Goal: Task Accomplishment & Management: Complete application form

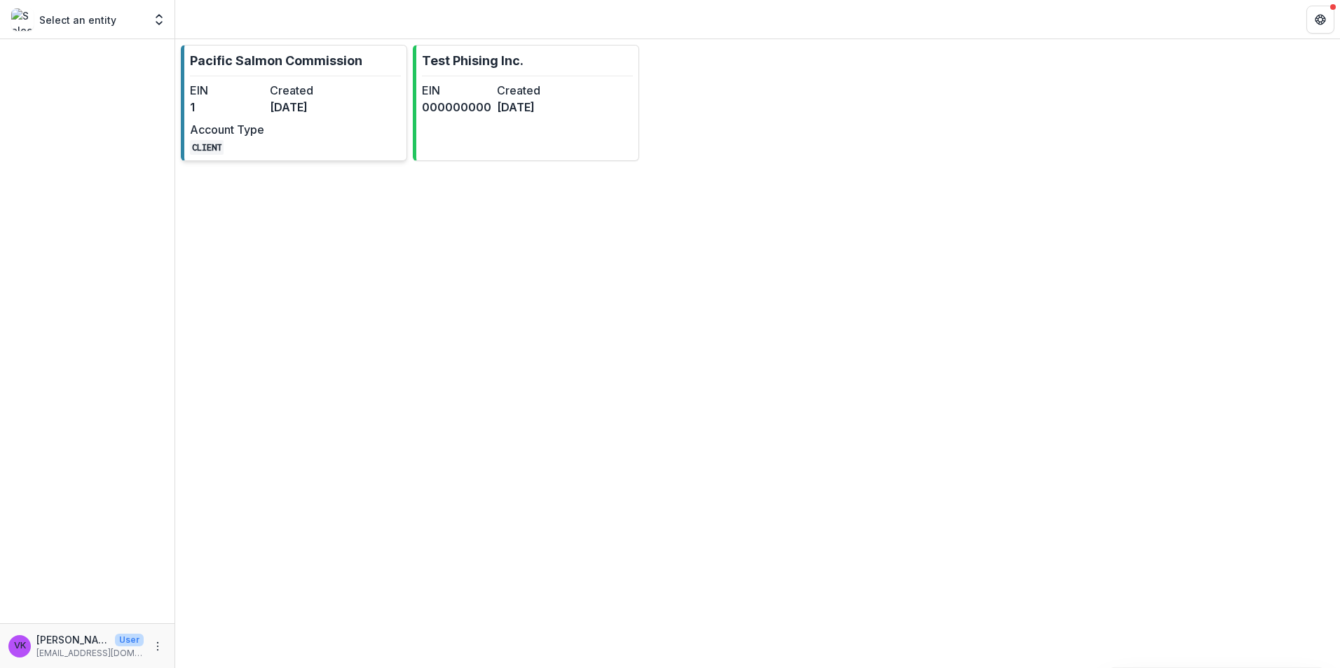
click at [280, 57] on p "Pacific Salmon Commission" at bounding box center [276, 60] width 172 height 19
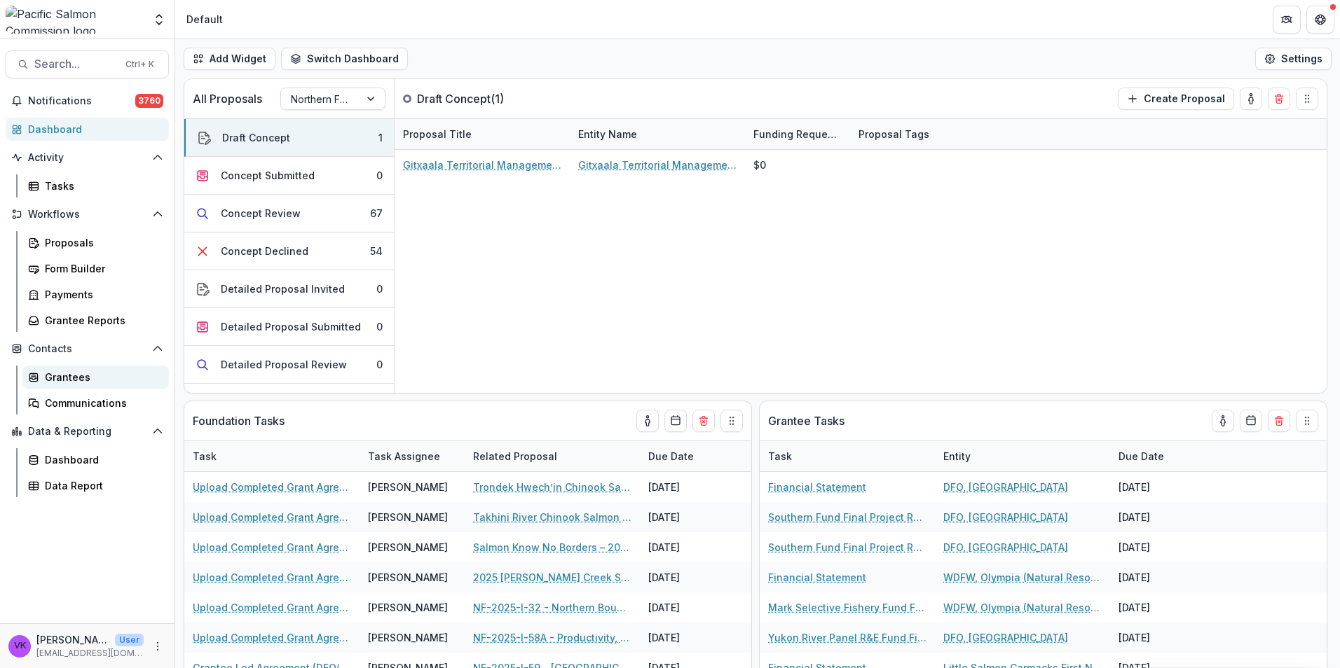
click at [66, 379] on div "Grantees" at bounding box center [101, 377] width 113 height 15
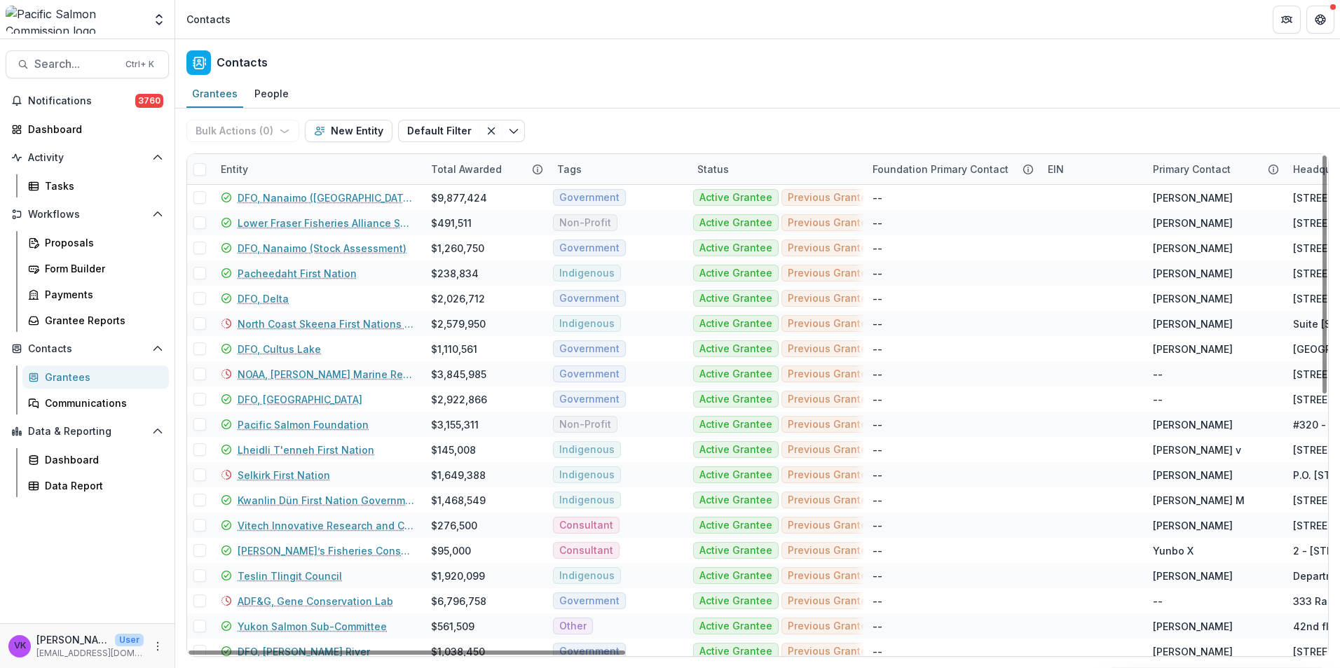
drag, startPoint x: 285, startPoint y: 162, endPoint x: 288, endPoint y: 169, distance: 7.5
click at [286, 163] on div "Entity" at bounding box center [317, 169] width 210 height 30
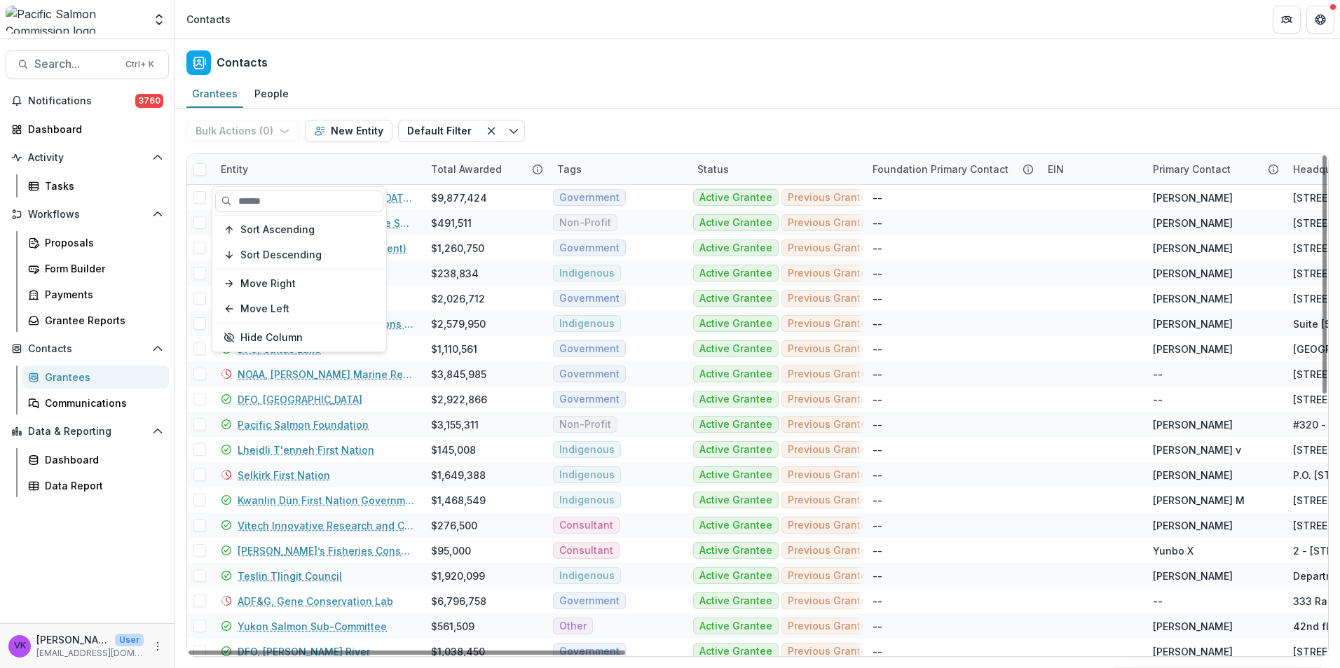
drag, startPoint x: 320, startPoint y: 207, endPoint x: 333, endPoint y: 212, distance: 13.5
click at [320, 207] on input at bounding box center [299, 201] width 168 height 22
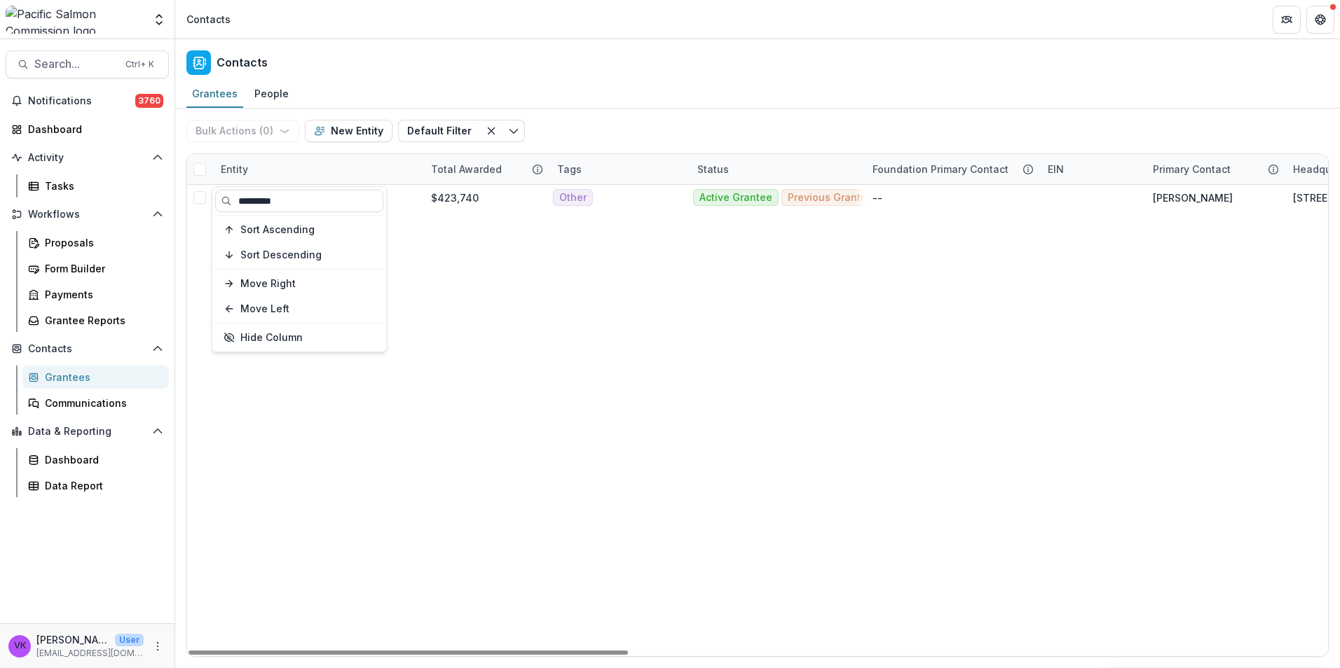
type input "*********"
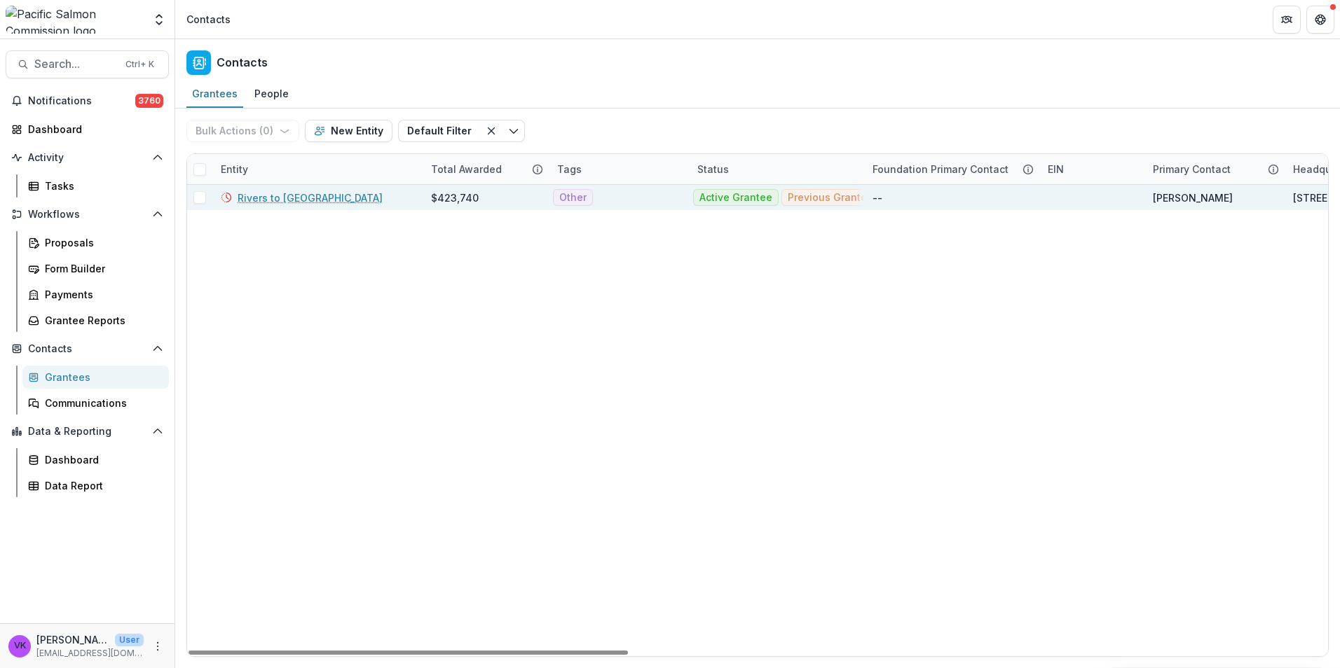
click at [277, 191] on link "Rivers to [GEOGRAPHIC_DATA]" at bounding box center [309, 198] width 145 height 15
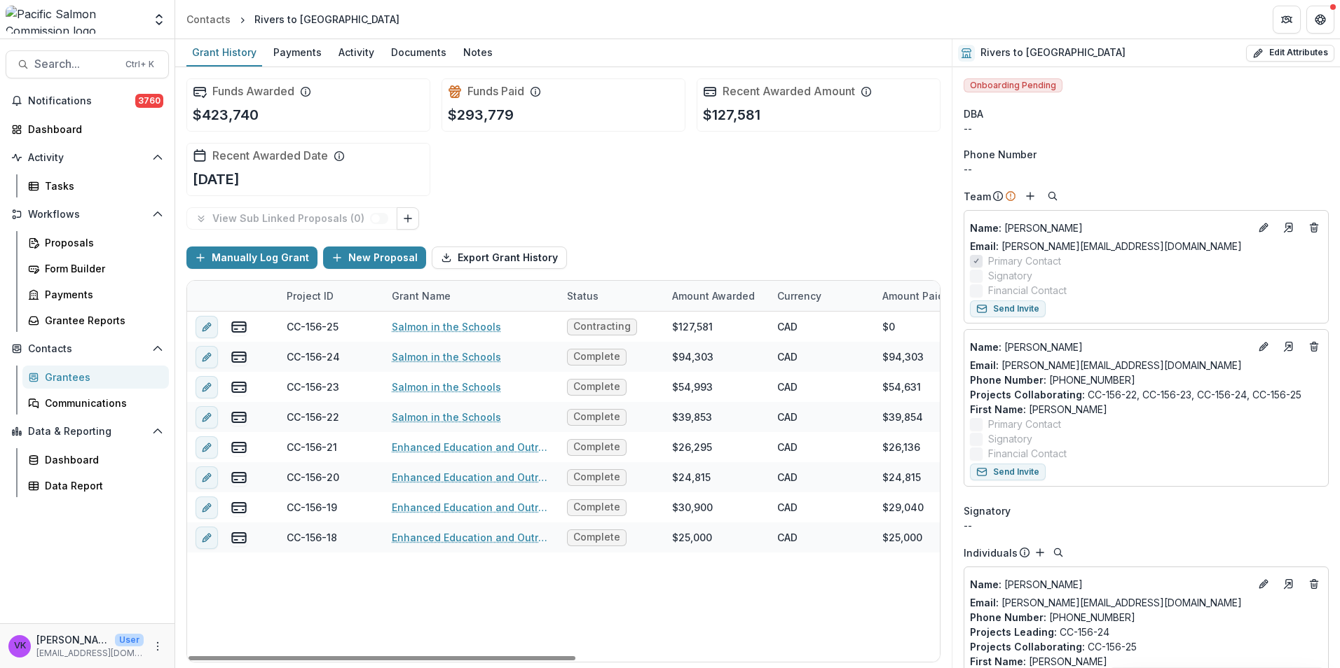
drag, startPoint x: 479, startPoint y: 54, endPoint x: 495, endPoint y: 64, distance: 19.2
click at [481, 55] on div "Notes" at bounding box center [477, 52] width 41 height 20
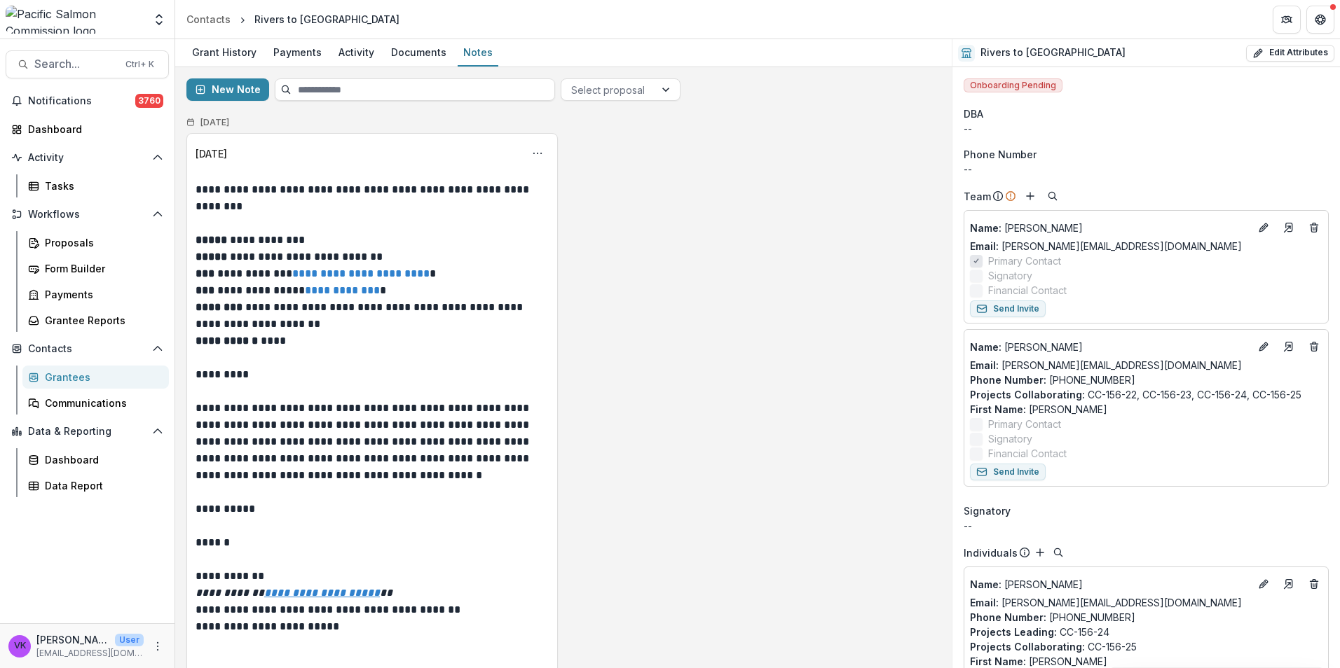
drag, startPoint x: 533, startPoint y: 156, endPoint x: 546, endPoint y: 163, distance: 14.4
click at [533, 156] on icon "Options" at bounding box center [537, 153] width 11 height 11
click at [451, 205] on button "Edit" at bounding box center [468, 208] width 150 height 23
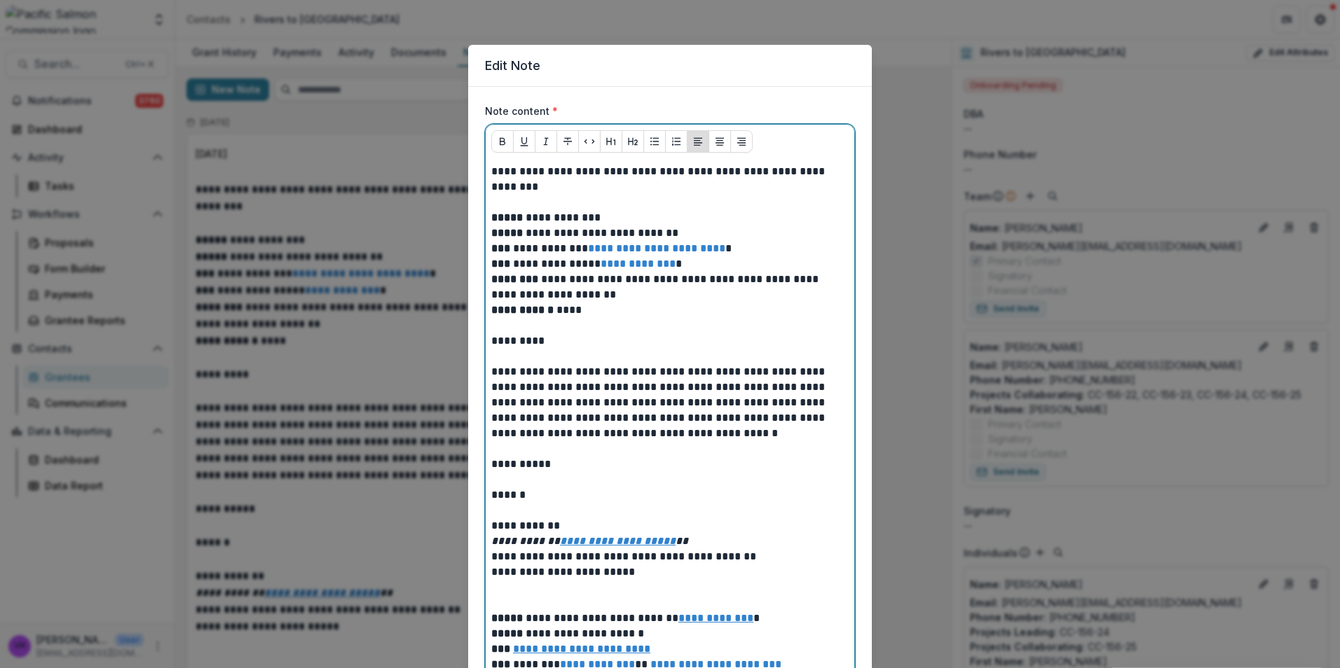
click at [517, 200] on p at bounding box center [669, 202] width 357 height 15
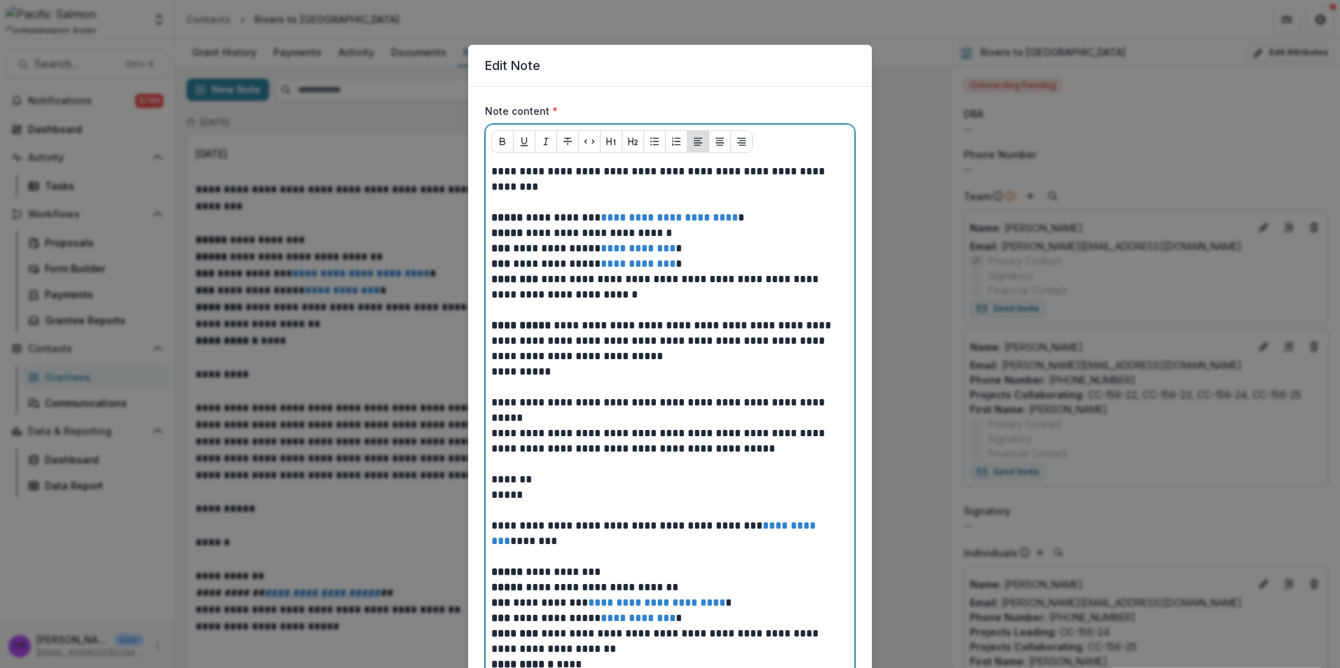
click at [703, 357] on p "**********" at bounding box center [669, 341] width 357 height 46
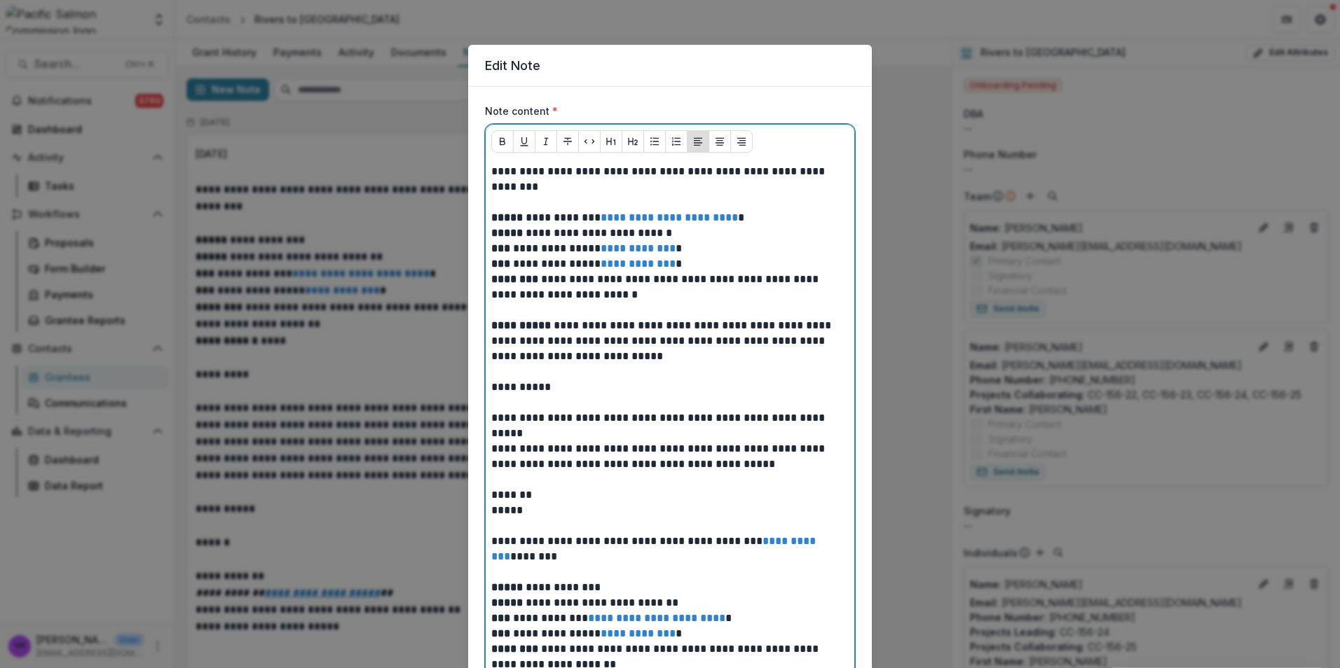
scroll to position [210, 0]
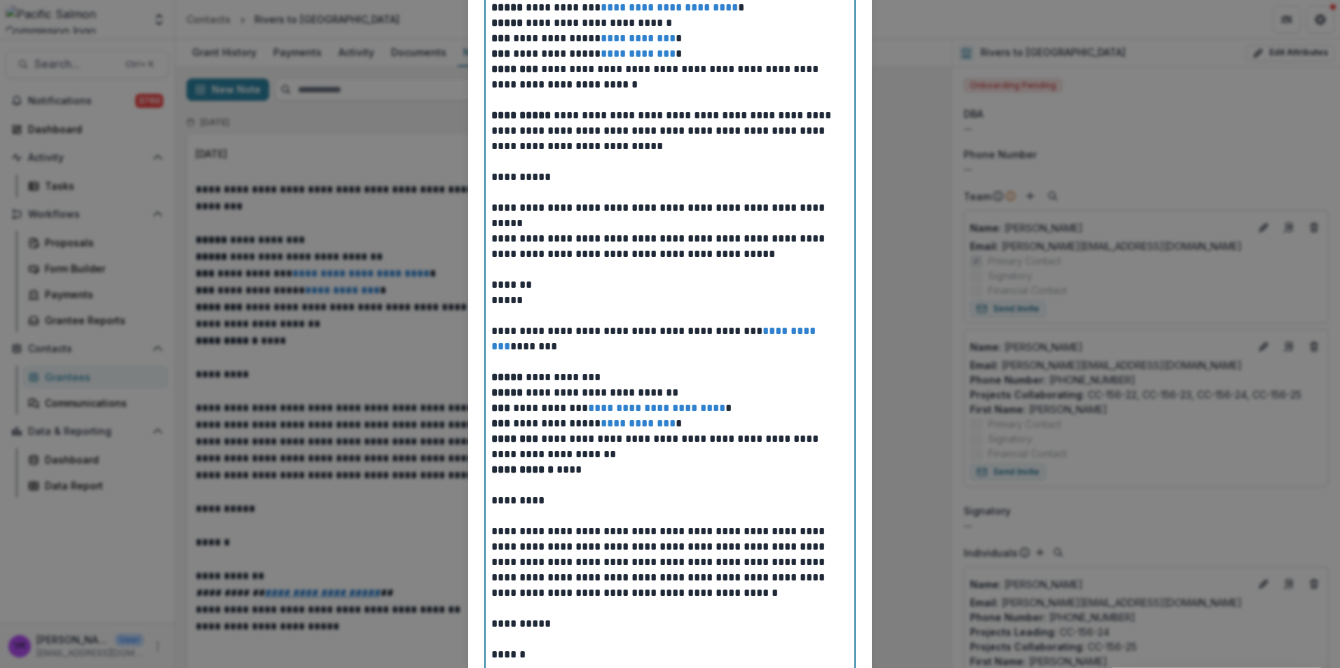
click at [656, 347] on p "**********" at bounding box center [669, 339] width 357 height 31
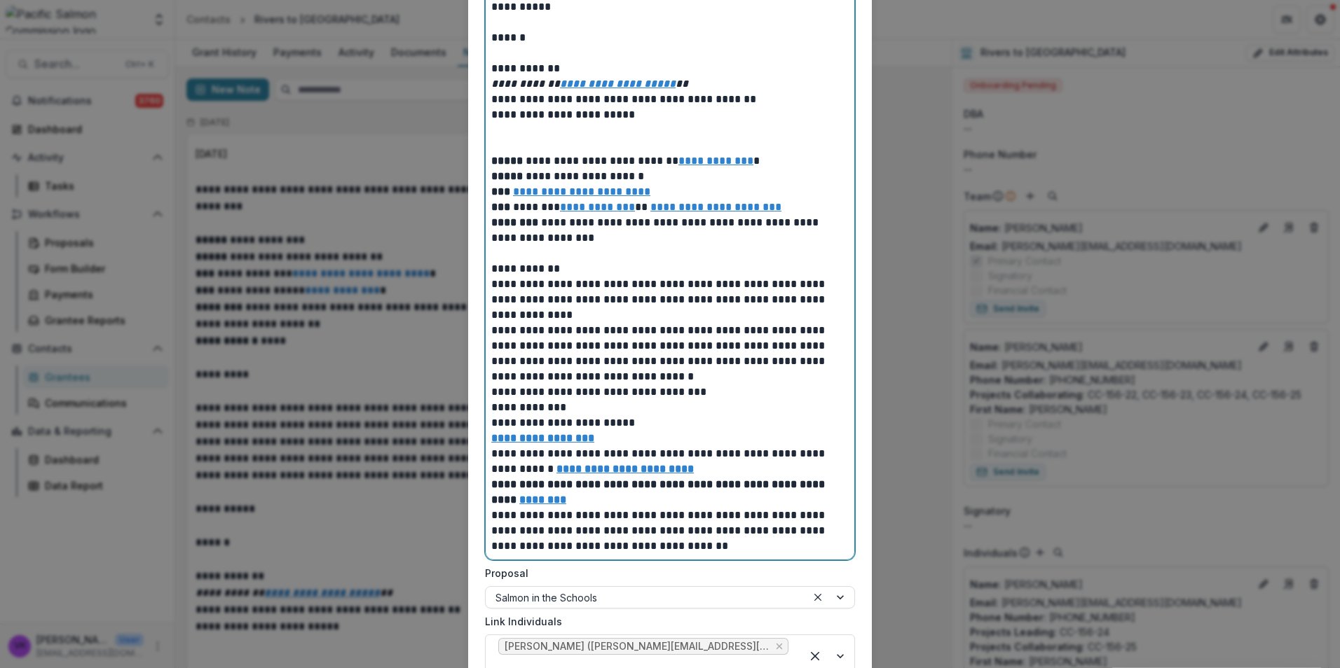
scroll to position [914, 0]
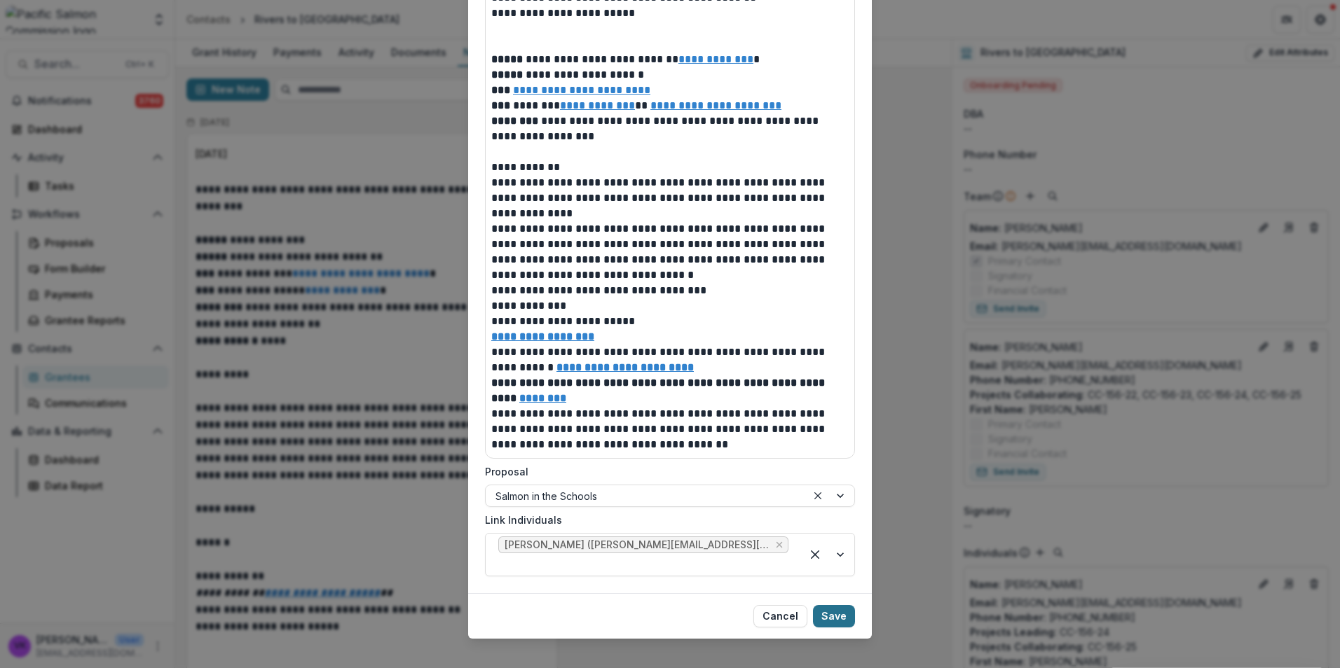
click at [841, 605] on button "Save" at bounding box center [834, 616] width 42 height 22
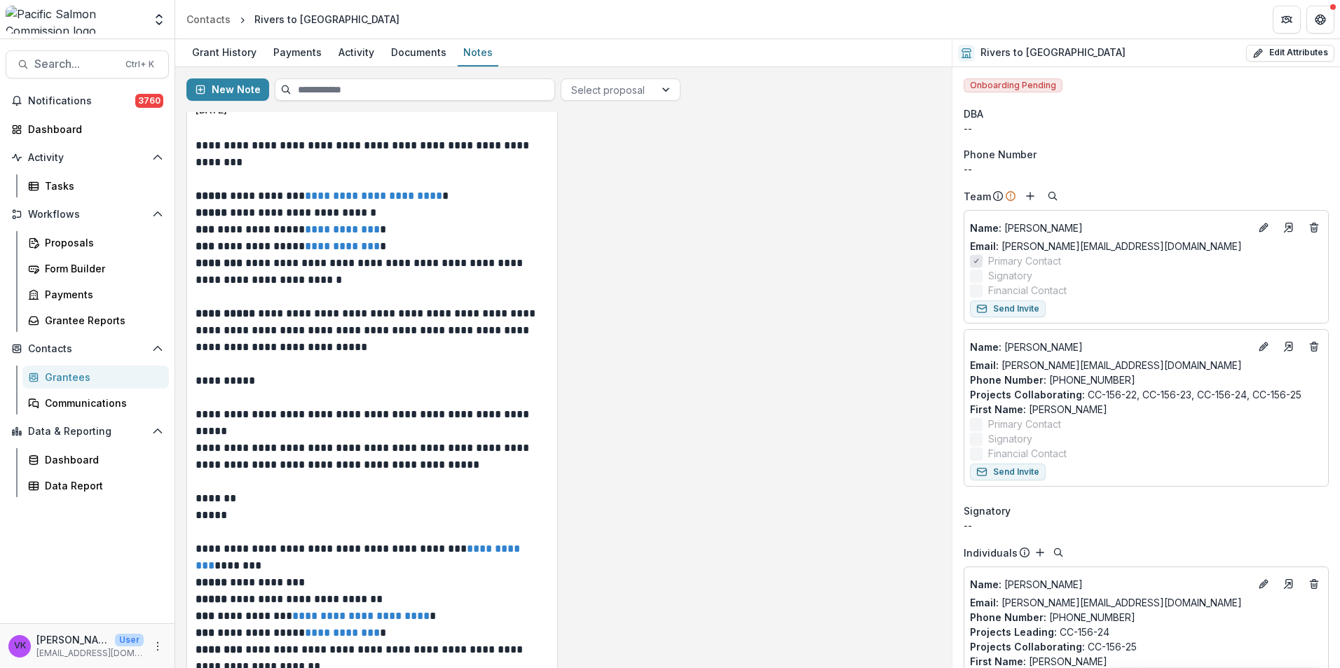
scroll to position [0, 0]
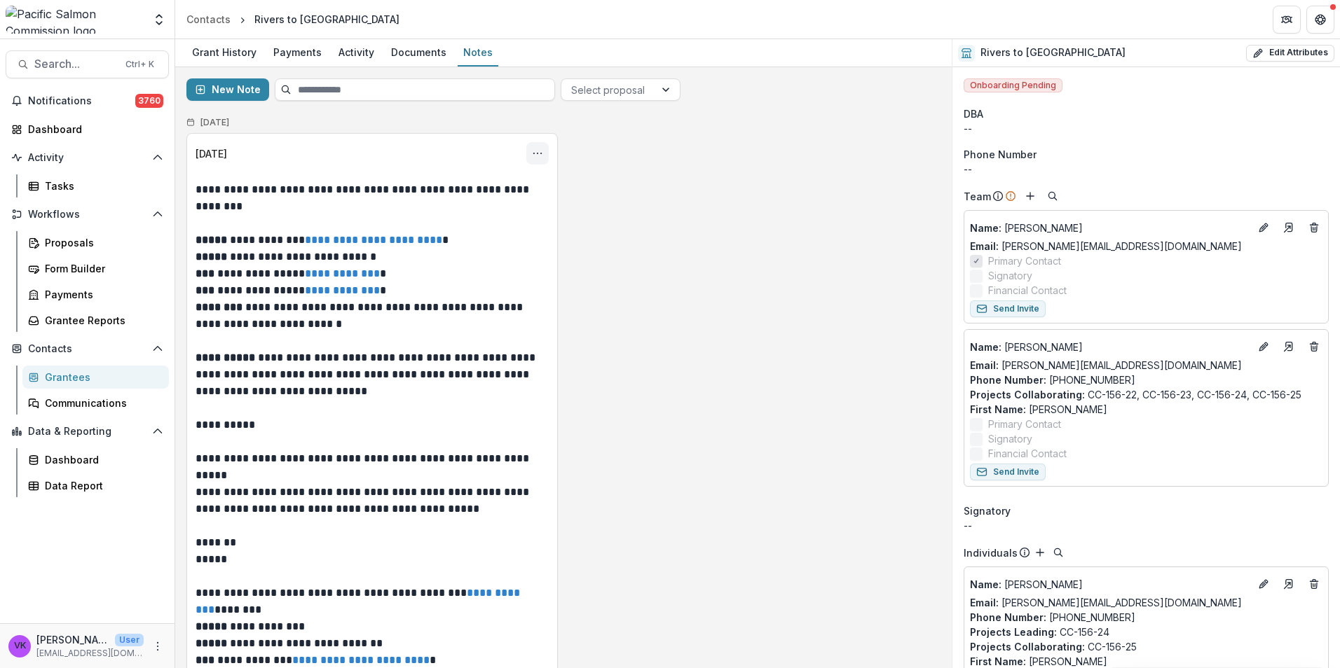
drag, startPoint x: 533, startPoint y: 153, endPoint x: 539, endPoint y: 160, distance: 9.4
click at [533, 154] on icon "Options" at bounding box center [537, 153] width 11 height 11
click at [451, 210] on button "Edit" at bounding box center [468, 208] width 150 height 23
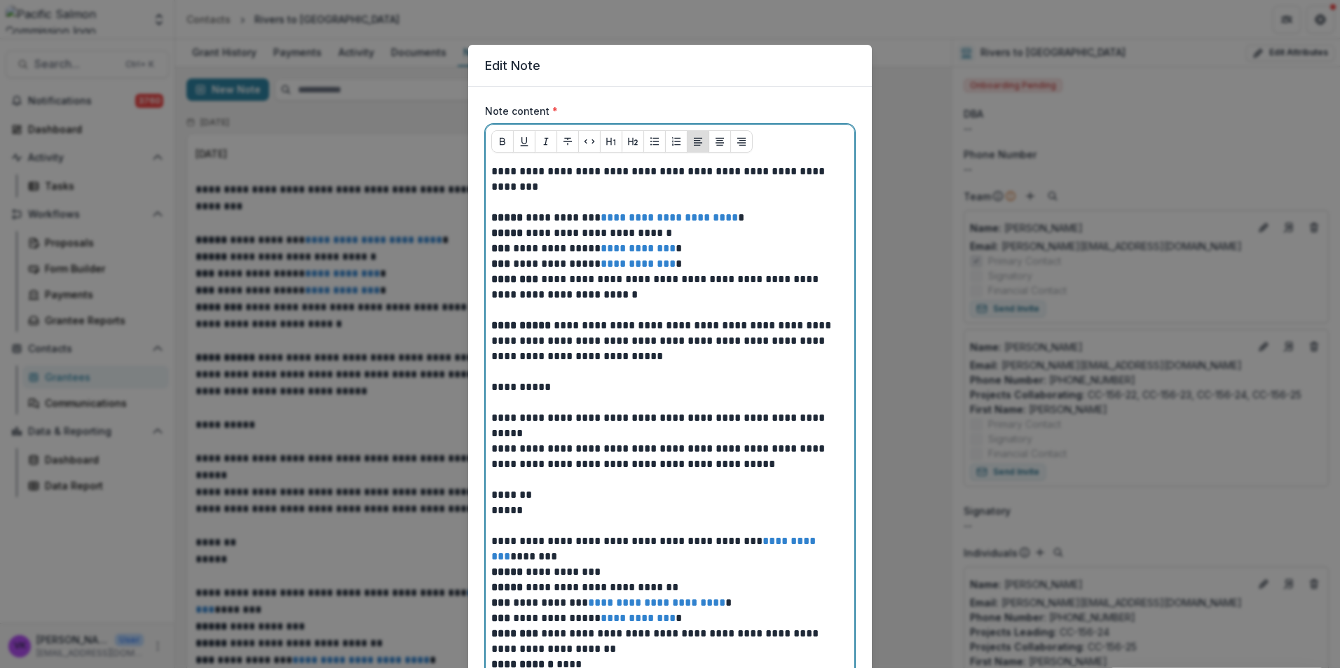
click at [495, 200] on p at bounding box center [669, 202] width 357 height 15
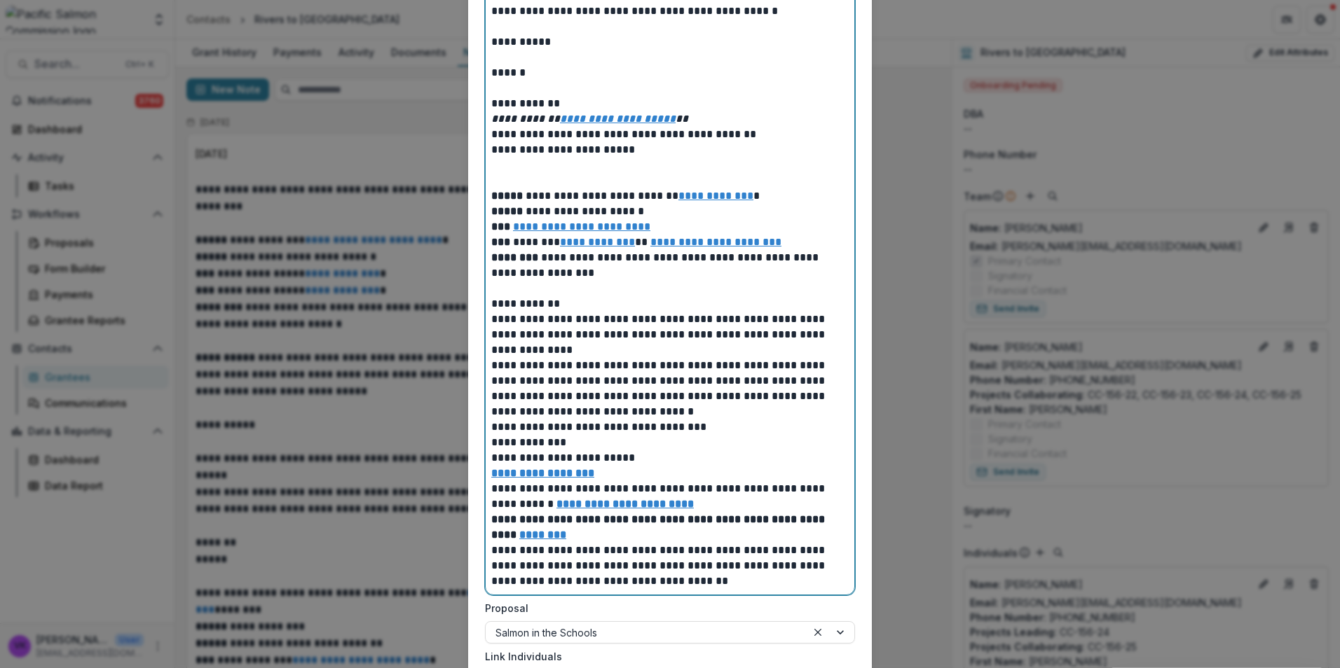
scroll to position [1438, 0]
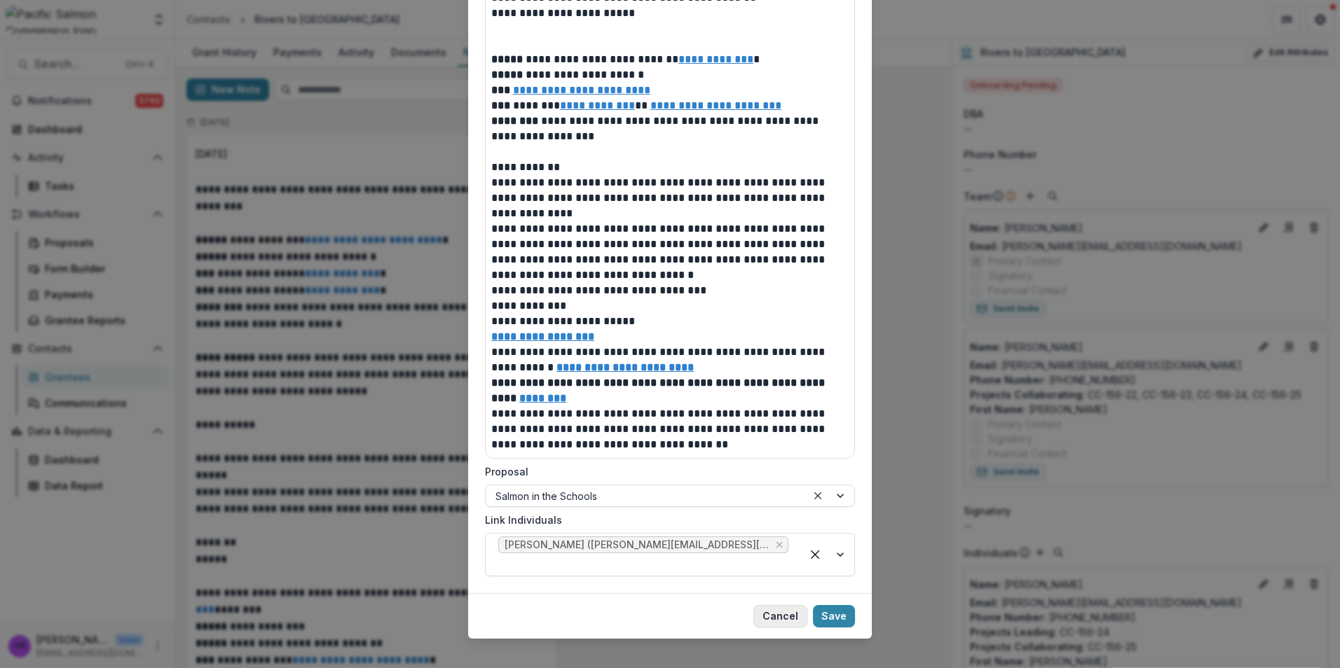
click at [780, 607] on button "Cancel" at bounding box center [780, 616] width 54 height 22
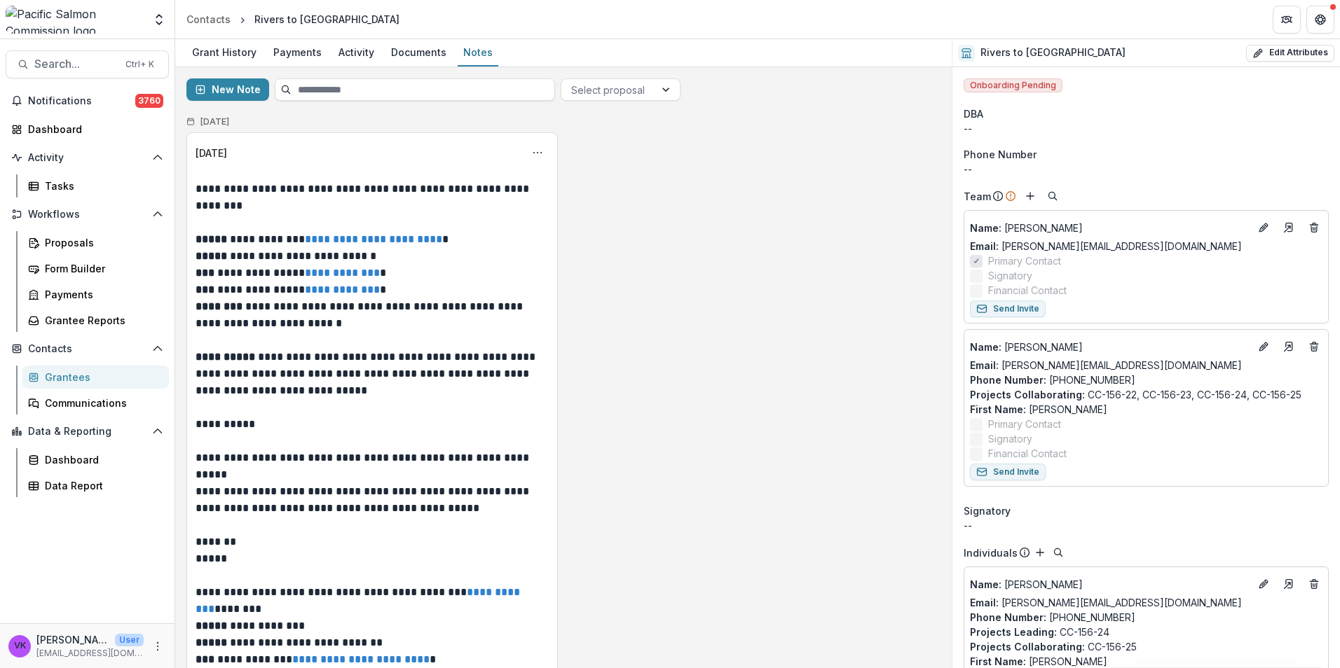
scroll to position [0, 0]
click at [543, 146] on button "Options" at bounding box center [537, 153] width 22 height 22
click at [432, 207] on button "Edit" at bounding box center [468, 208] width 150 height 23
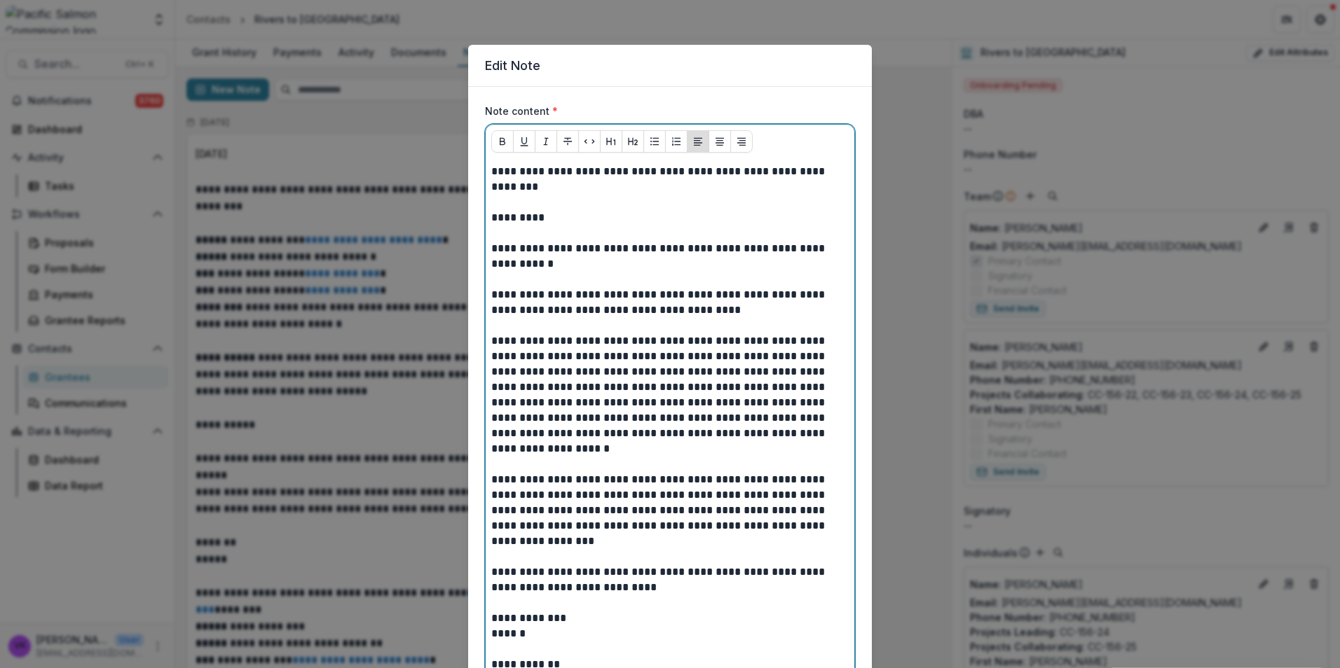
drag, startPoint x: 492, startPoint y: 218, endPoint x: 488, endPoint y: 210, distance: 8.5
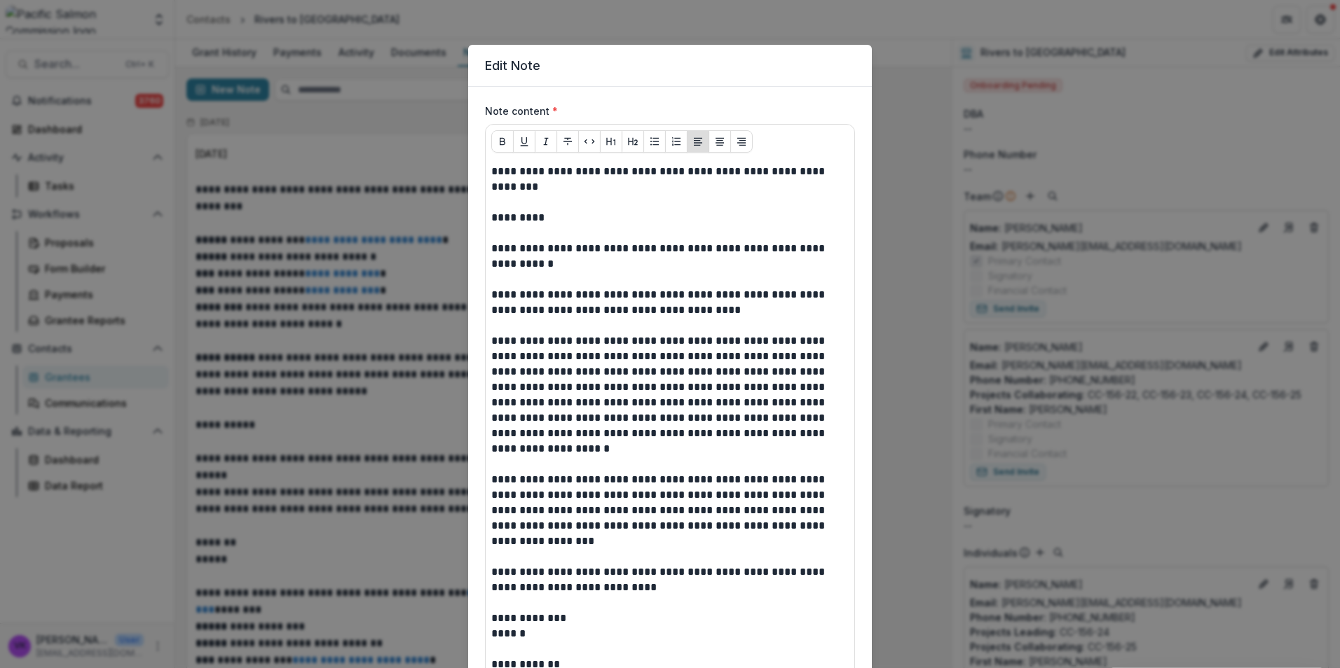
drag, startPoint x: 488, startPoint y: 195, endPoint x: 497, endPoint y: 212, distance: 20.1
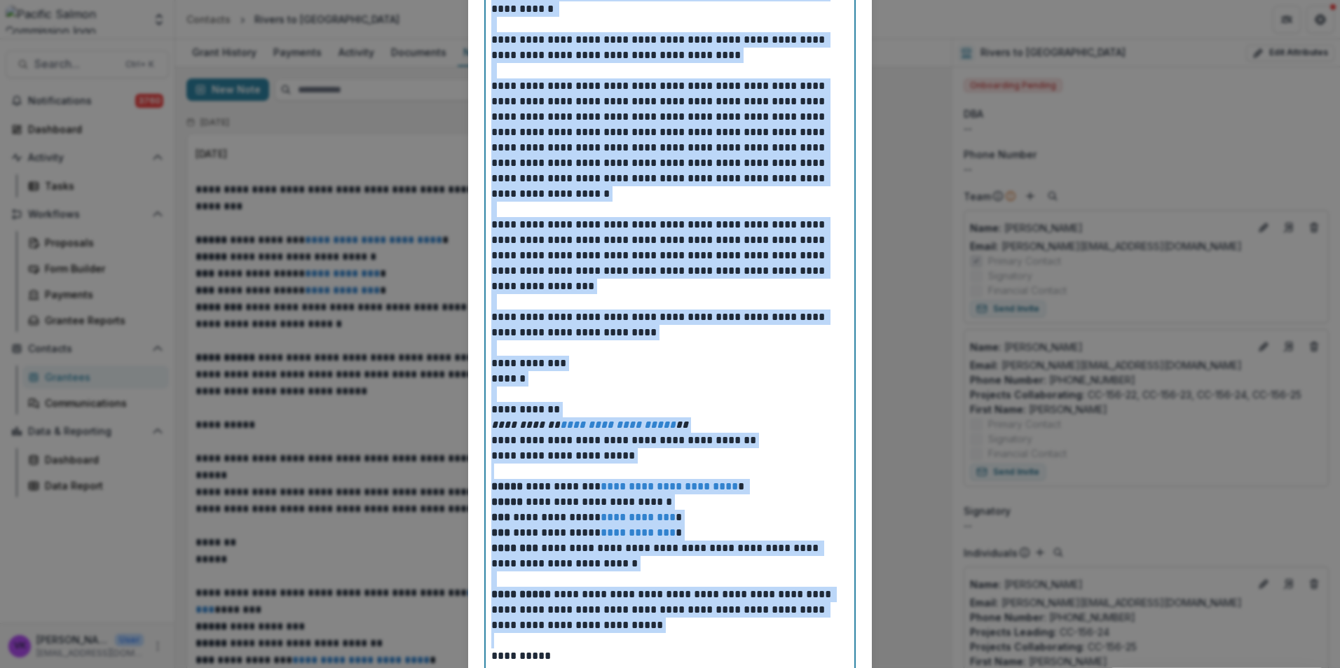
scroll to position [274, 0]
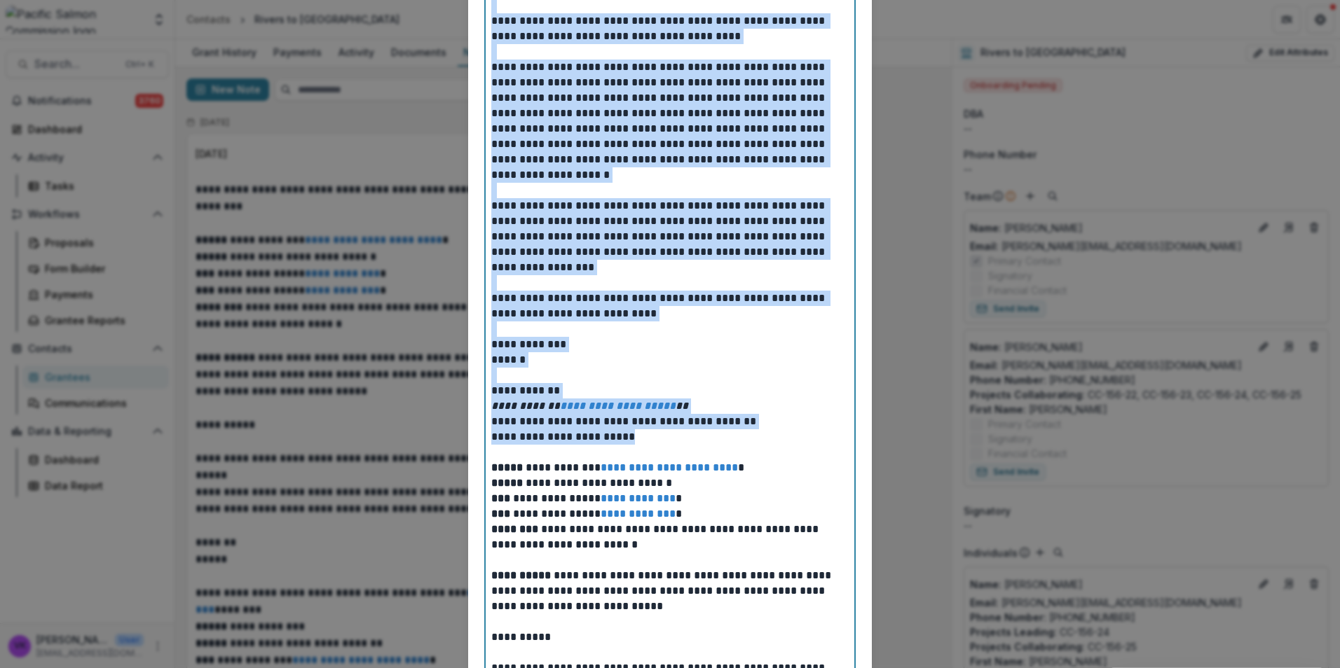
drag, startPoint x: 491, startPoint y: 219, endPoint x: 672, endPoint y: 387, distance: 246.9
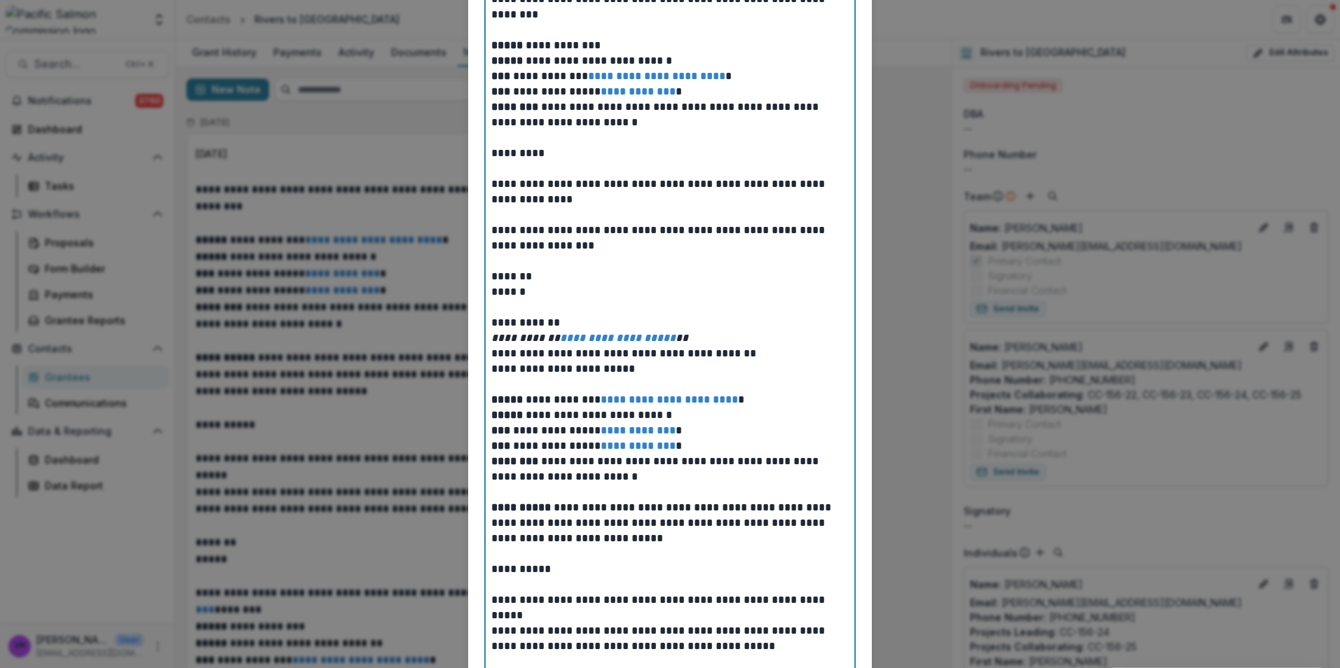
scroll to position [280, 0]
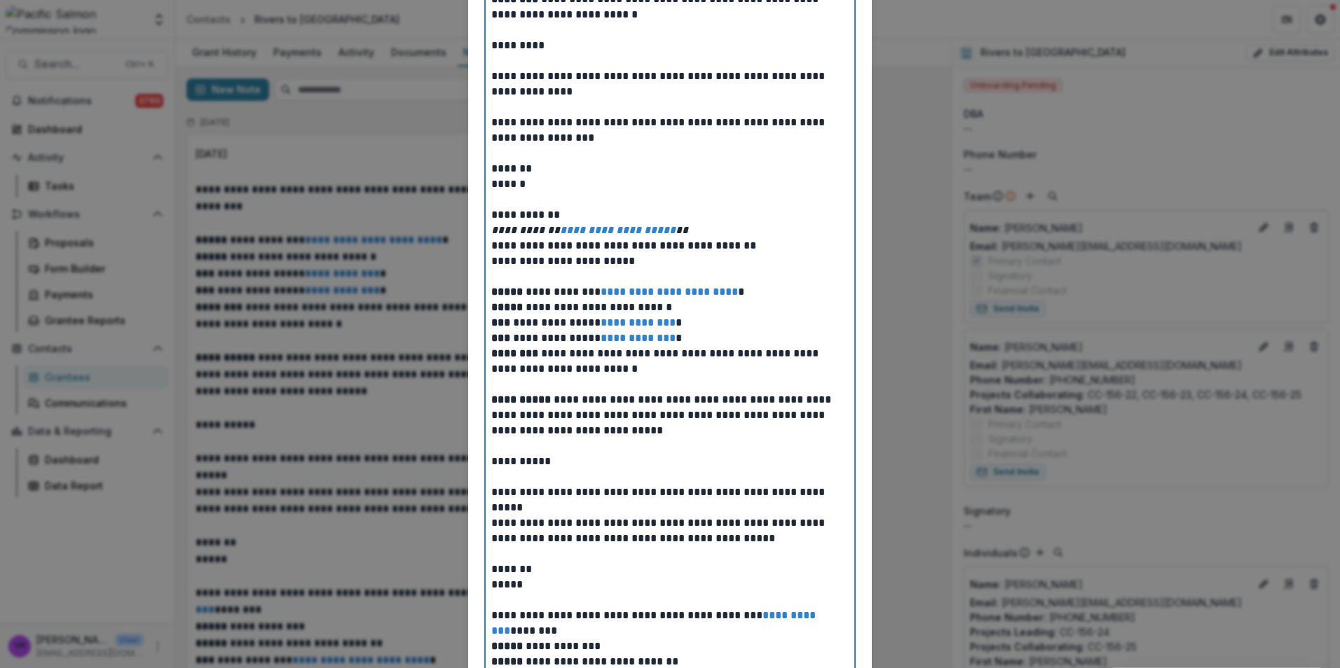
drag, startPoint x: 777, startPoint y: 117, endPoint x: 953, endPoint y: 273, distance: 235.7
click at [778, 117] on p "**********" at bounding box center [669, 130] width 357 height 31
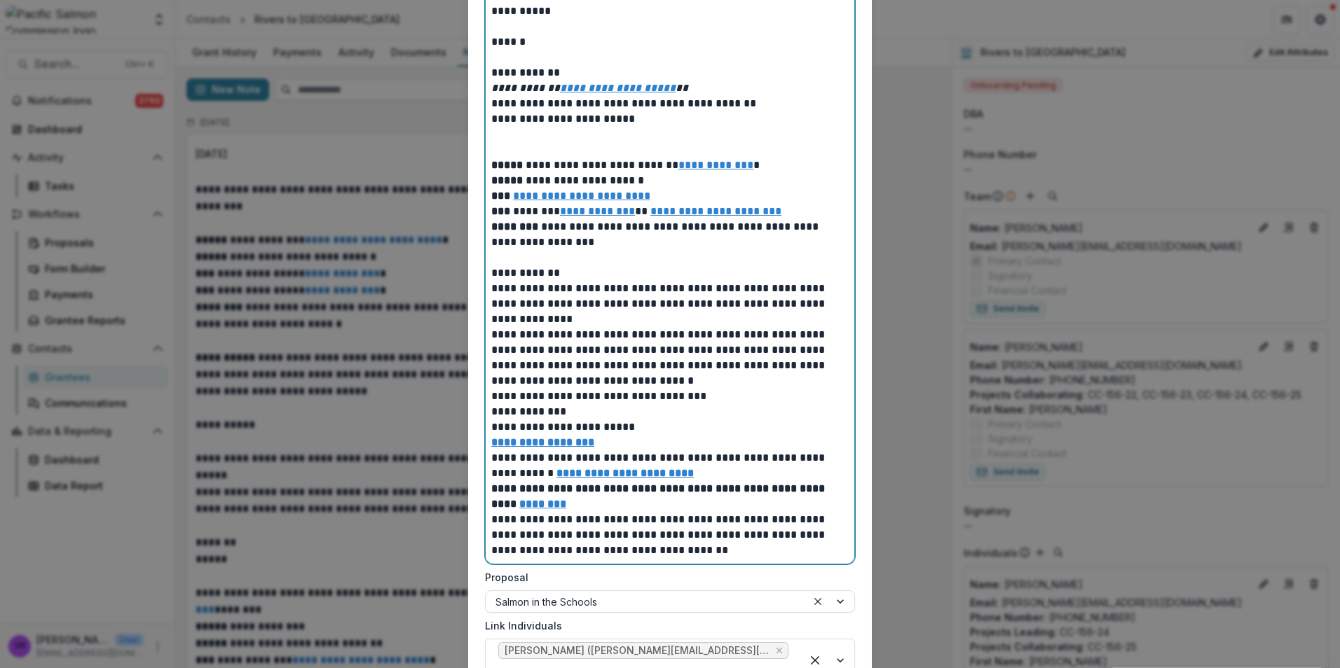
scroll to position [1268, 0]
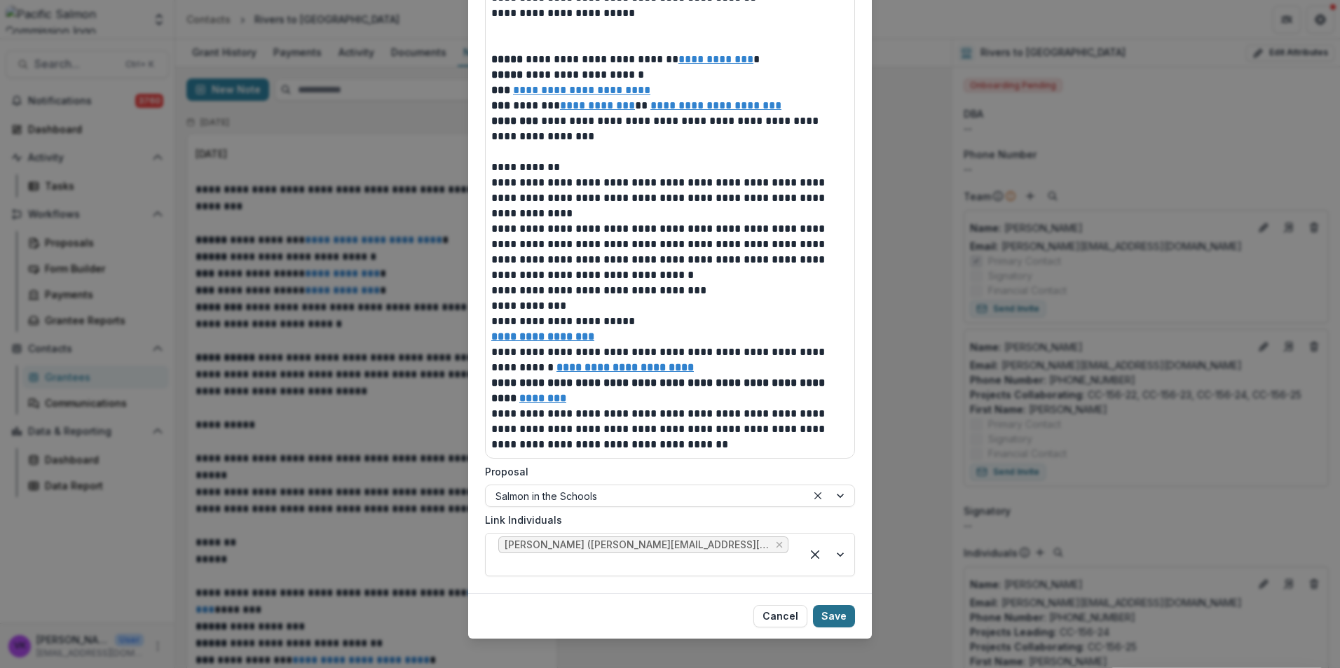
click at [841, 606] on button "Save" at bounding box center [834, 616] width 42 height 22
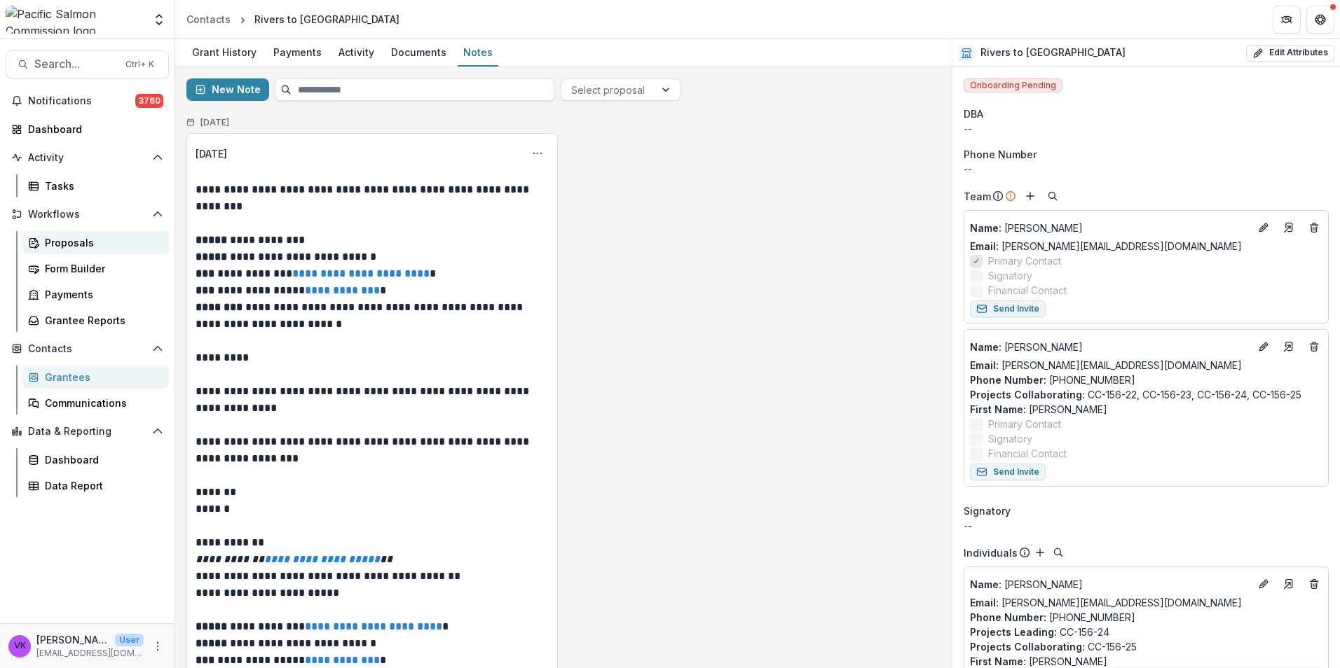
click at [60, 245] on div "Proposals" at bounding box center [101, 242] width 113 height 15
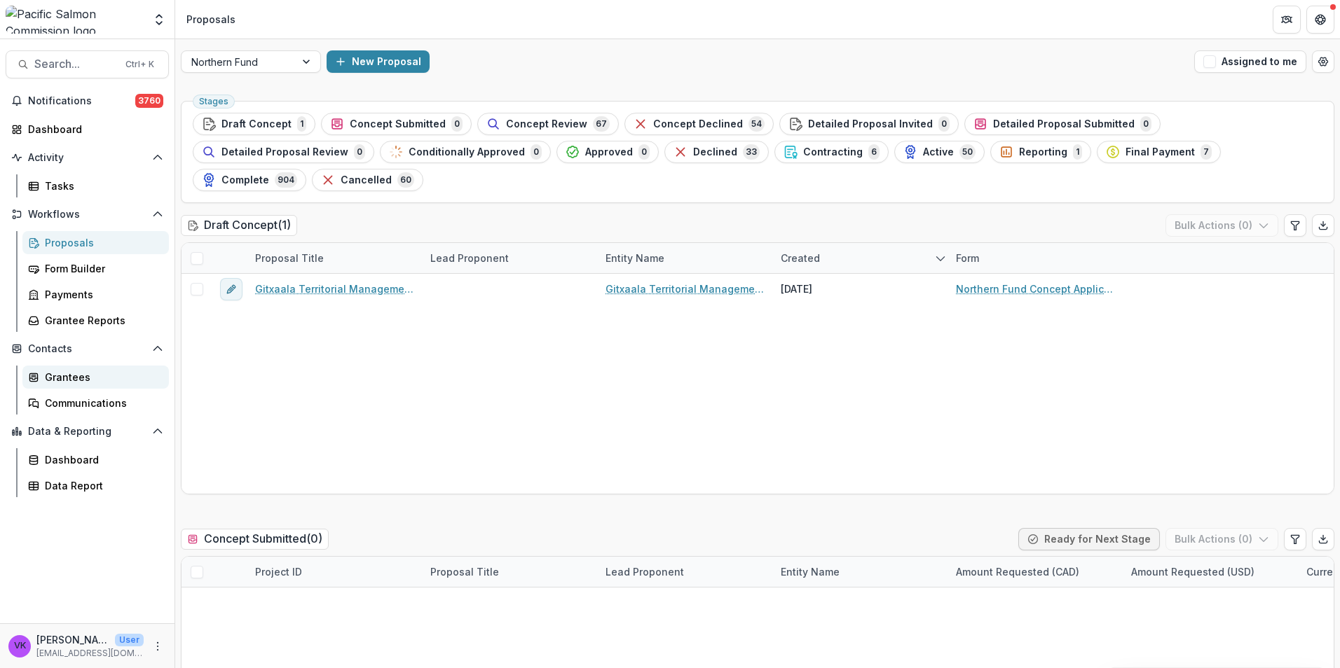
click at [75, 371] on div "Grantees" at bounding box center [101, 377] width 113 height 15
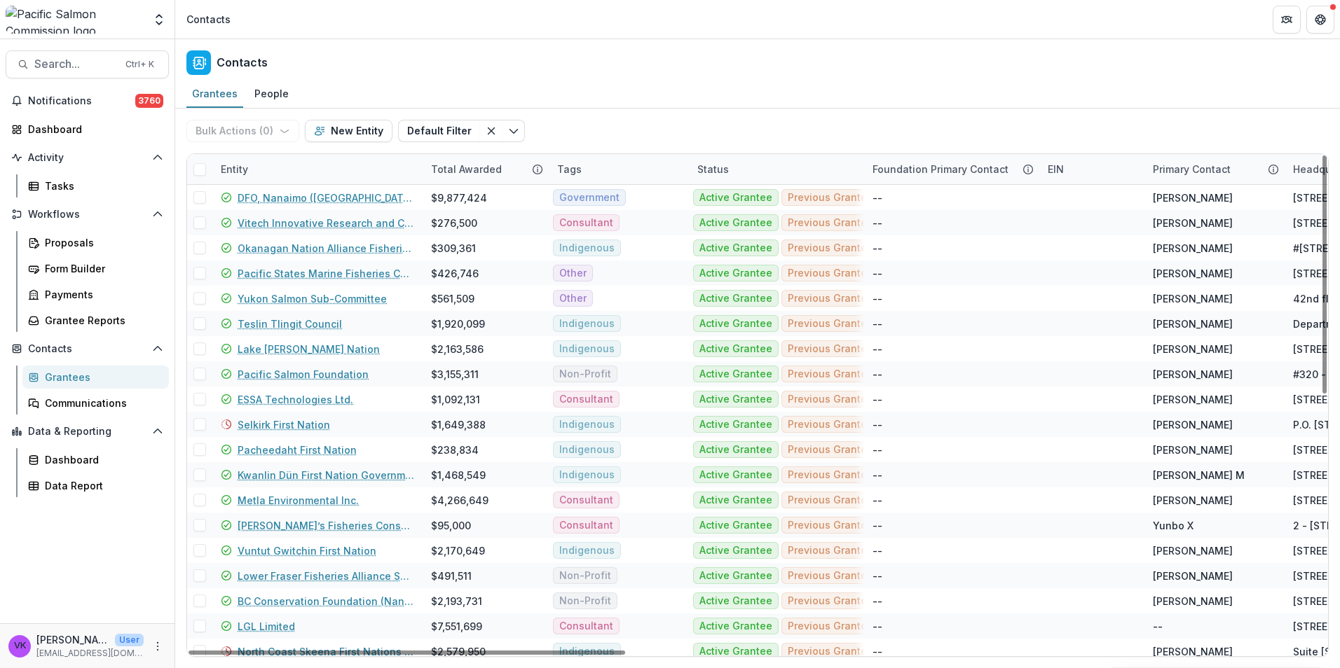
click at [317, 165] on div "Entity" at bounding box center [317, 169] width 210 height 30
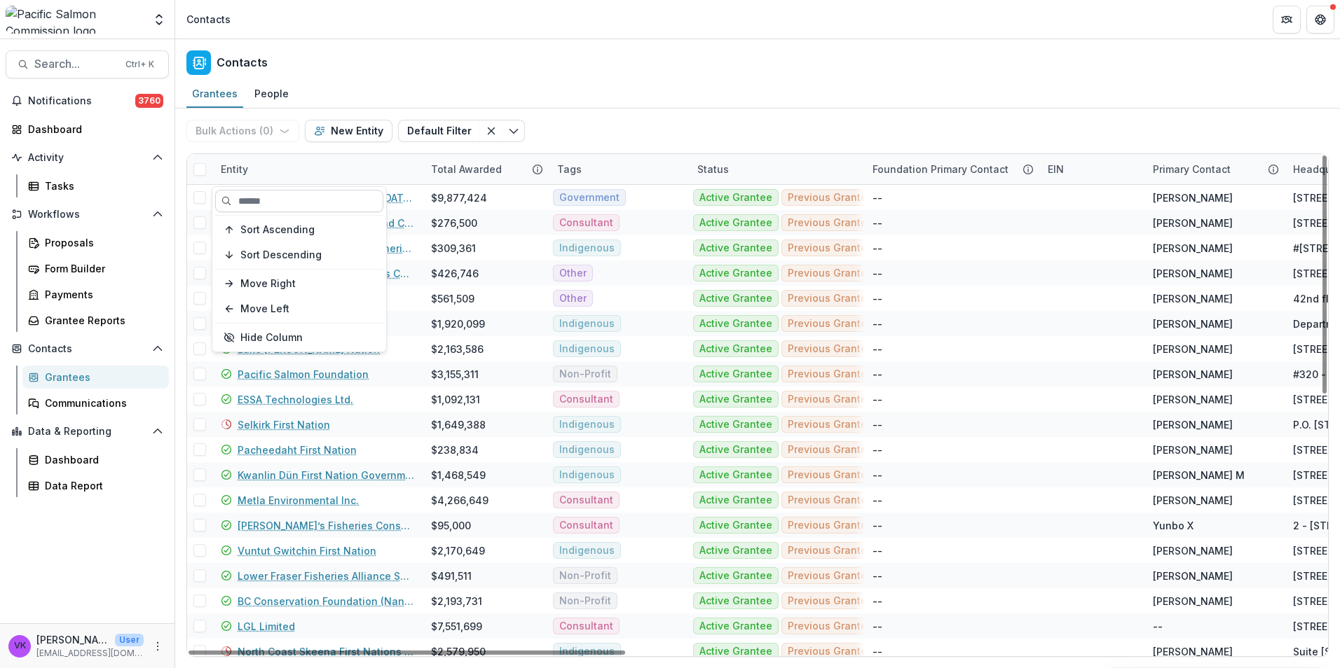
click at [326, 198] on input at bounding box center [299, 201] width 168 height 22
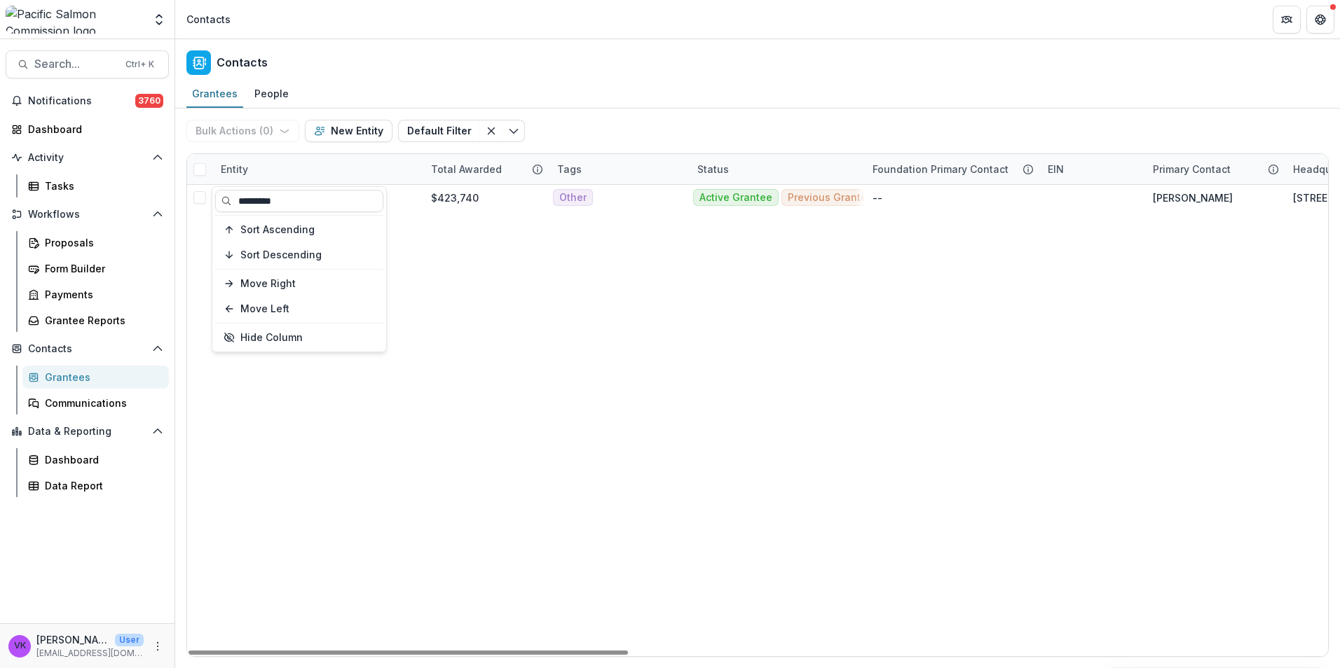
type input "*********"
drag, startPoint x: 633, startPoint y: 126, endPoint x: 464, endPoint y: 162, distance: 171.9
click at [633, 127] on div "Bulk Actions ( 0 ) Send Email Create Proposals Create Tasks New Entity Default …" at bounding box center [757, 131] width 1142 height 45
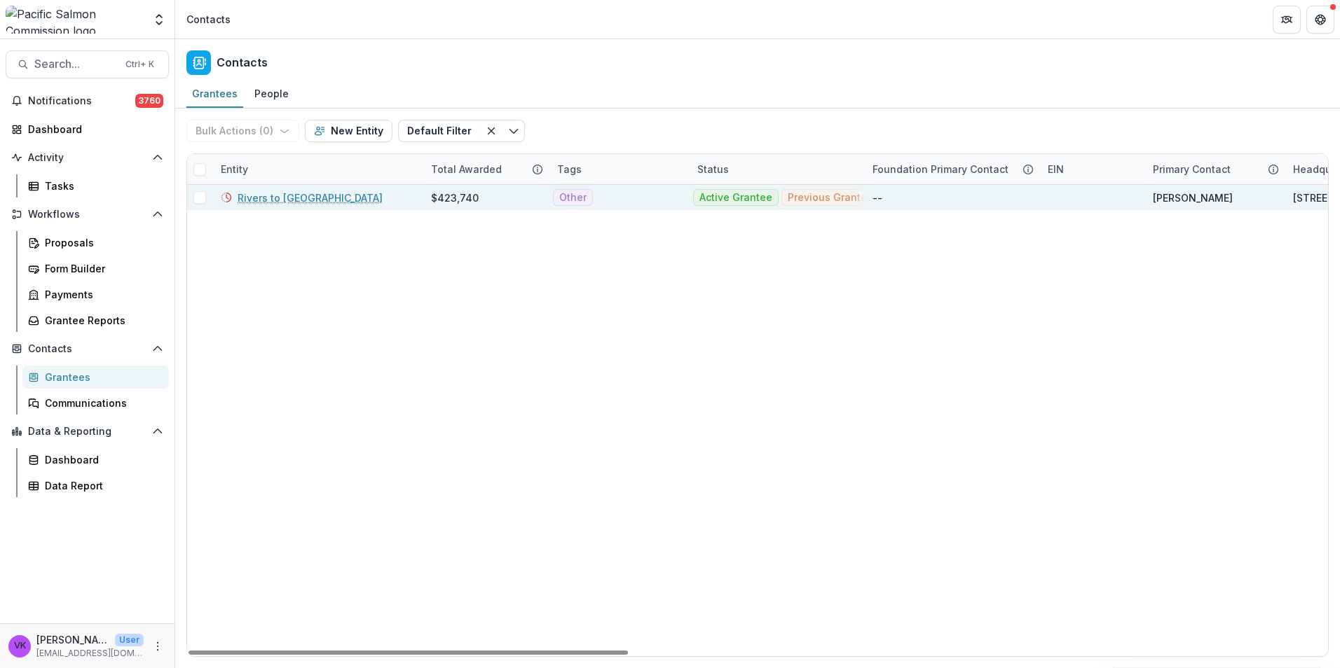
click at [309, 193] on link "Rivers to [GEOGRAPHIC_DATA]" at bounding box center [309, 198] width 145 height 15
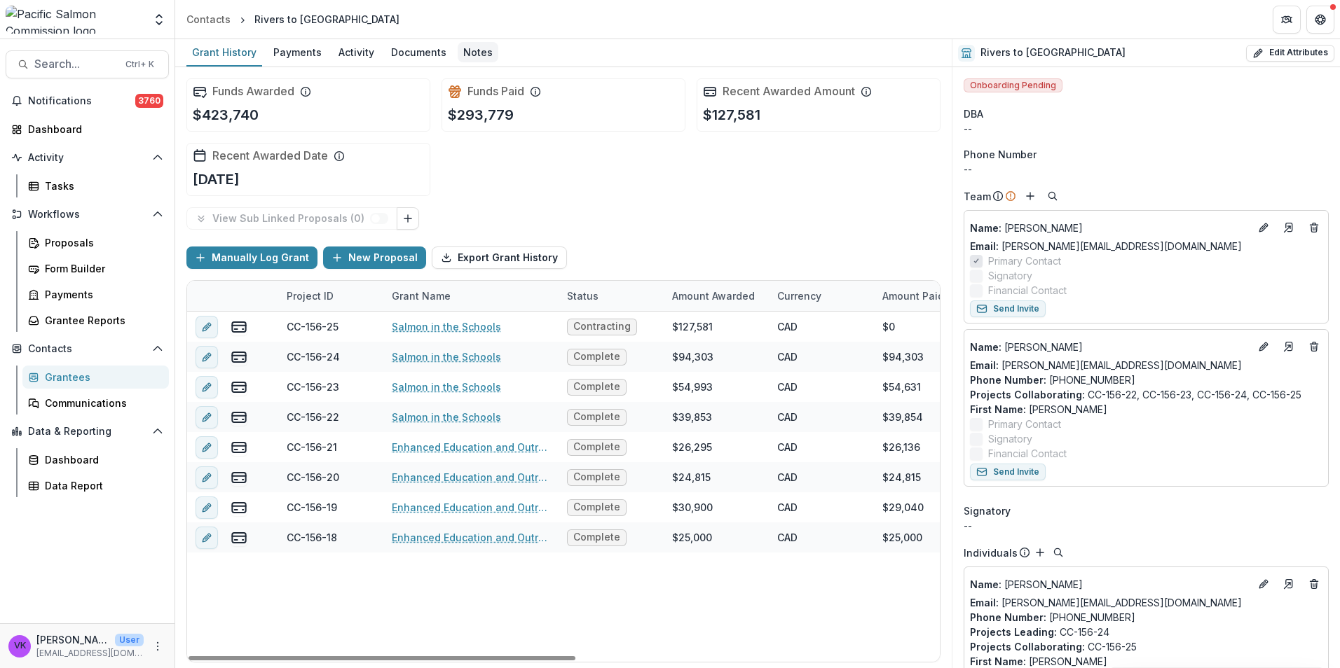
click at [475, 53] on div "Notes" at bounding box center [477, 52] width 41 height 20
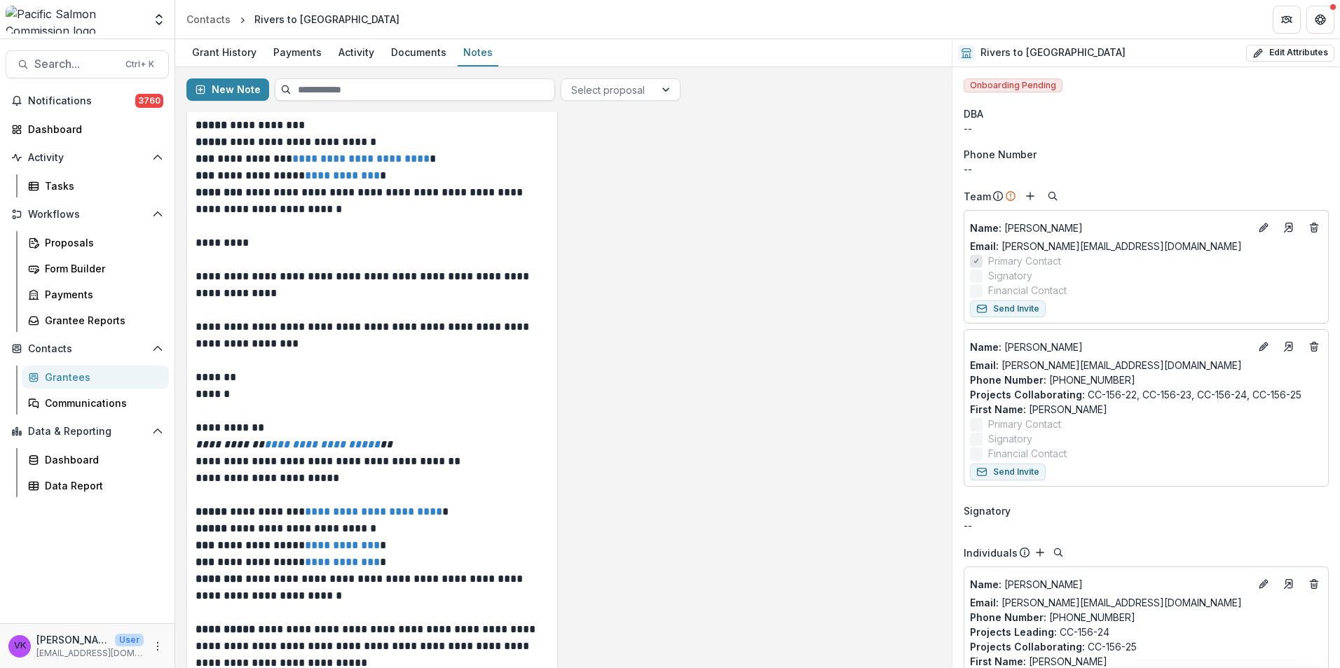
scroll to position [70, 0]
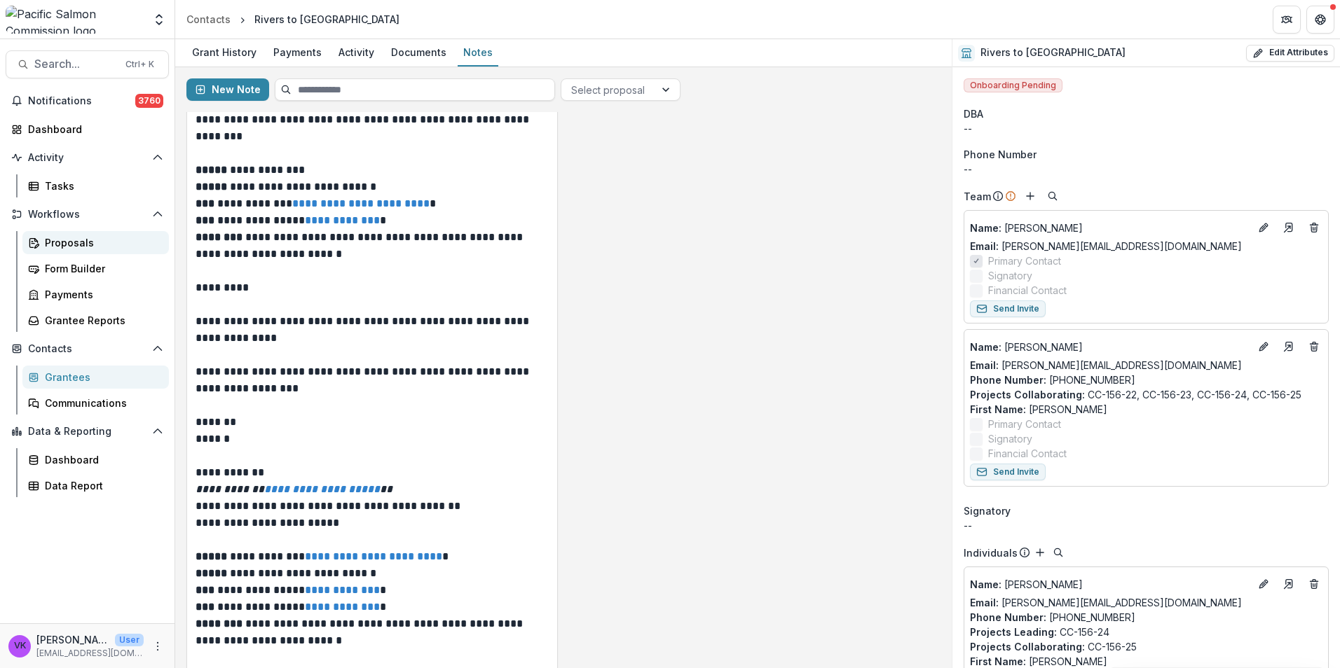
click at [65, 243] on div "Proposals" at bounding box center [101, 242] width 113 height 15
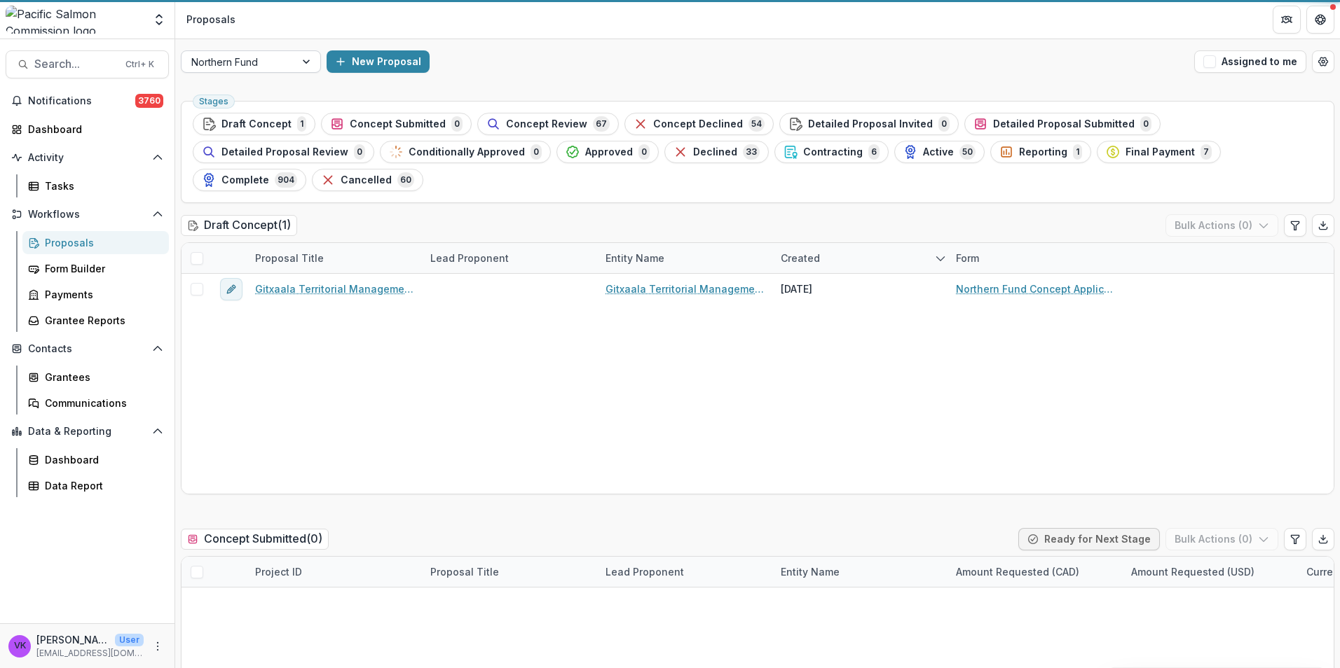
click at [313, 69] on div at bounding box center [307, 61] width 25 height 21
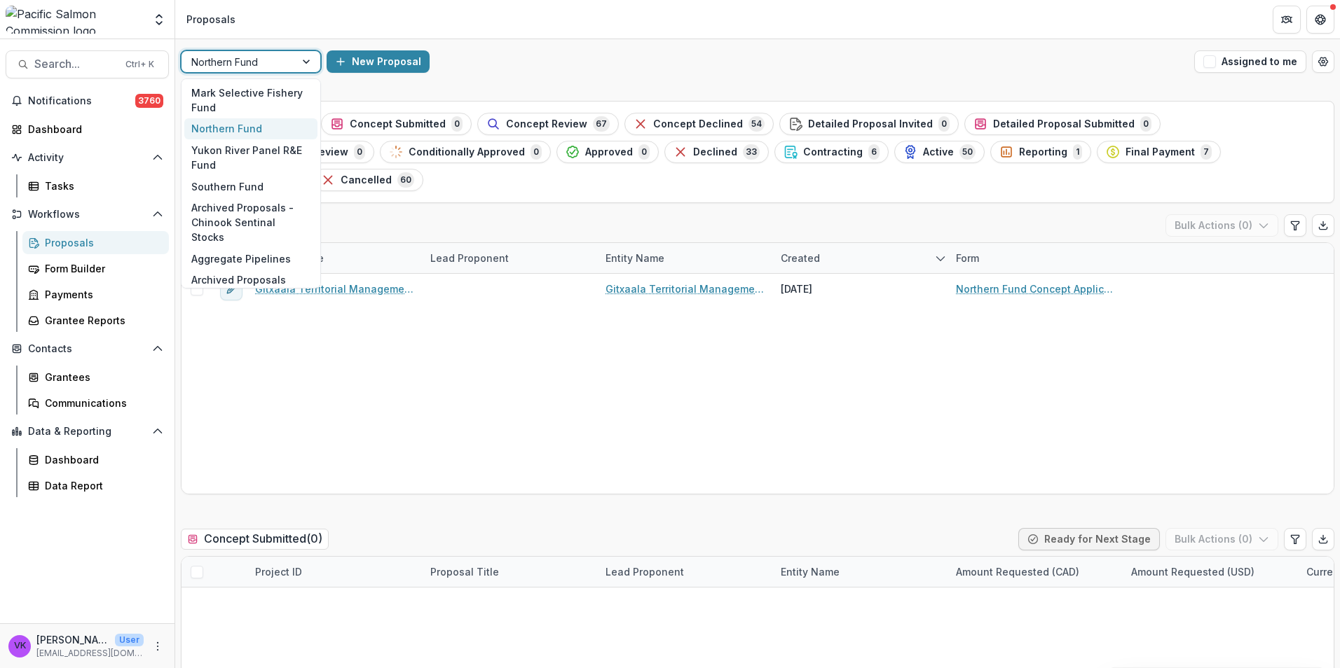
click at [305, 67] on div at bounding box center [307, 61] width 25 height 21
click at [307, 61] on div at bounding box center [307, 61] width 25 height 21
click at [241, 155] on div "Yukon River Panel R&E Fund" at bounding box center [250, 157] width 133 height 36
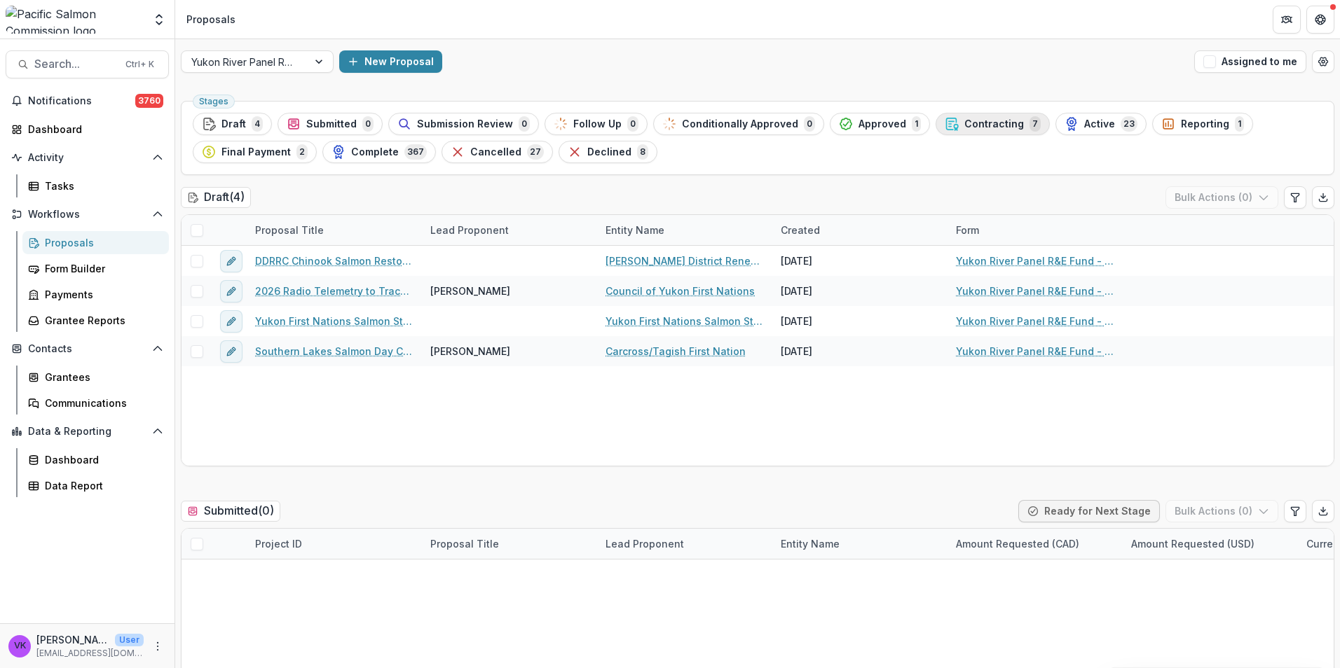
click at [971, 123] on span "Contracting" at bounding box center [994, 124] width 60 height 12
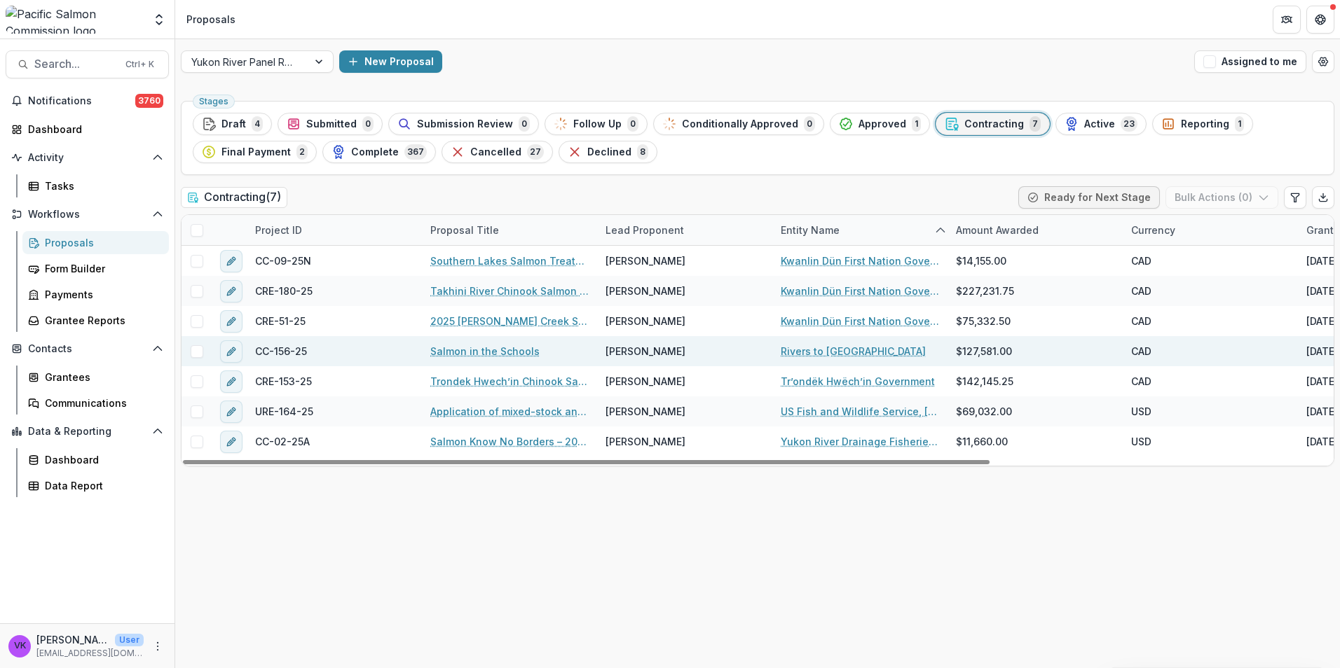
click at [474, 353] on link "Salmon in the Schools" at bounding box center [484, 351] width 109 height 15
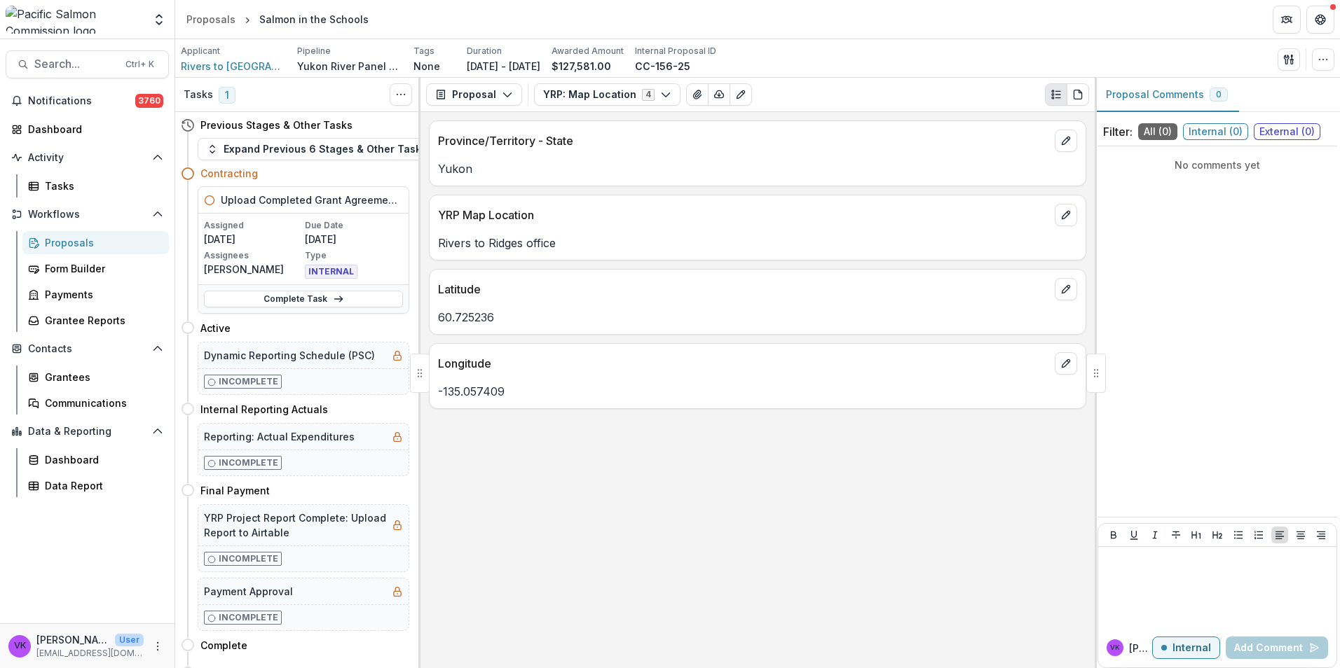
drag, startPoint x: 296, startPoint y: 299, endPoint x: 418, endPoint y: 343, distance: 129.6
click at [296, 297] on link "Complete Task" at bounding box center [303, 299] width 199 height 17
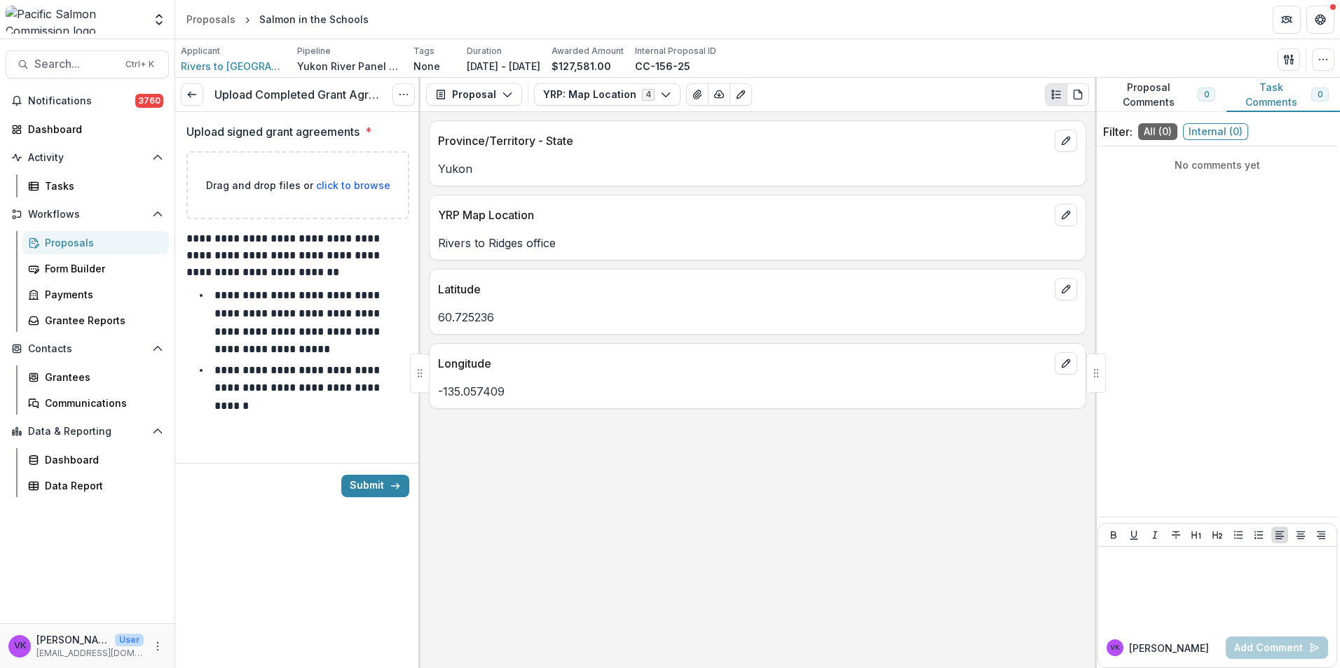
click at [341, 179] on span "click to browse" at bounding box center [353, 185] width 74 height 12
type input "**********"
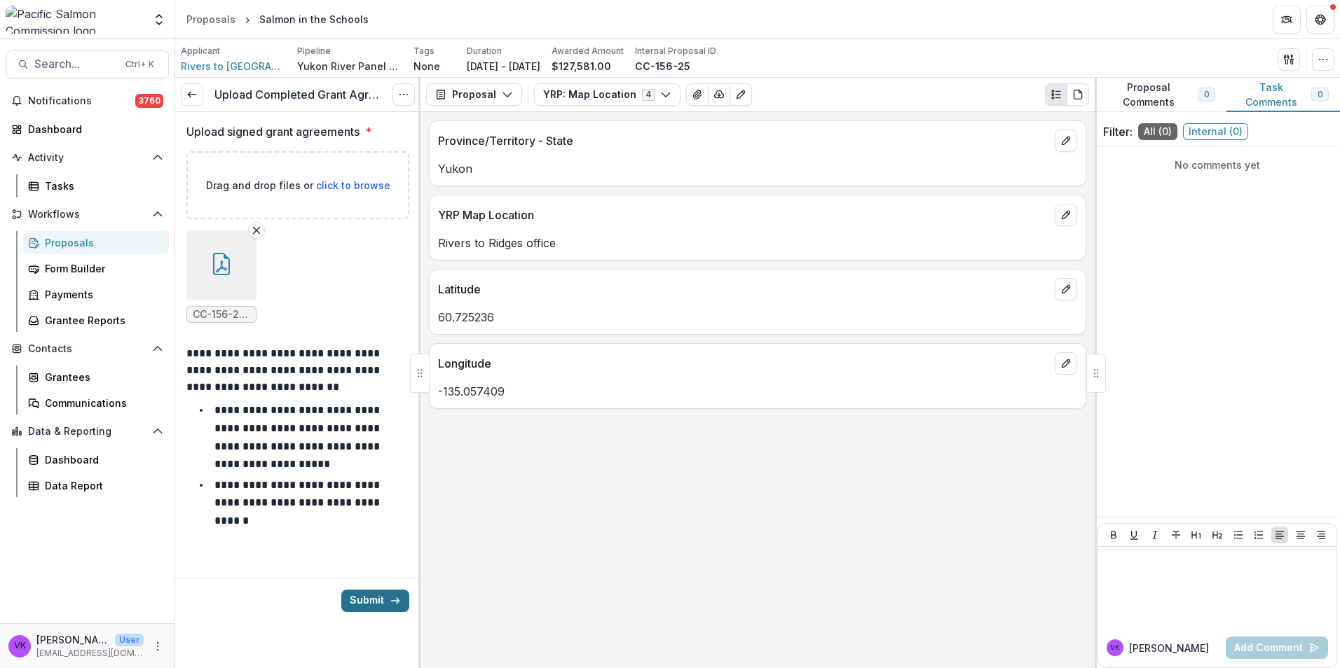
click at [366, 598] on button "Submit" at bounding box center [375, 601] width 68 height 22
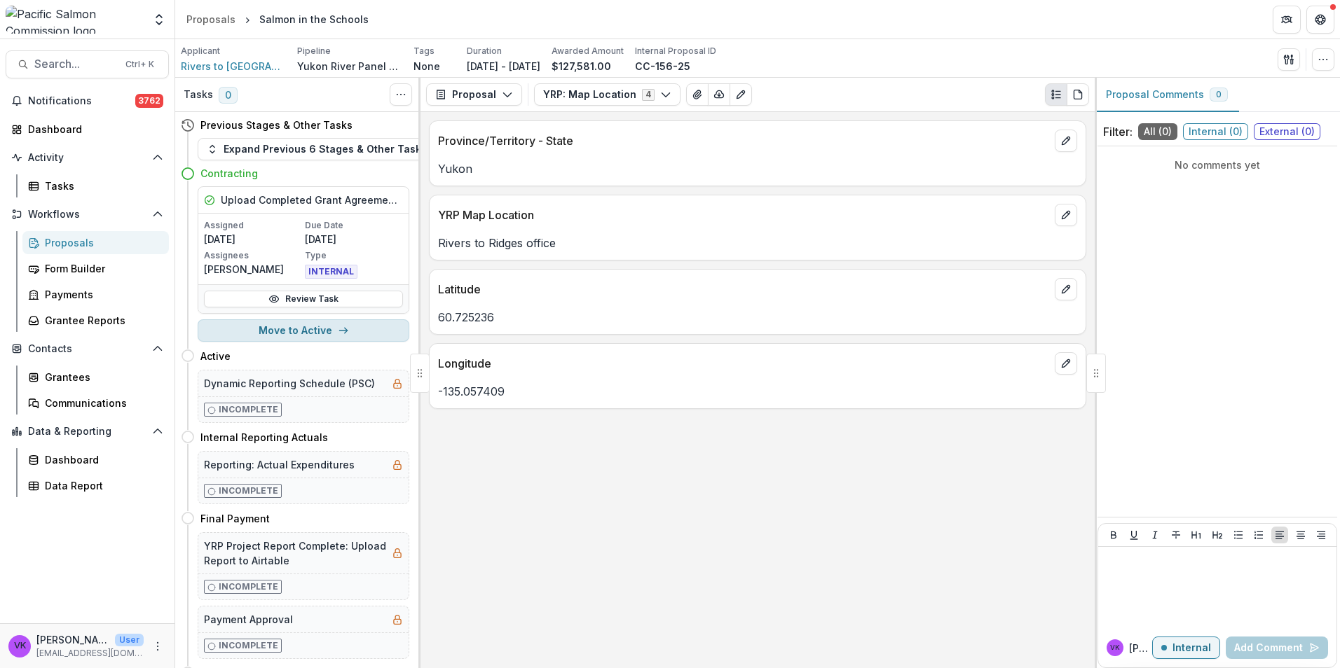
click at [303, 326] on button "Move to Active" at bounding box center [304, 330] width 212 height 22
select select "******"
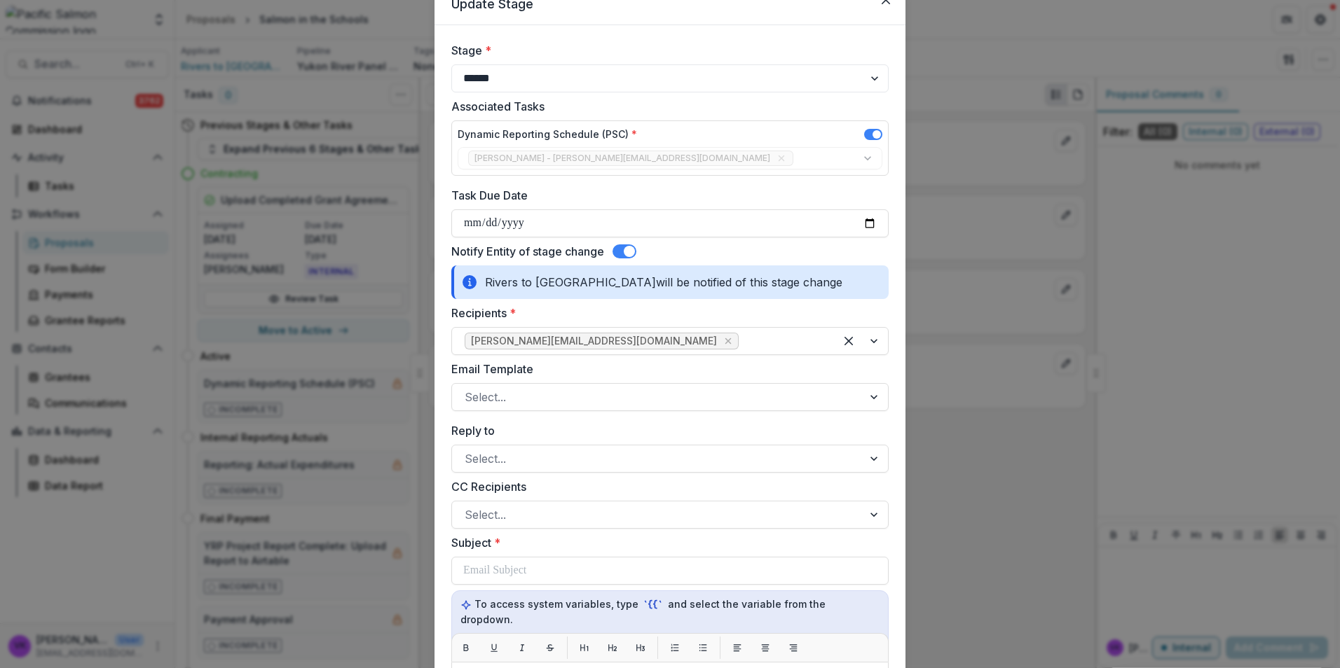
scroll to position [140, 0]
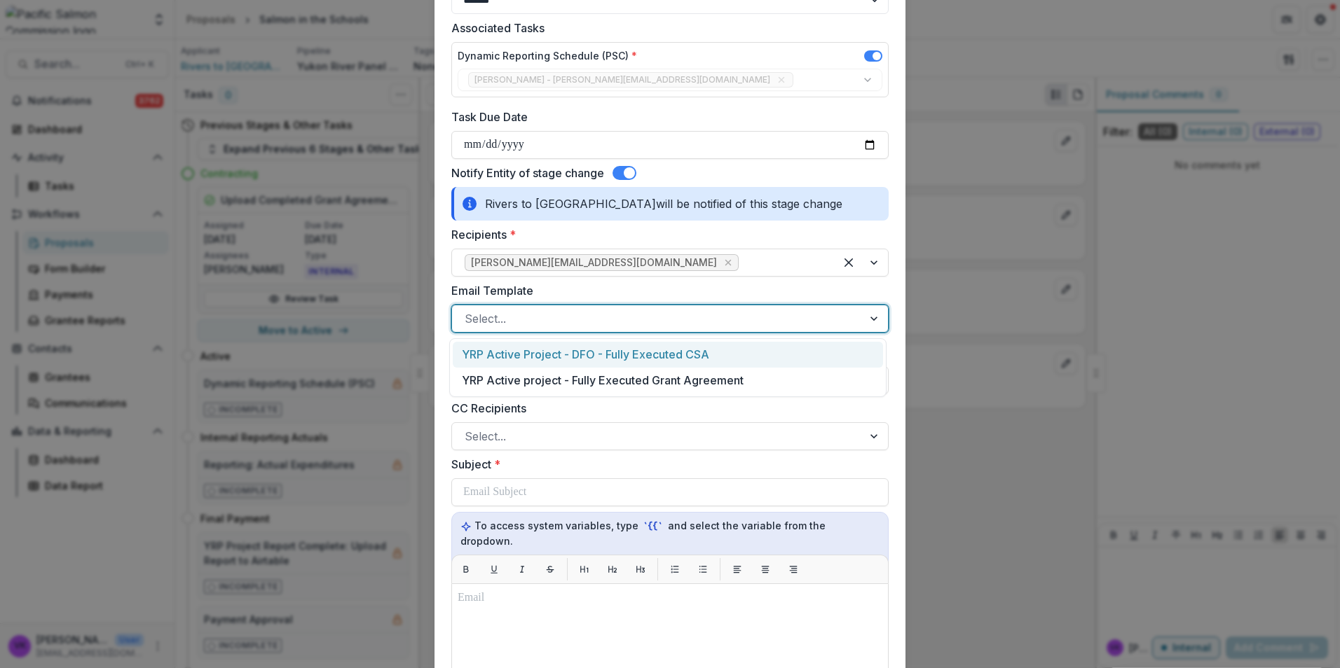
click at [624, 315] on div at bounding box center [656, 319] width 385 height 20
click at [614, 374] on div "YRP Active project - Fully Executed Grant Agreement" at bounding box center [668, 381] width 430 height 26
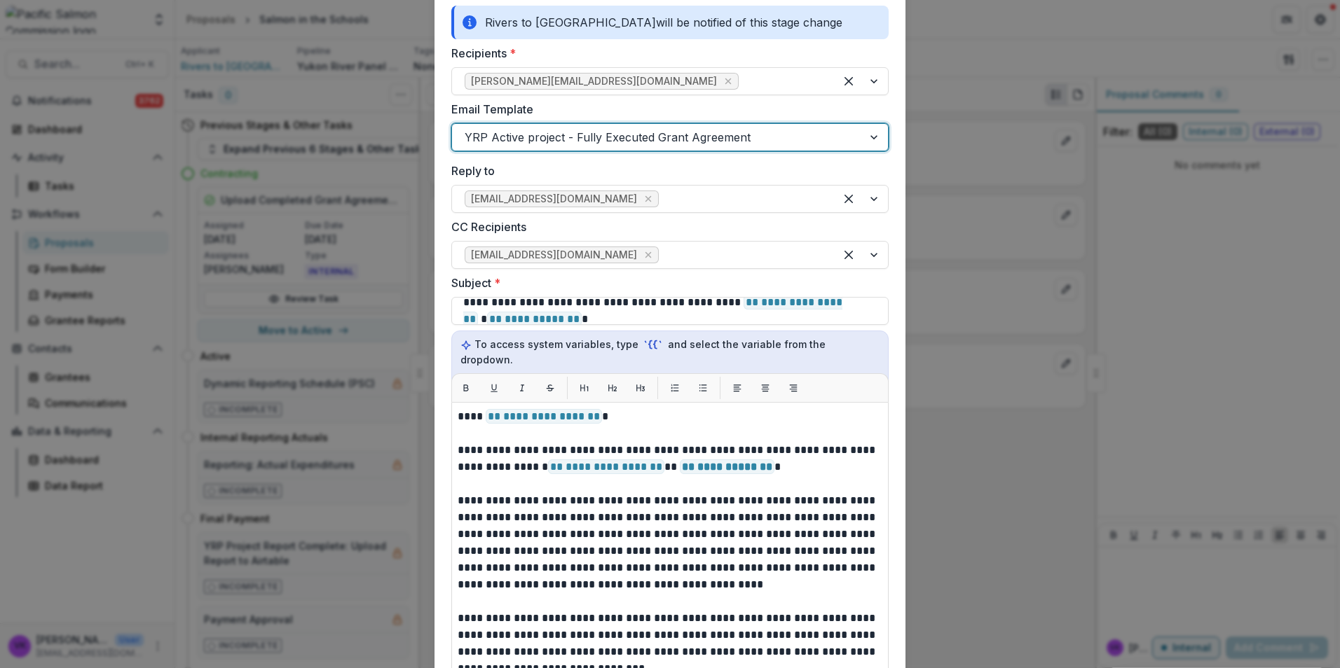
scroll to position [420, 0]
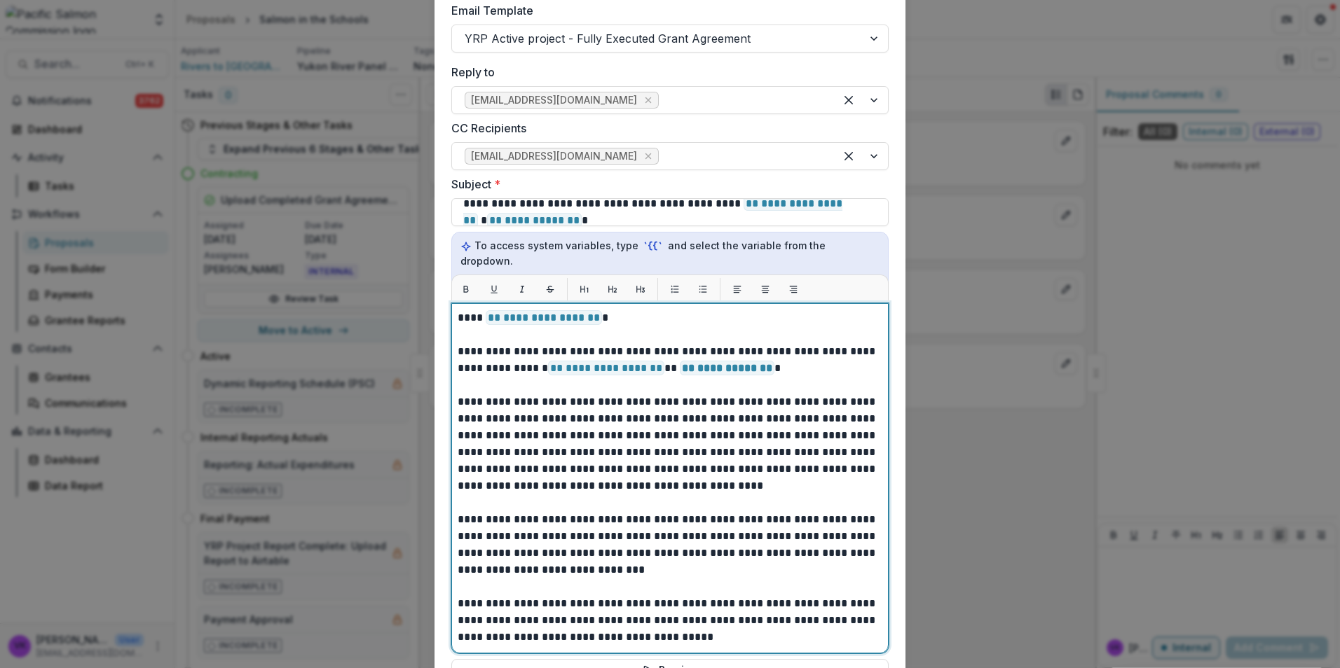
click at [486, 310] on span "**********" at bounding box center [544, 317] width 116 height 15
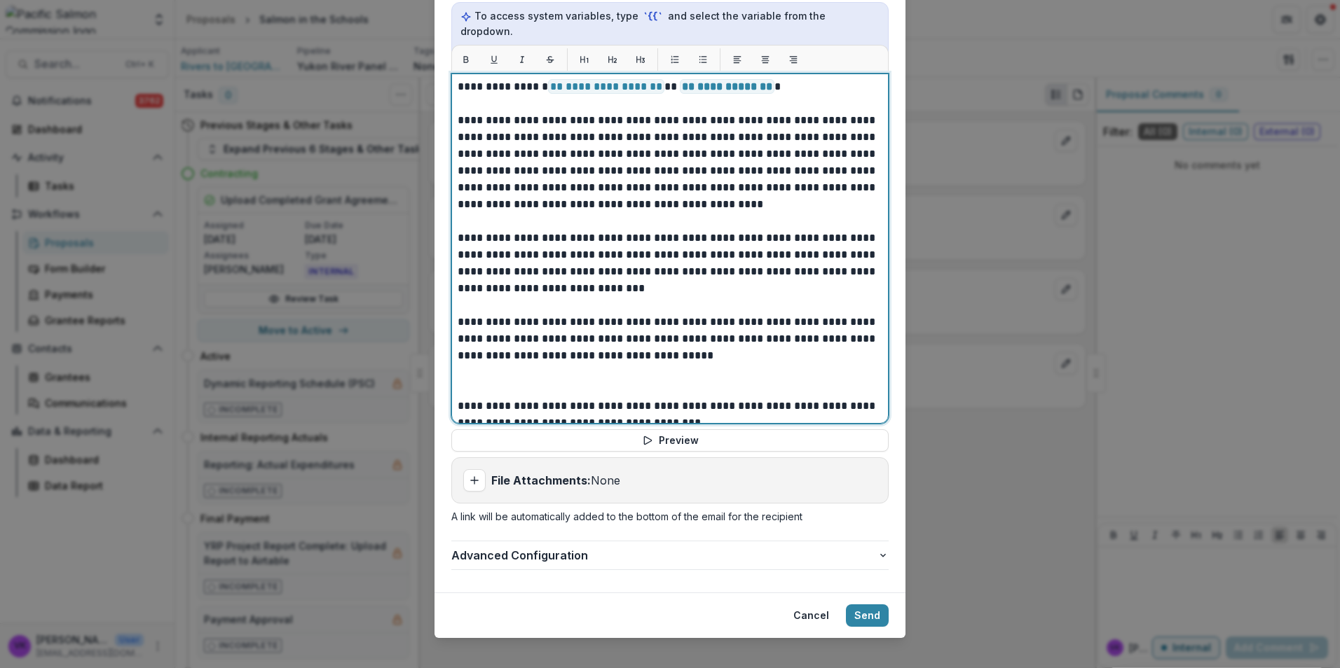
scroll to position [116, 0]
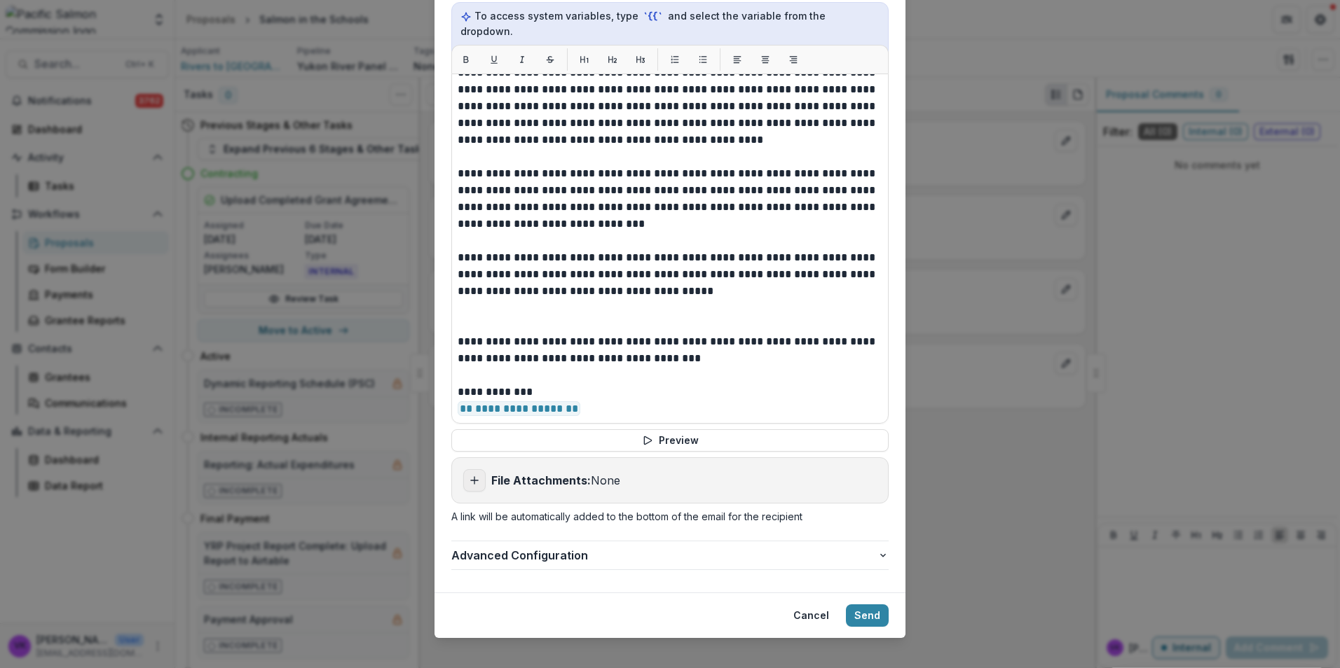
click at [469, 475] on icon "Add attachment" at bounding box center [474, 480] width 11 height 11
type input "**********"
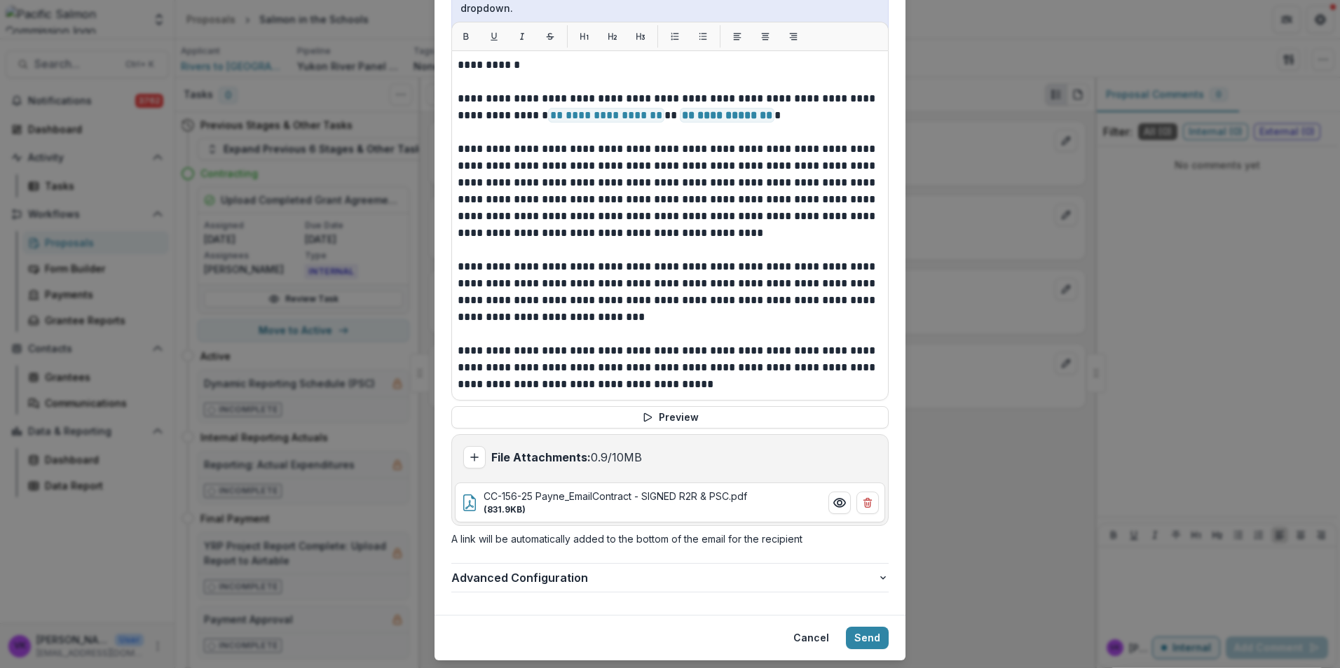
scroll to position [696, 0]
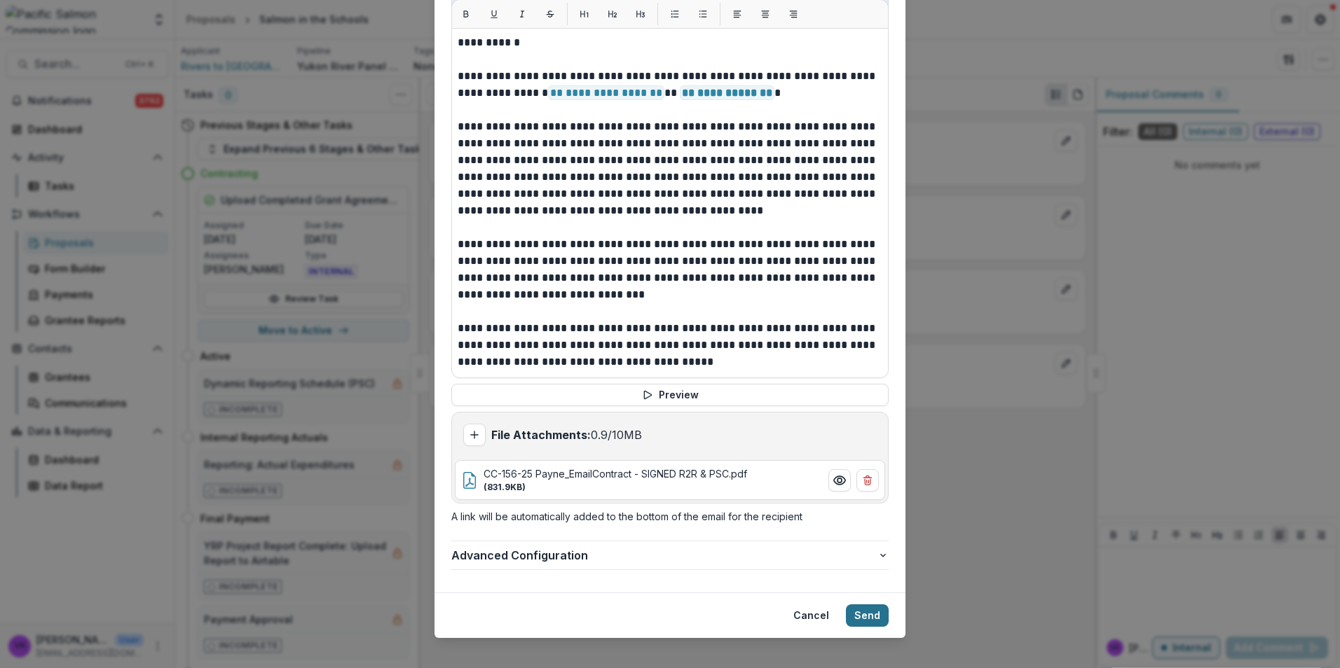
click at [865, 605] on button "Send" at bounding box center [867, 616] width 43 height 22
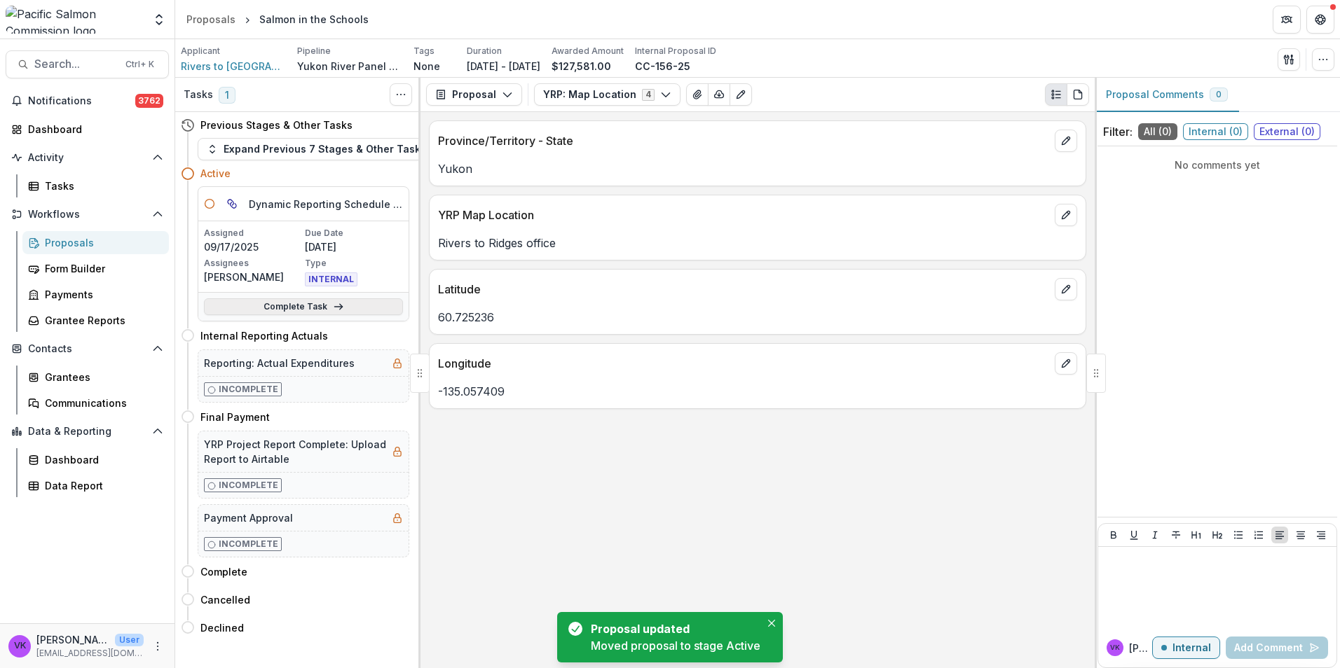
click at [296, 305] on link "Complete Task" at bounding box center [303, 306] width 199 height 17
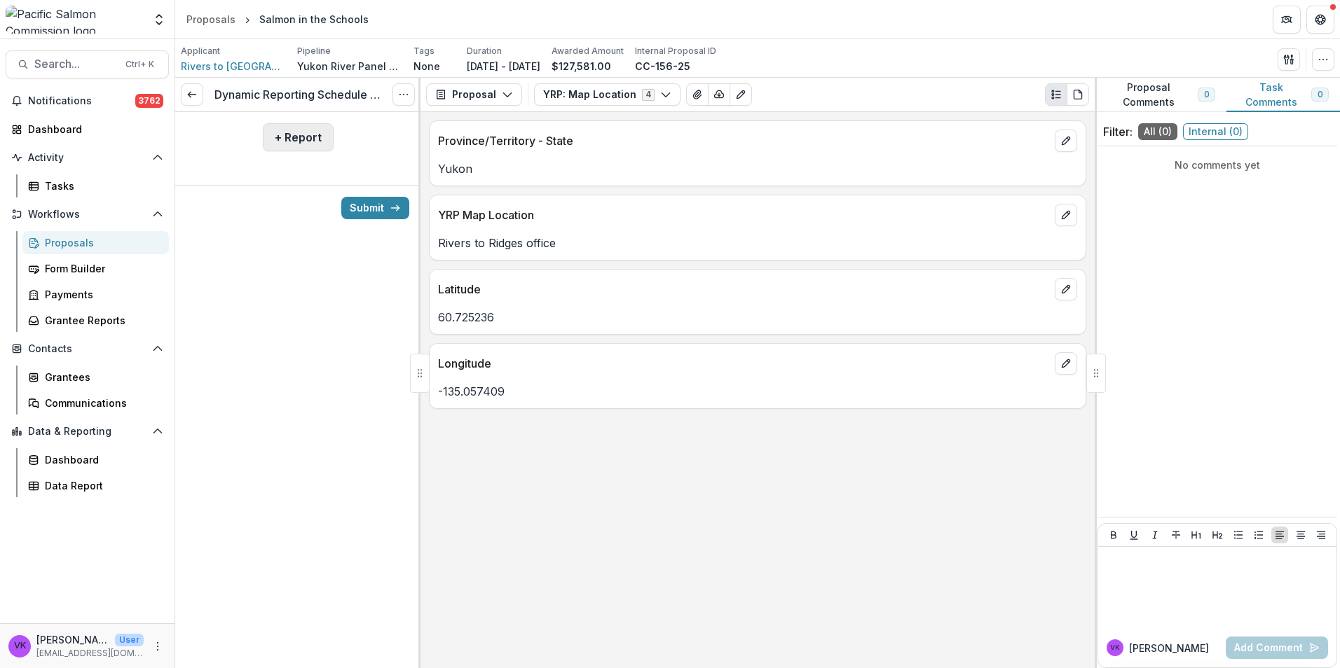
click at [310, 140] on button "+ Report" at bounding box center [298, 137] width 71 height 28
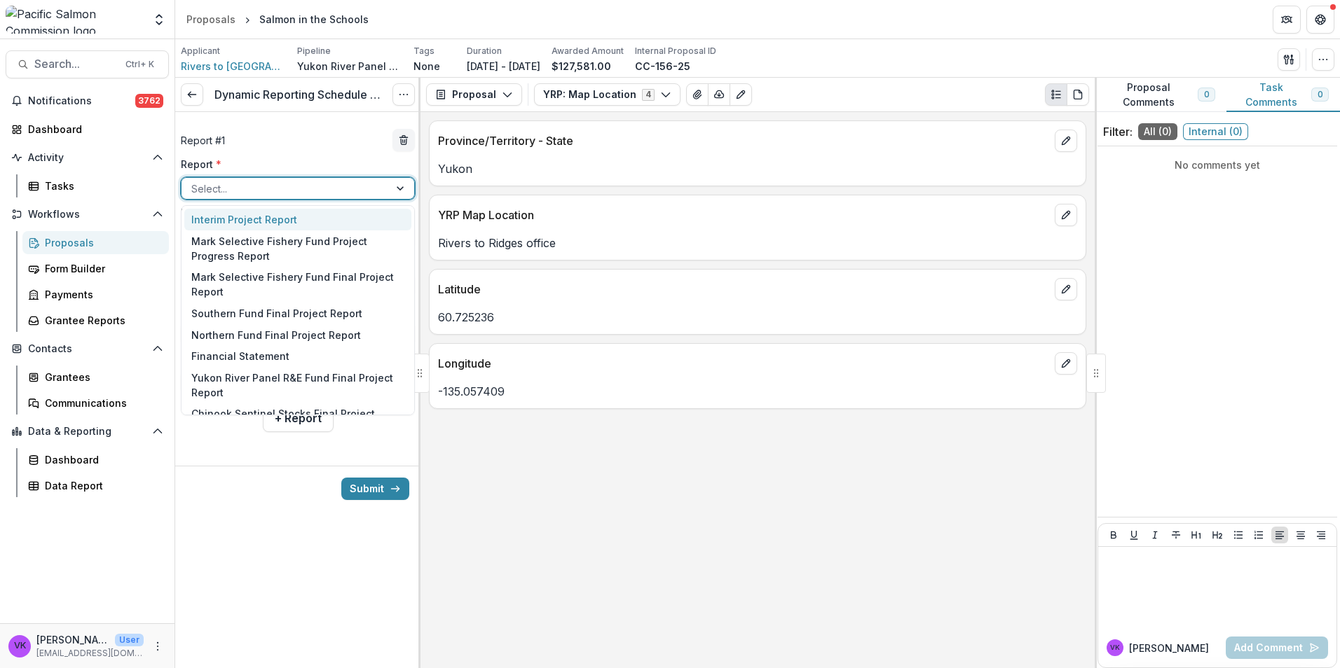
click at [312, 186] on div at bounding box center [285, 189] width 188 height 18
click at [319, 384] on div "Yukon River Panel R&E Fund Final Project Report" at bounding box center [297, 385] width 227 height 36
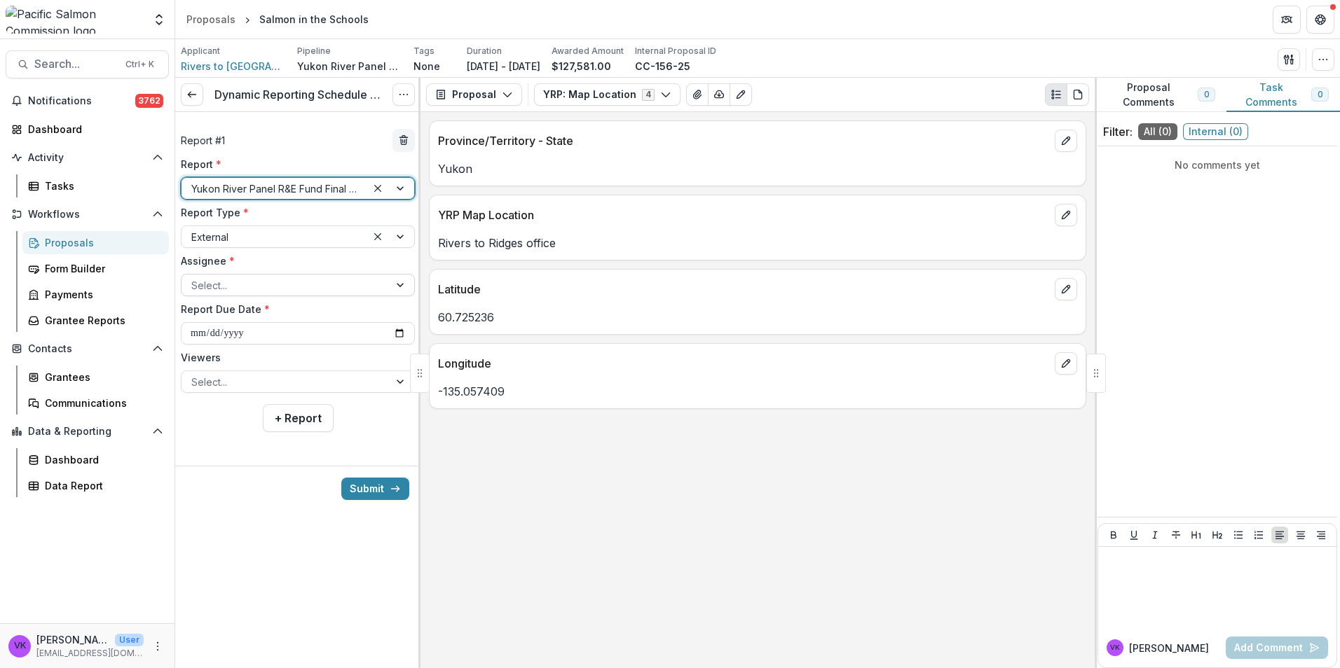
click at [340, 287] on div at bounding box center [285, 286] width 188 height 18
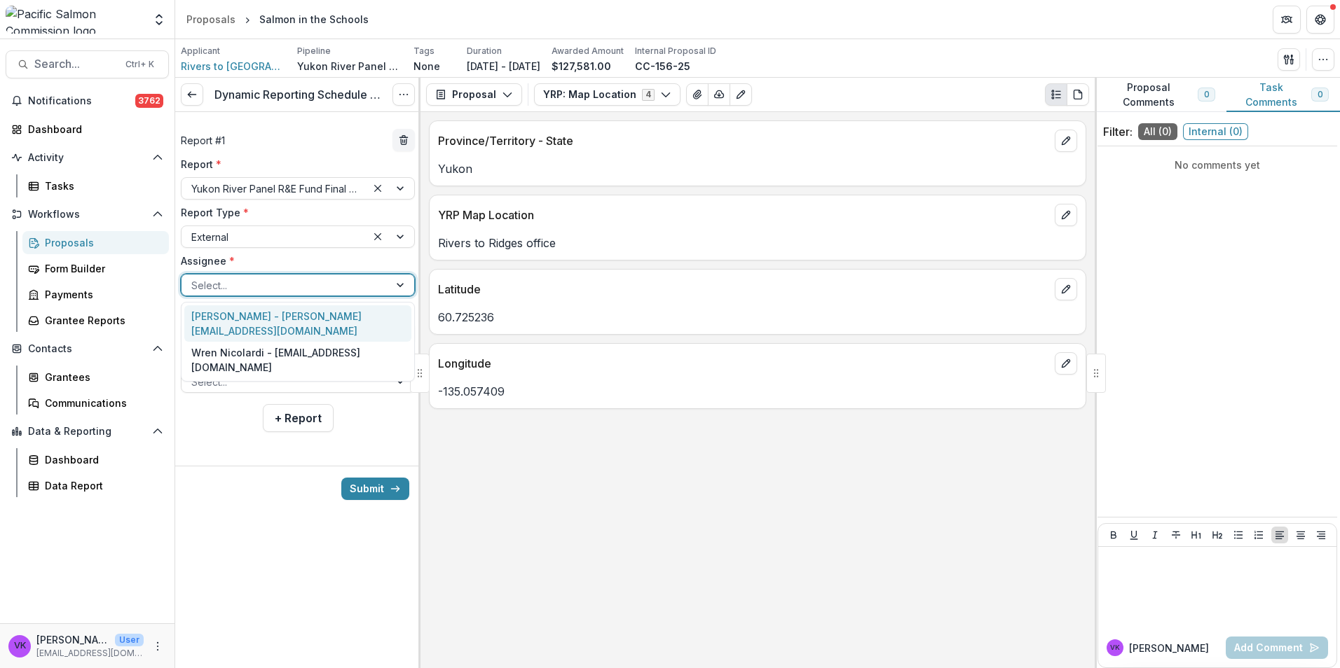
click at [298, 316] on div "[PERSON_NAME] - [PERSON_NAME][EMAIL_ADDRESS][DOMAIN_NAME]" at bounding box center [297, 323] width 227 height 36
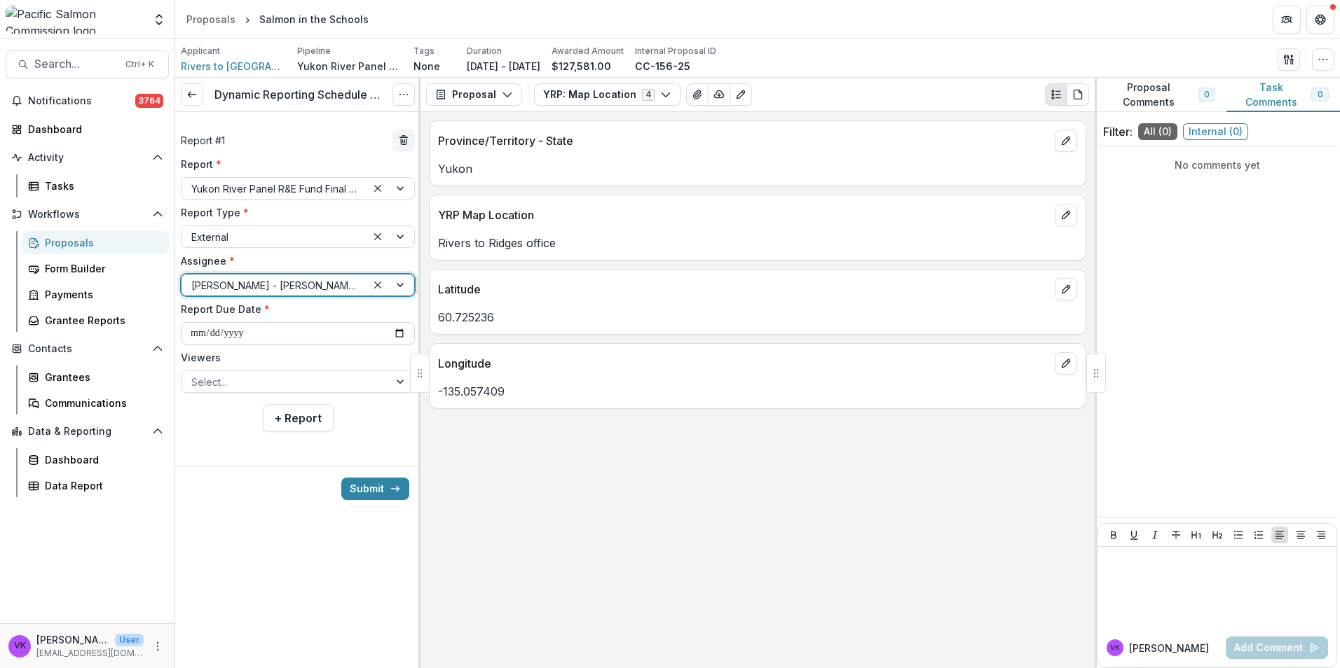
click at [400, 336] on input "**********" at bounding box center [298, 333] width 234 height 22
type input "**********"
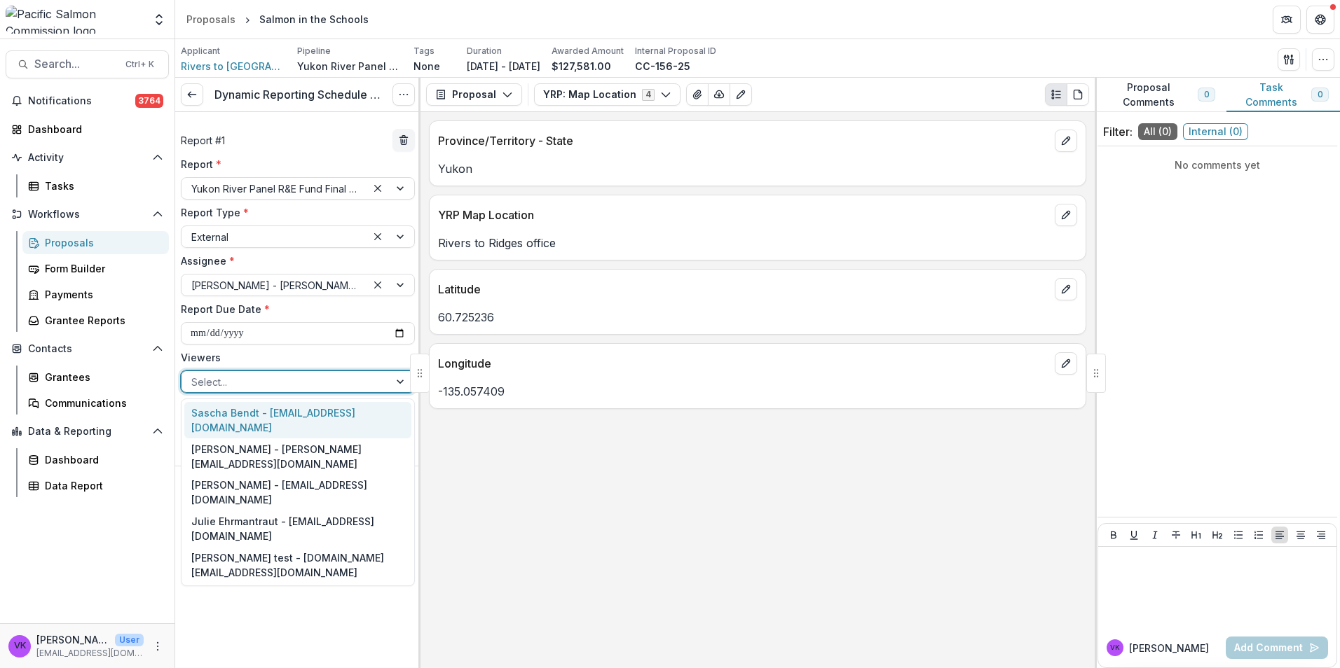
click at [388, 383] on div "Select..." at bounding box center [284, 382] width 207 height 20
click at [315, 411] on div "Sascha Bendt - [EMAIL_ADDRESS][DOMAIN_NAME]" at bounding box center [297, 420] width 227 height 36
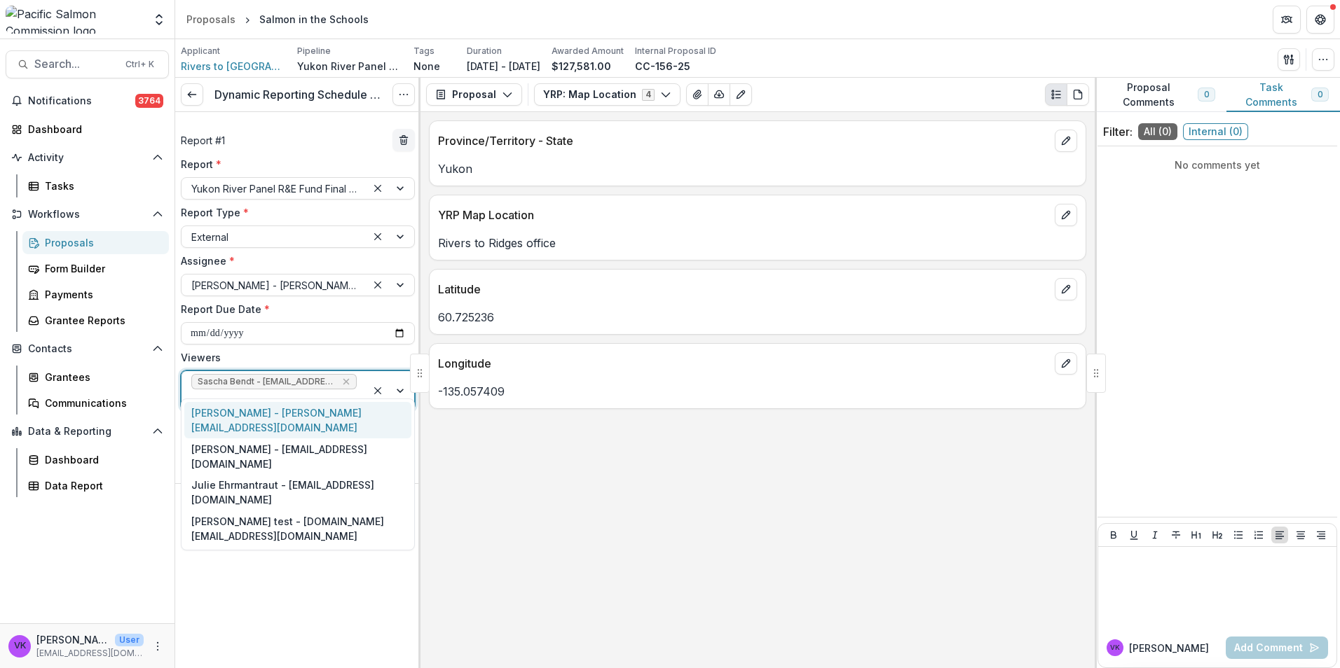
drag, startPoint x: 408, startPoint y: 378, endPoint x: 399, endPoint y: 385, distance: 11.5
click at [407, 380] on div at bounding box center [390, 390] width 48 height 39
click at [338, 414] on div "[PERSON_NAME] - [PERSON_NAME][EMAIL_ADDRESS][DOMAIN_NAME]" at bounding box center [297, 420] width 227 height 36
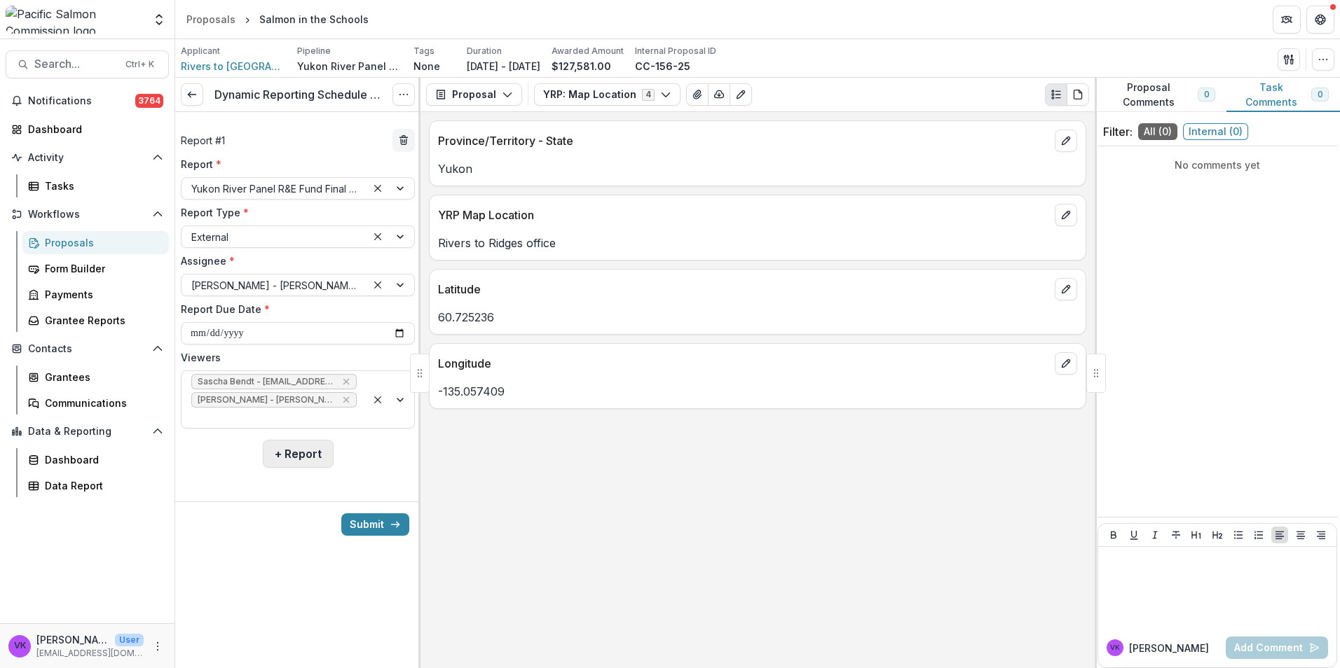
click at [305, 440] on button "+ Report" at bounding box center [298, 454] width 71 height 28
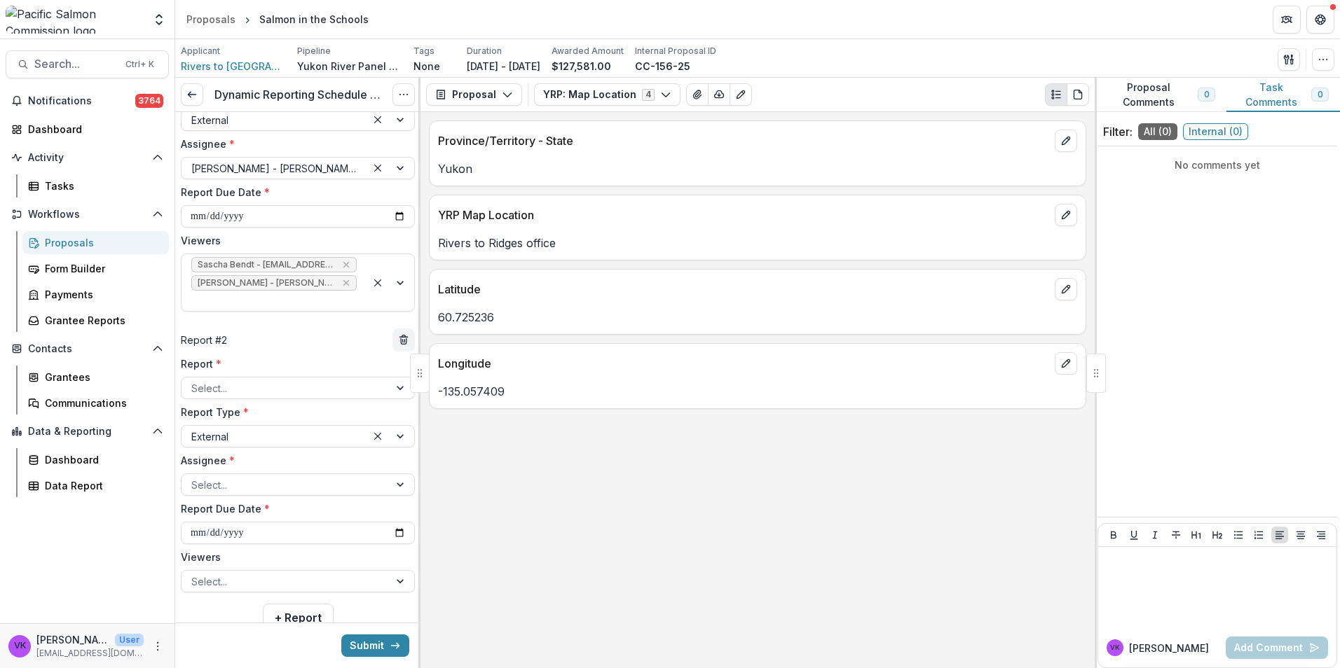
scroll to position [72, 0]
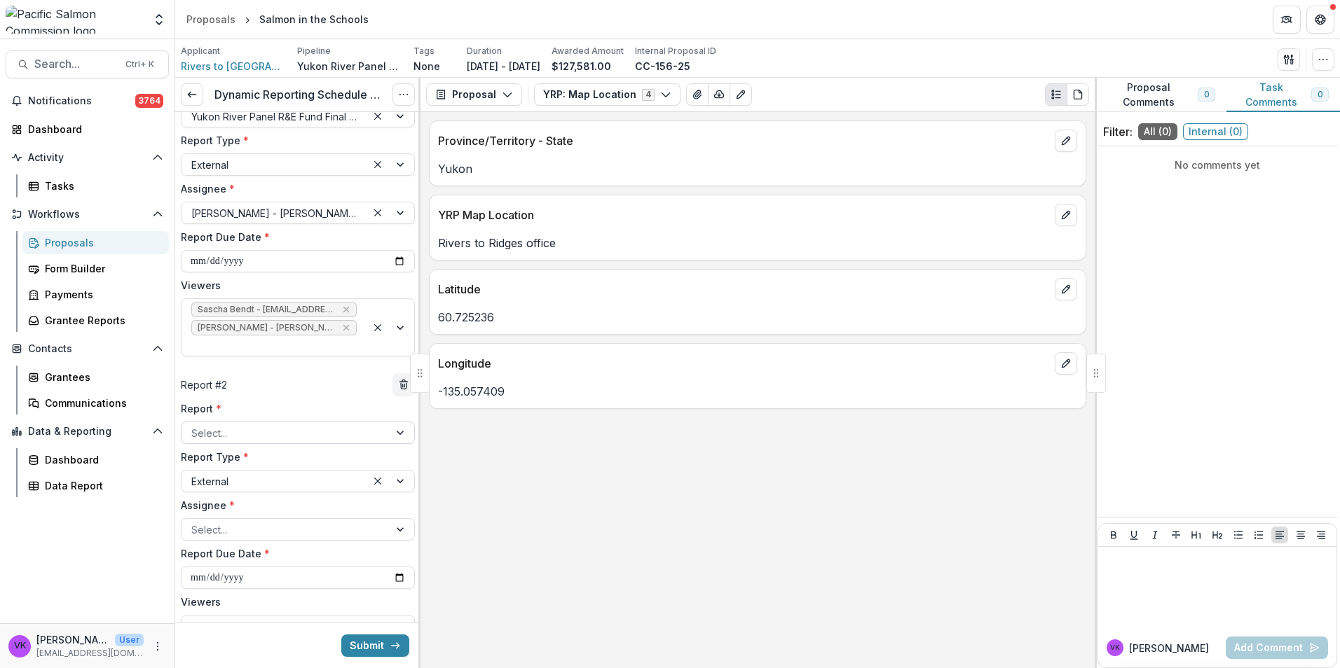
click at [361, 425] on div at bounding box center [285, 434] width 188 height 18
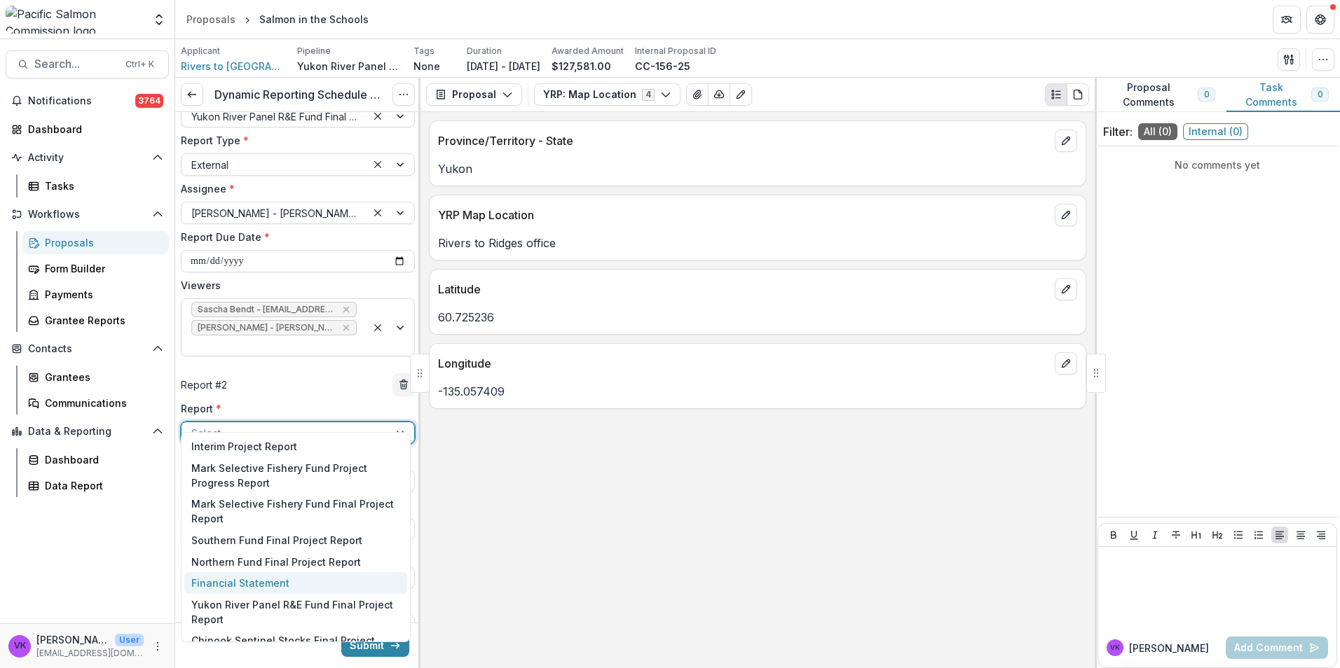
click at [272, 579] on div "Financial Statement" at bounding box center [295, 583] width 223 height 22
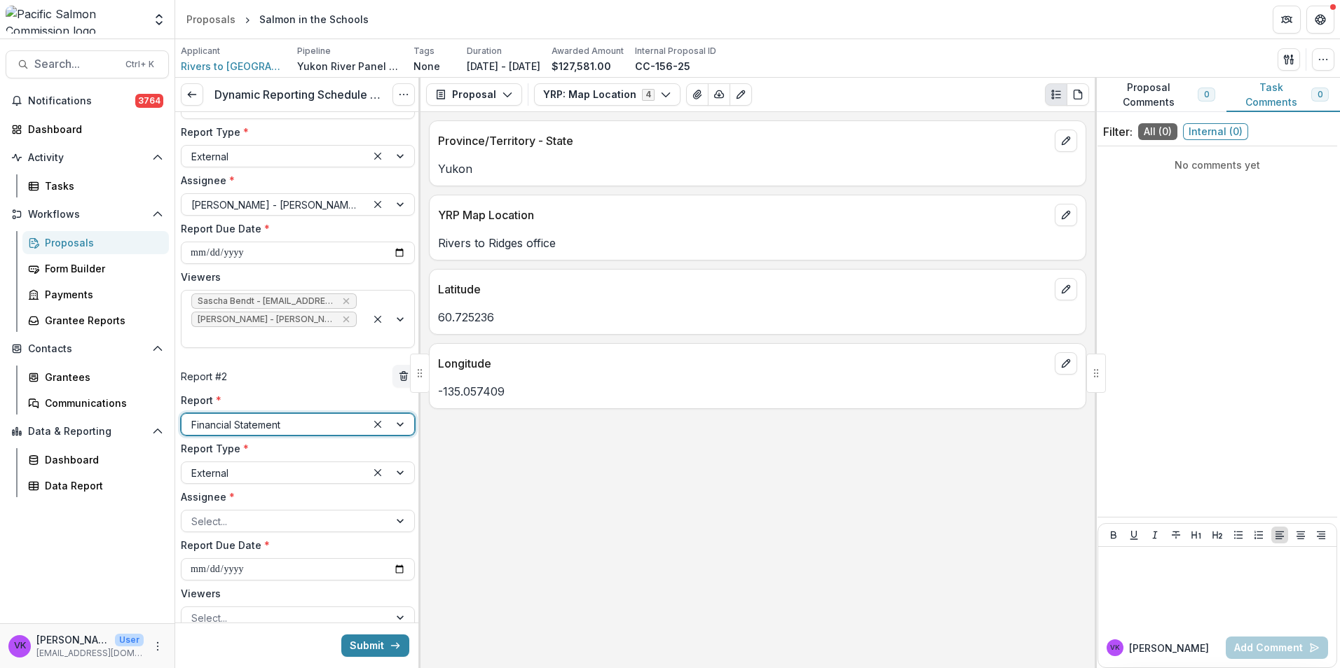
scroll to position [142, 0]
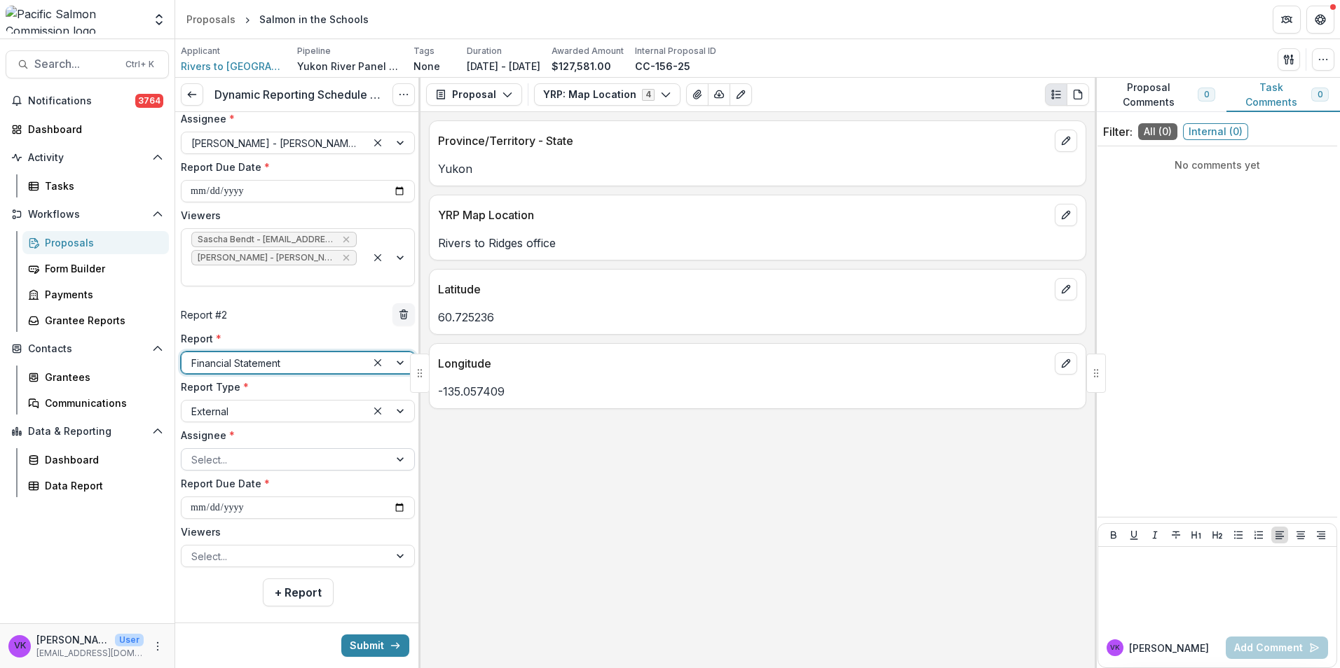
click at [389, 449] on div at bounding box center [401, 459] width 25 height 21
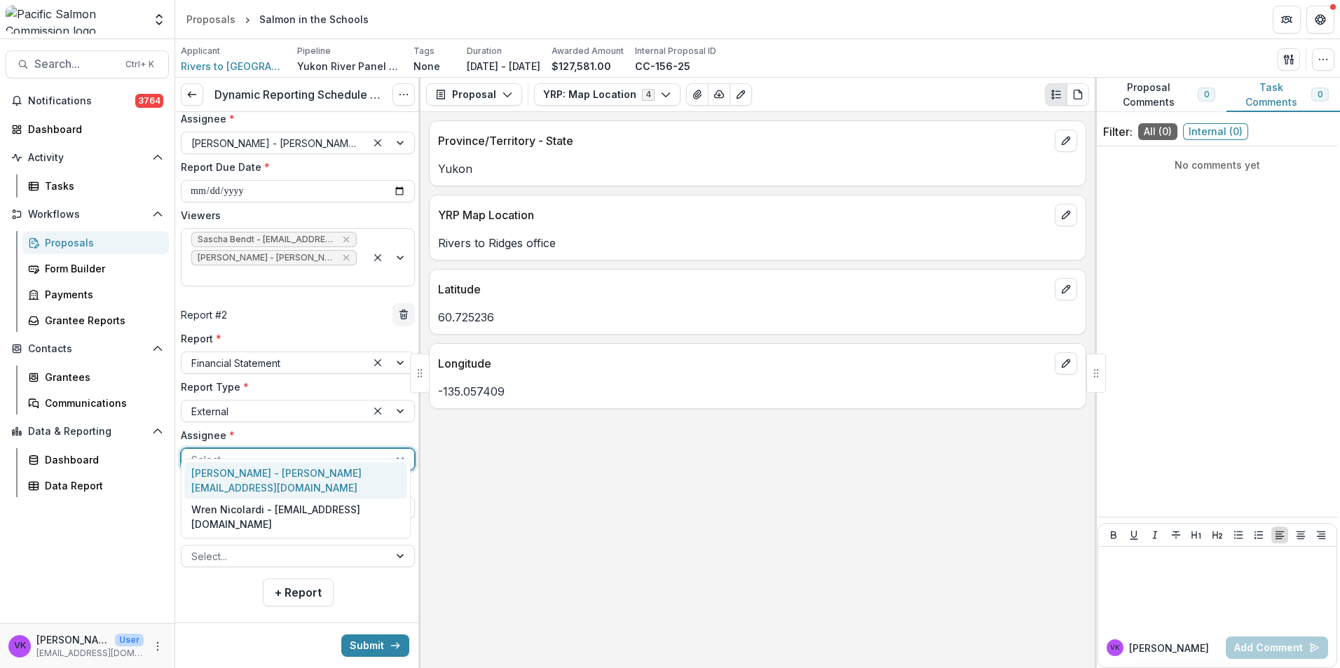
click at [307, 476] on div "[PERSON_NAME] - [PERSON_NAME][EMAIL_ADDRESS][DOMAIN_NAME]" at bounding box center [295, 480] width 223 height 36
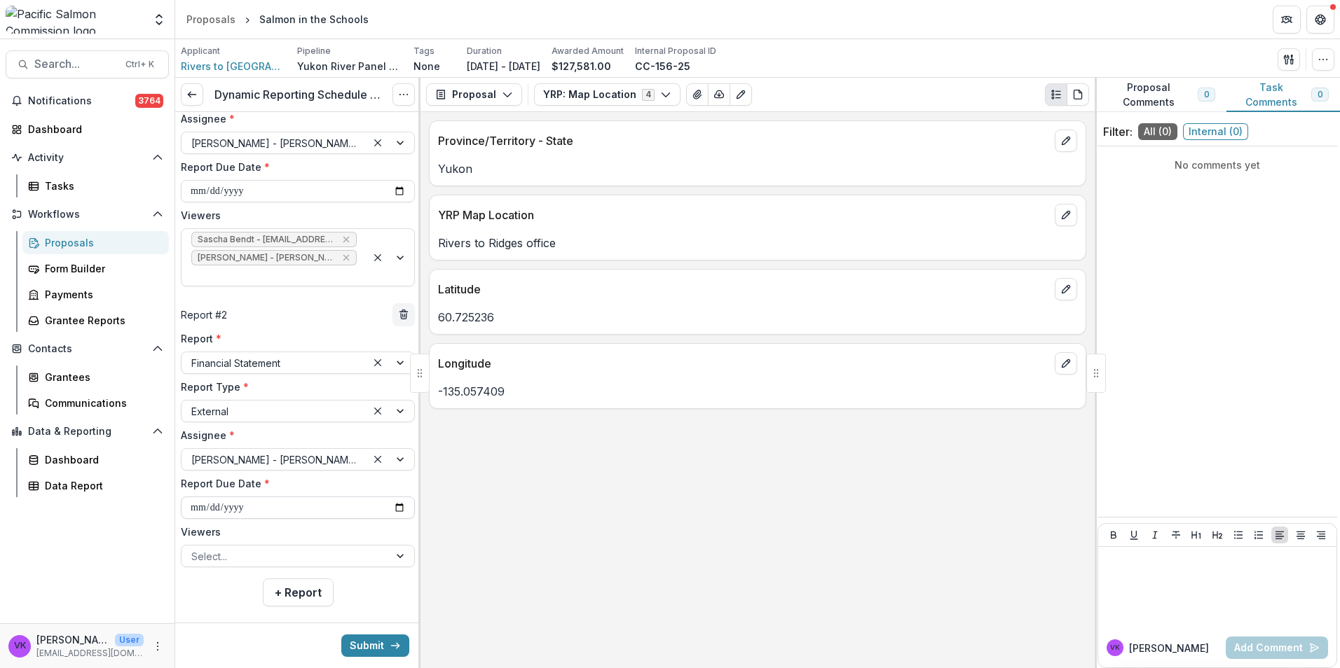
click at [390, 497] on input "**********" at bounding box center [298, 508] width 234 height 22
type input "**********"
click at [390, 546] on div at bounding box center [401, 556] width 25 height 21
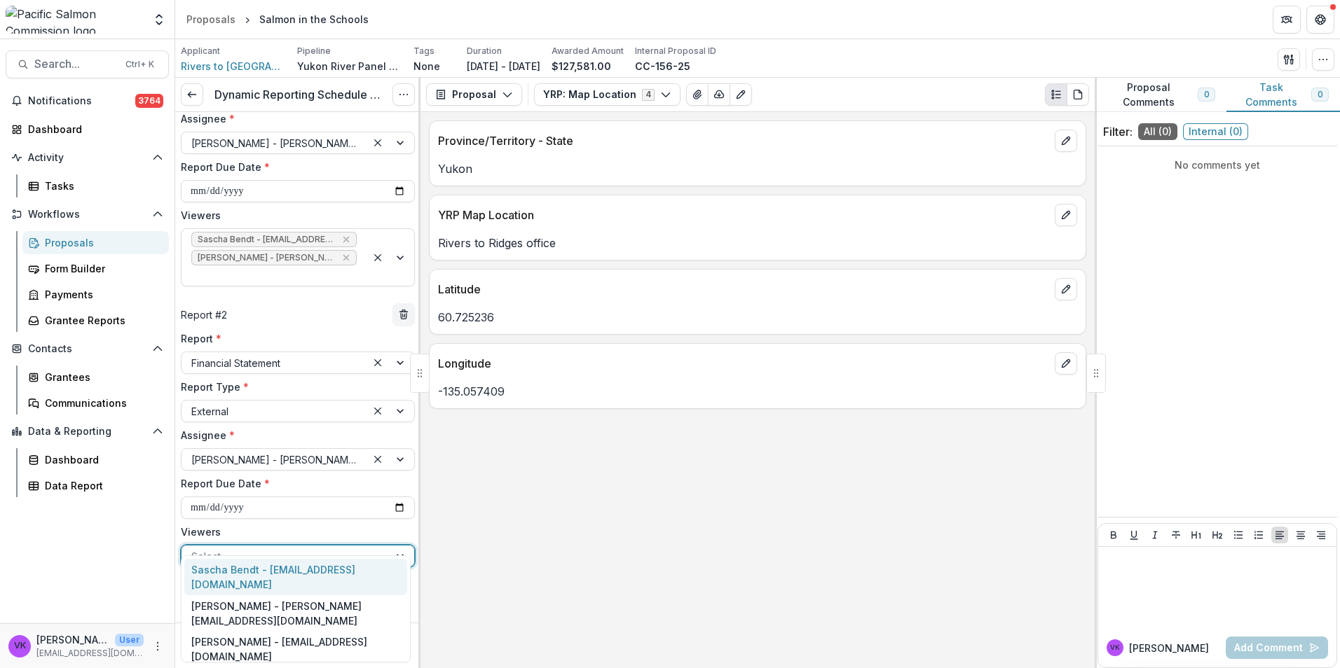
click at [273, 571] on div "Sascha Bendt - [EMAIL_ADDRESS][DOMAIN_NAME]" at bounding box center [295, 577] width 223 height 36
click at [395, 546] on div at bounding box center [390, 565] width 48 height 39
click at [315, 570] on div "[PERSON_NAME] - [PERSON_NAME][EMAIL_ADDRESS][DOMAIN_NAME]" at bounding box center [295, 577] width 223 height 36
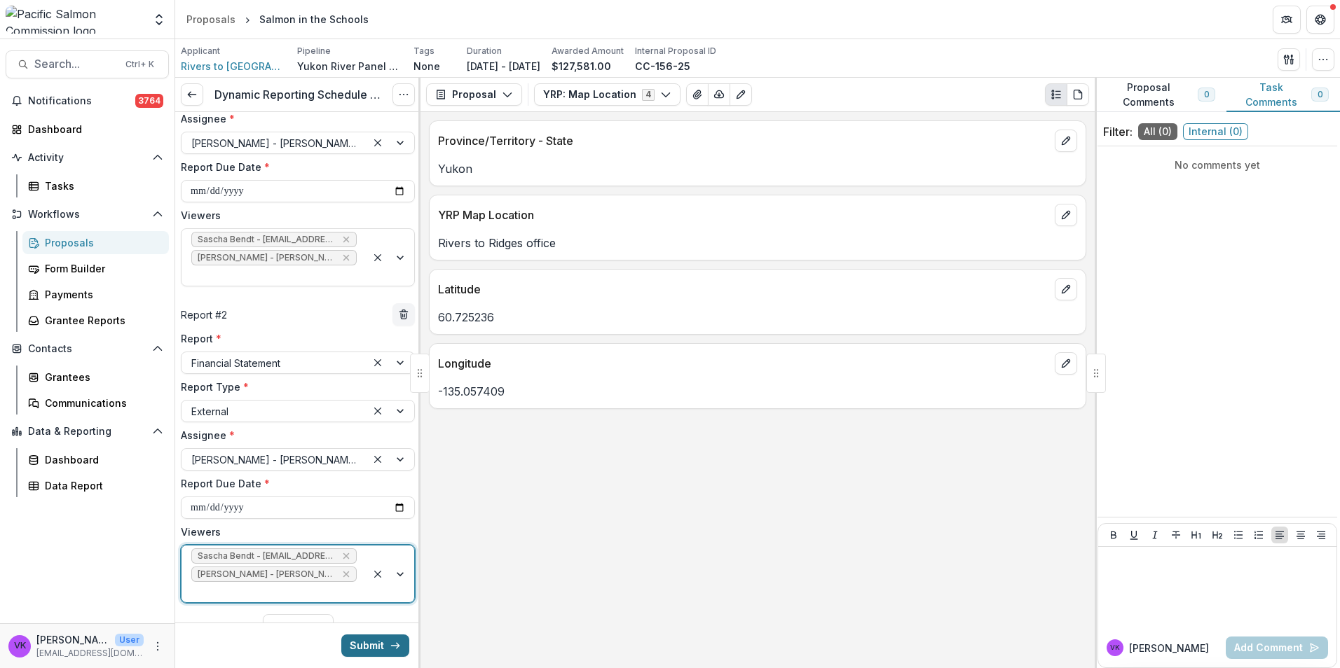
click at [361, 641] on button "Submit" at bounding box center [375, 646] width 68 height 22
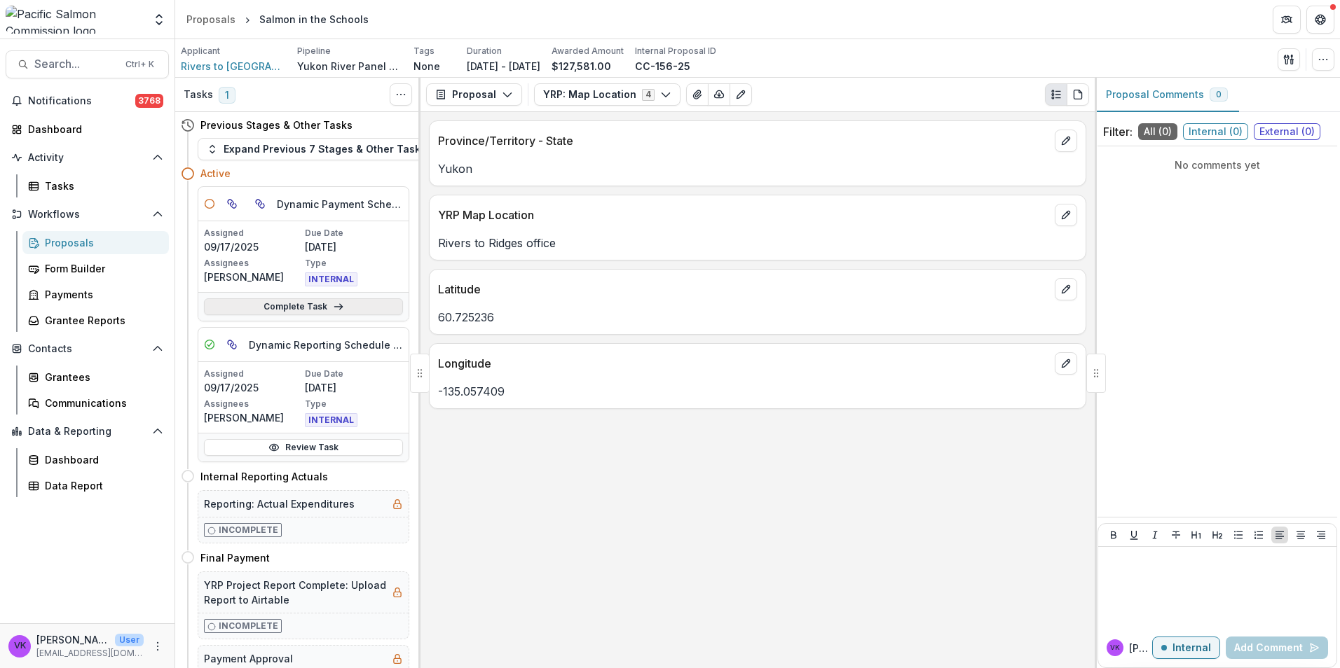
drag, startPoint x: 319, startPoint y: 304, endPoint x: 351, endPoint y: 309, distance: 31.9
click at [319, 305] on link "Complete Task" at bounding box center [303, 306] width 199 height 17
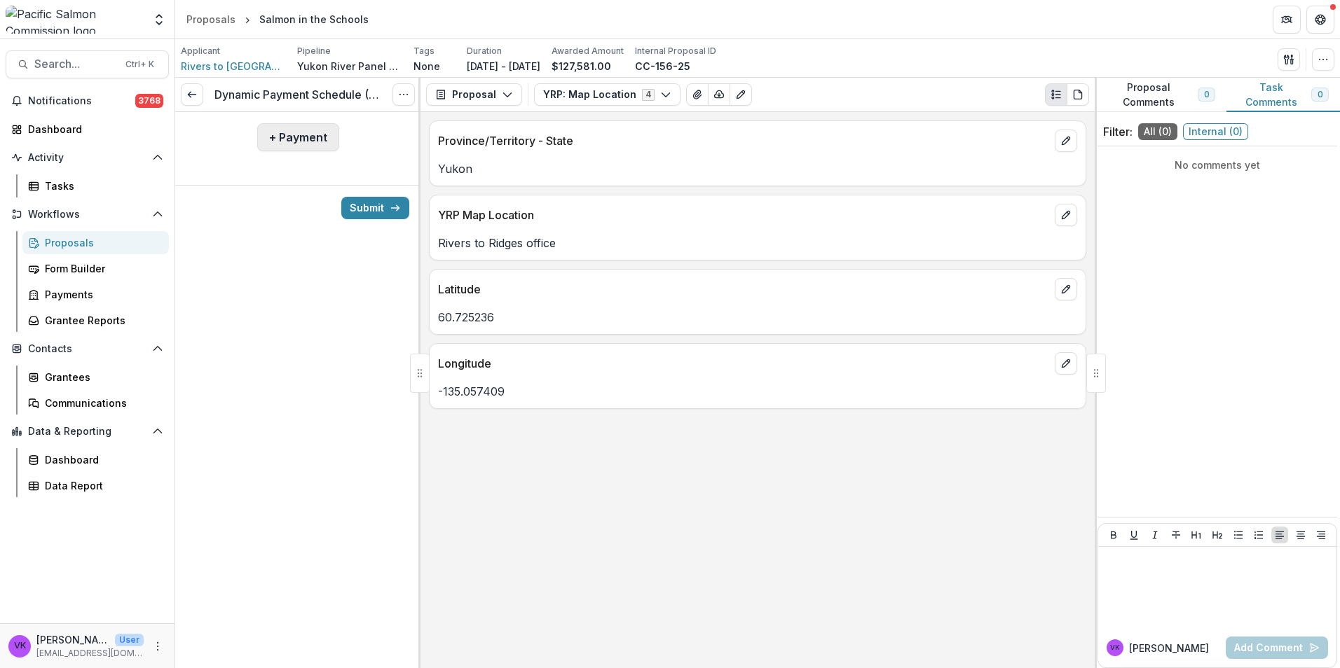
click at [294, 138] on button "+ Payment" at bounding box center [298, 137] width 82 height 28
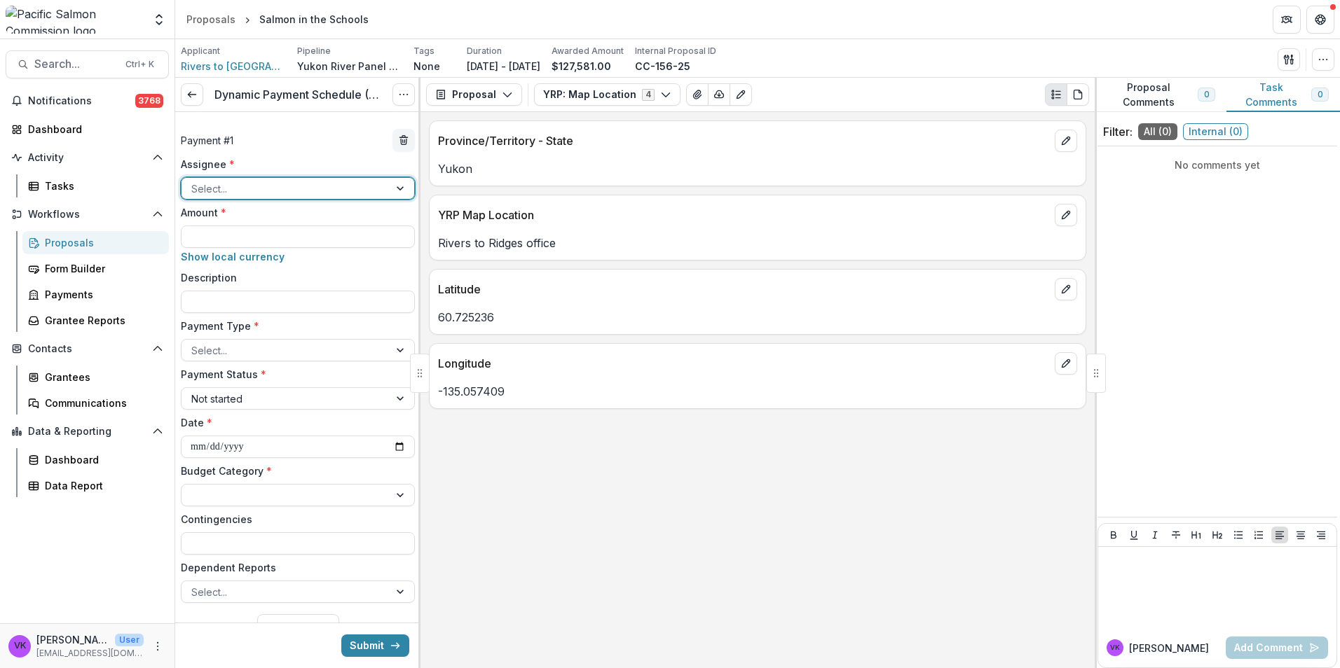
click at [288, 184] on div at bounding box center [285, 189] width 188 height 18
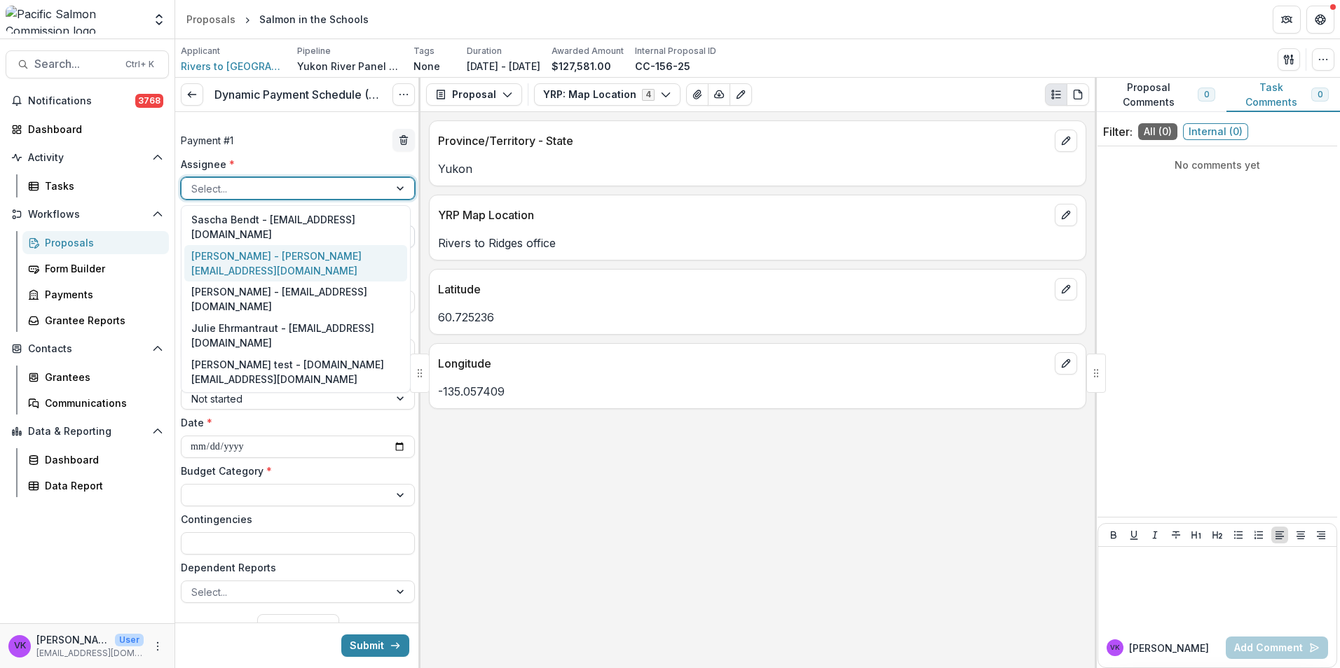
drag, startPoint x: 258, startPoint y: 241, endPoint x: 303, endPoint y: 247, distance: 45.2
click at [258, 245] on div "[PERSON_NAME] - [PERSON_NAME][EMAIL_ADDRESS][DOMAIN_NAME]" at bounding box center [295, 263] width 223 height 36
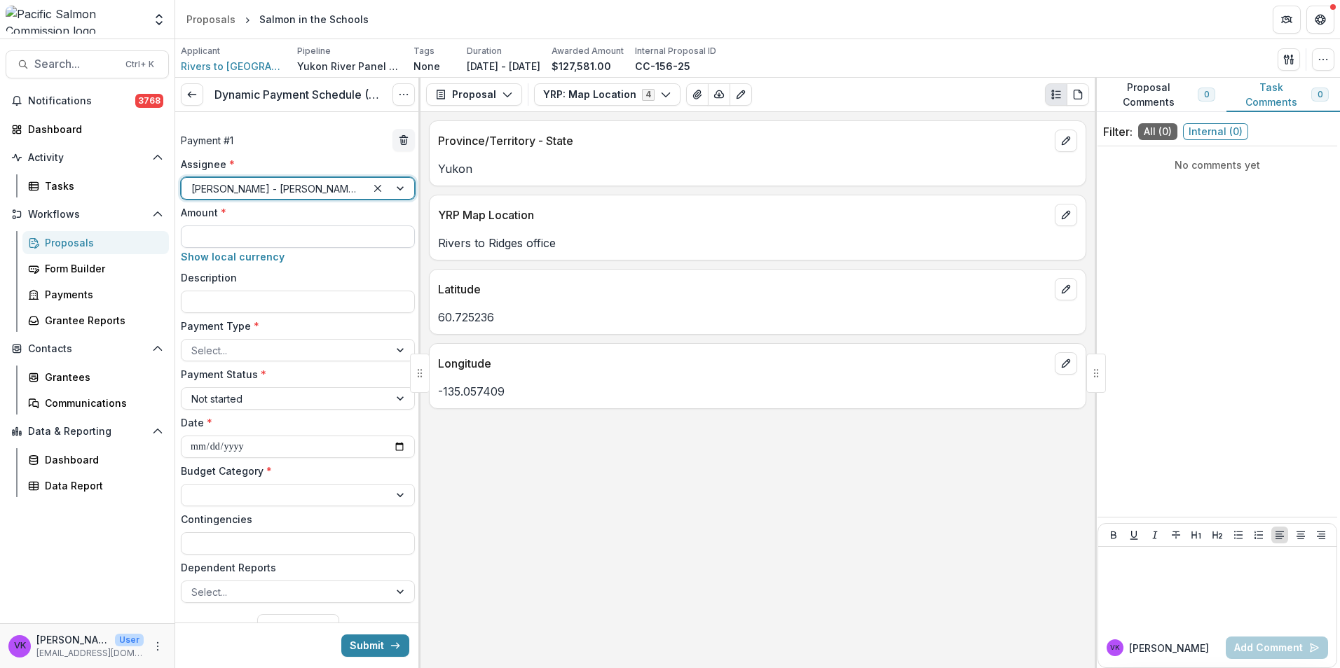
click at [320, 233] on input "Amount *" at bounding box center [298, 237] width 234 height 22
type input "*********"
click at [283, 298] on input "Description" at bounding box center [298, 302] width 234 height 22
type input "**********"
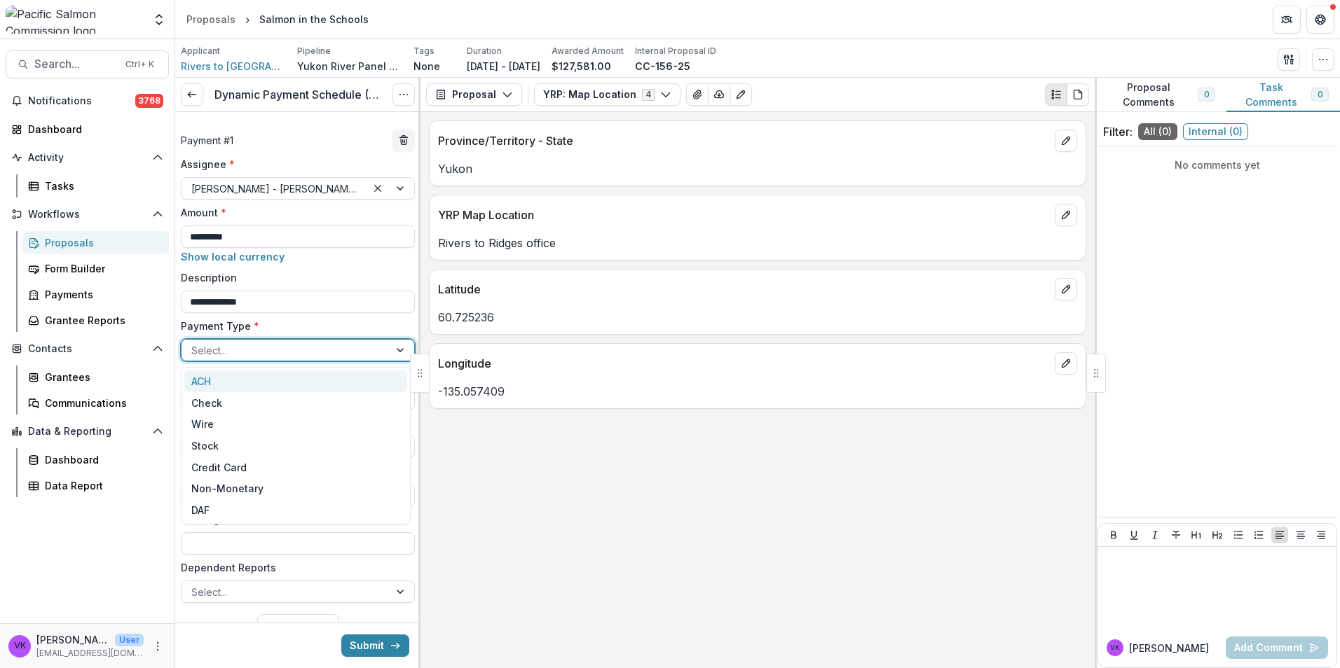
click at [379, 344] on div "Select..." at bounding box center [284, 350] width 207 height 20
drag, startPoint x: 263, startPoint y: 379, endPoint x: 336, endPoint y: 376, distance: 72.9
click at [263, 380] on div "ACH" at bounding box center [295, 382] width 223 height 22
click at [312, 484] on div "Budget Category *" at bounding box center [298, 485] width 234 height 43
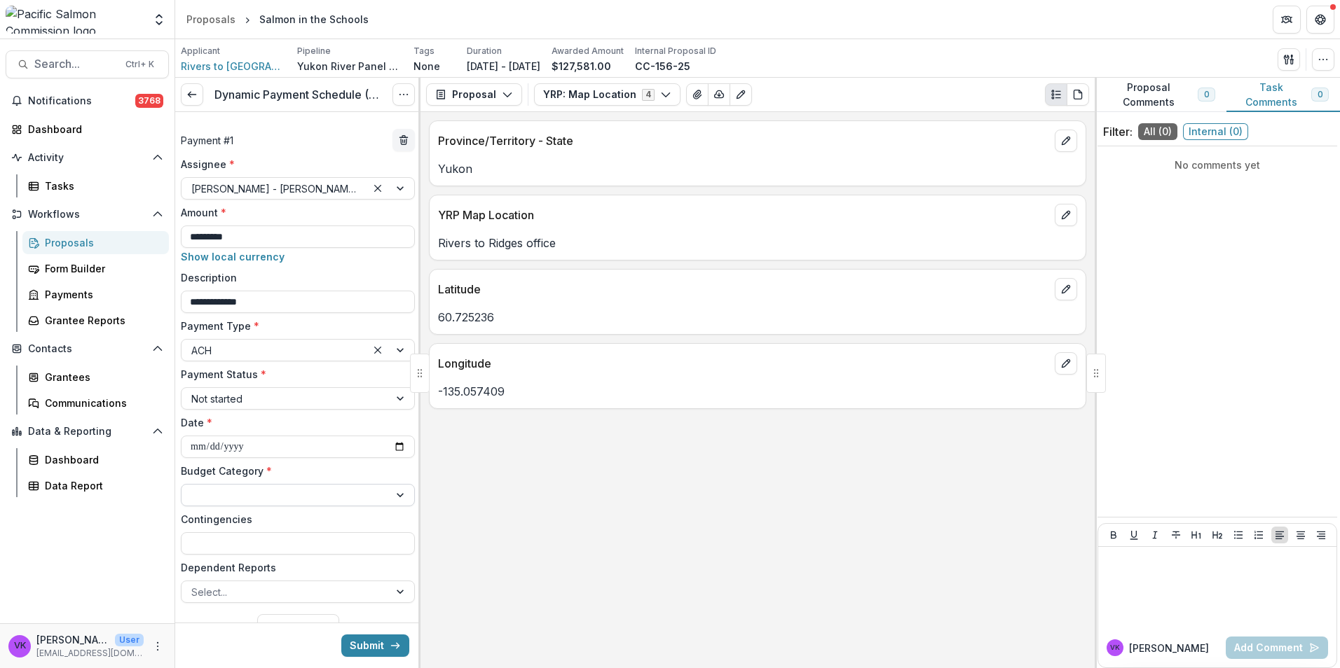
click at [346, 486] on div at bounding box center [284, 496] width 207 height 20
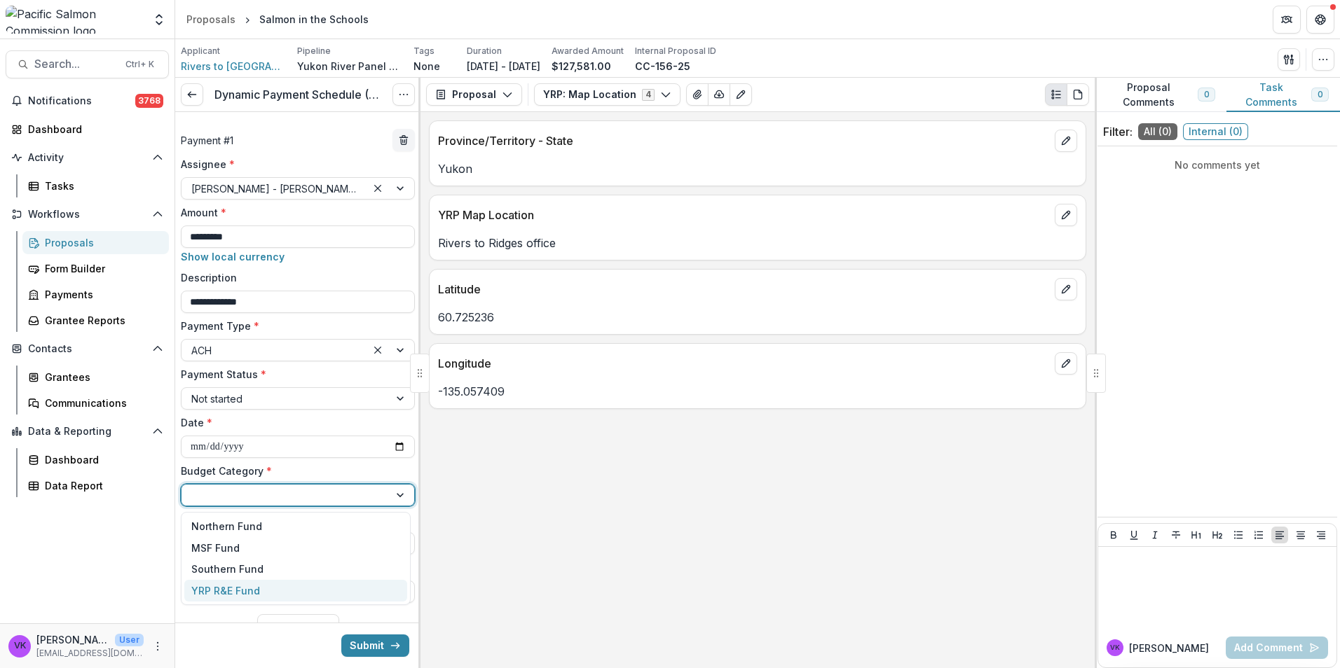
click at [287, 592] on div "YRP R&E Fund" at bounding box center [295, 591] width 223 height 22
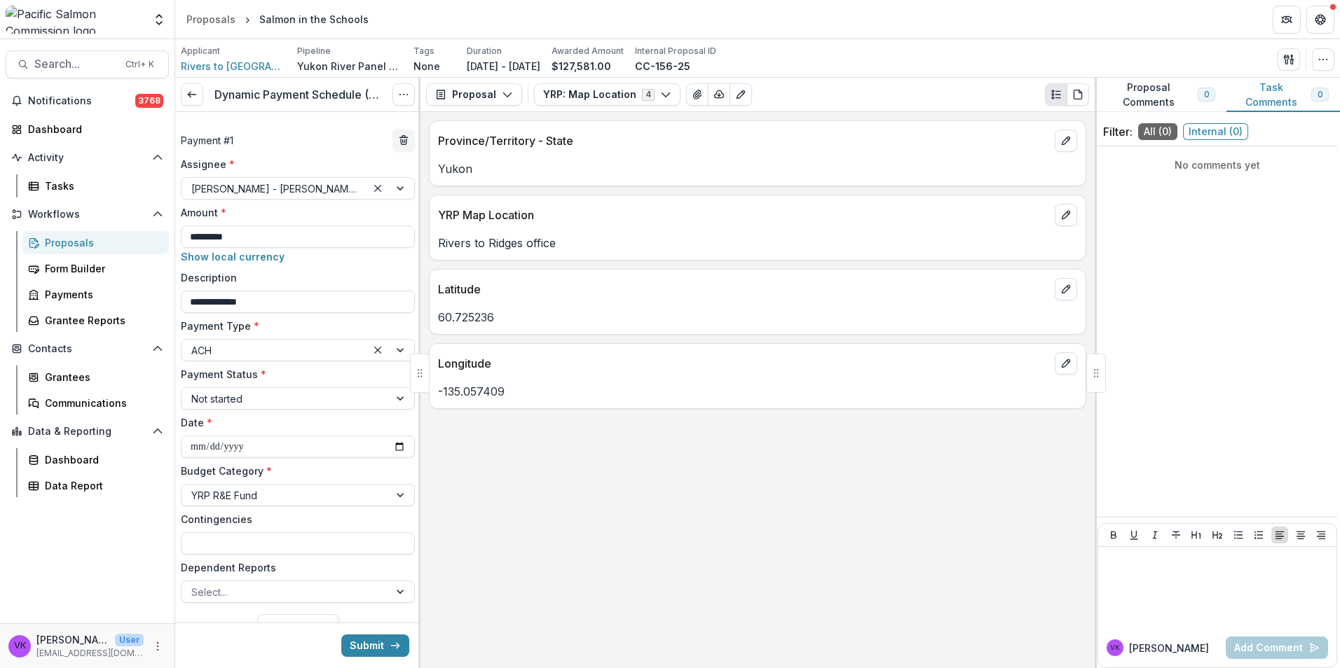
drag, startPoint x: 893, startPoint y: 486, endPoint x: 897, endPoint y: 476, distance: 10.0
click at [893, 484] on div "Province/Territory - State [GEOGRAPHIC_DATA] YRP Map Location Rivers to [GEOGRA…" at bounding box center [757, 390] width 674 height 556
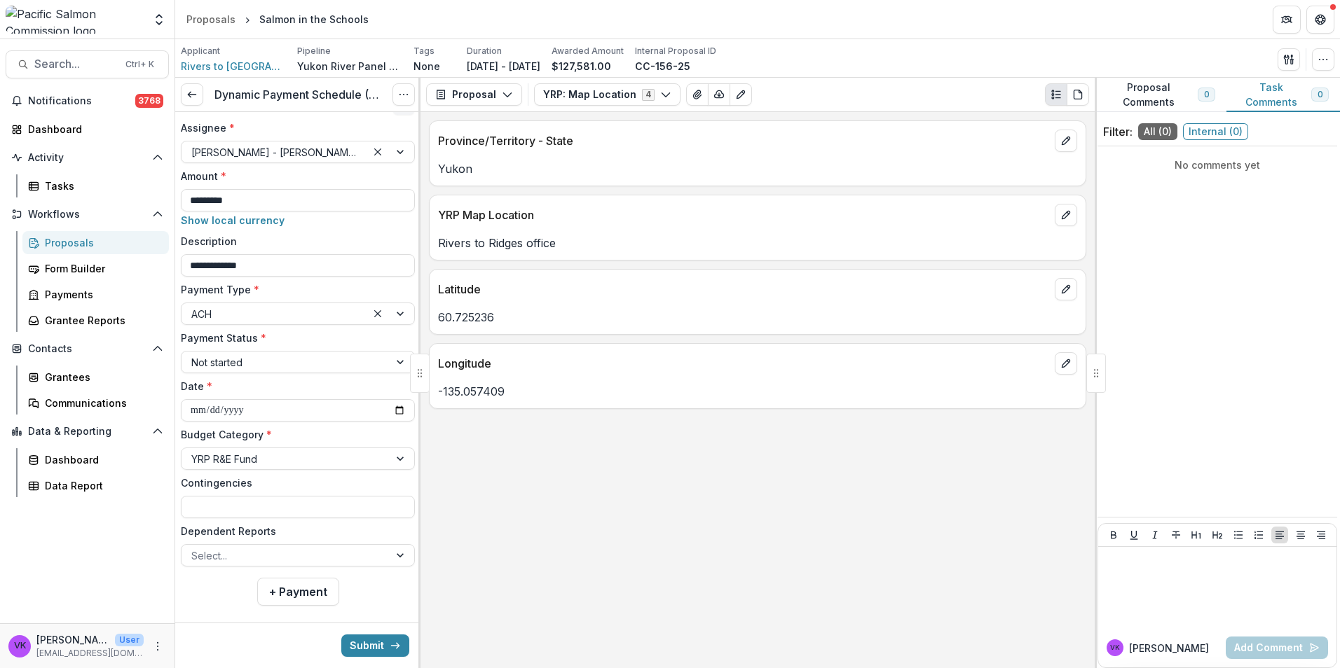
scroll to position [53, 0]
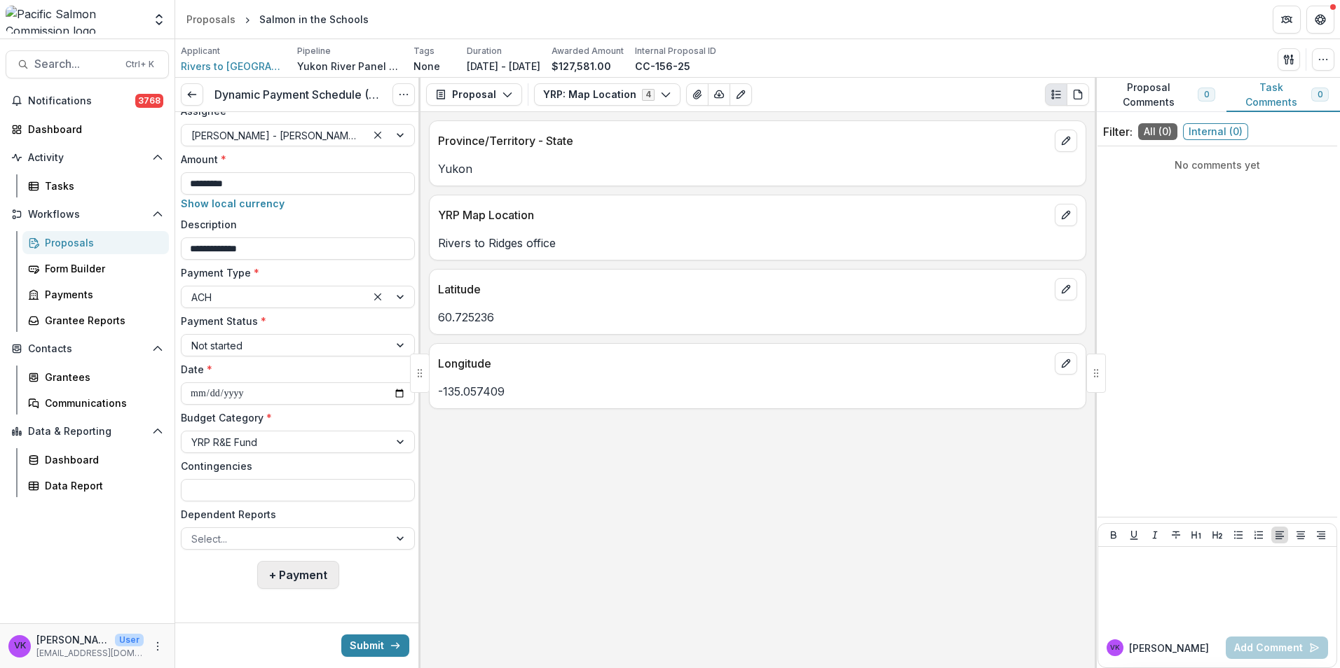
click at [298, 580] on button "+ Payment" at bounding box center [298, 575] width 82 height 28
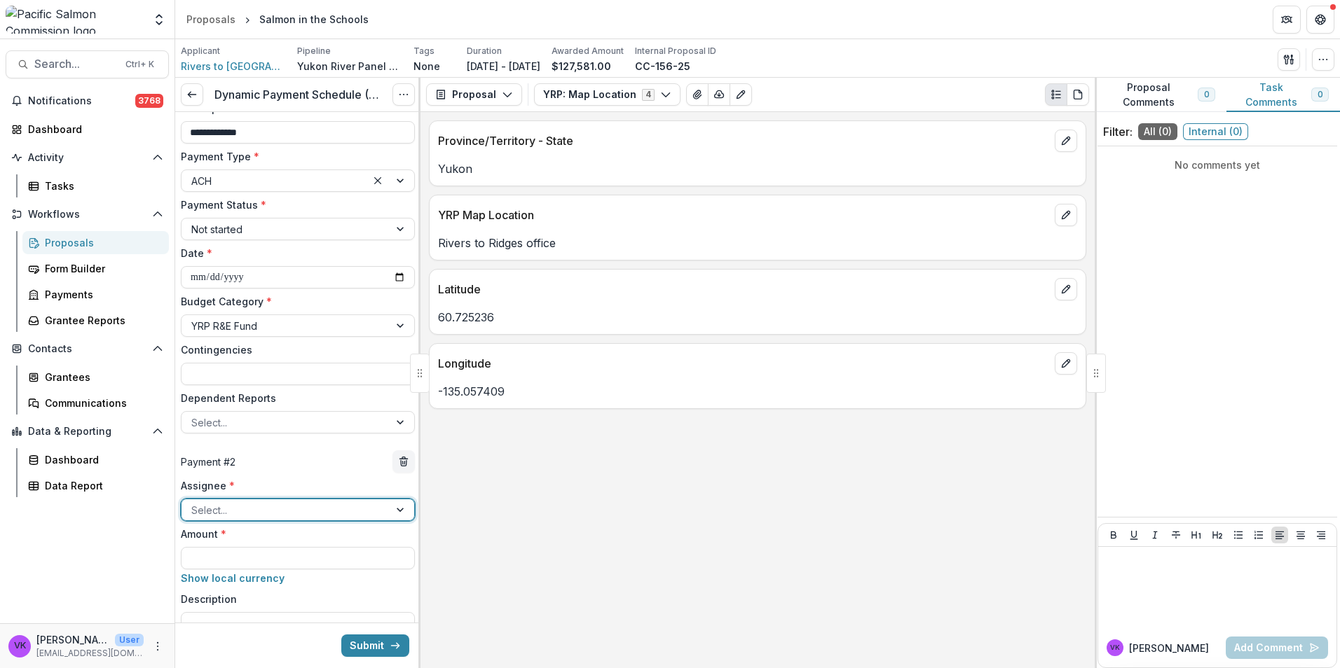
scroll to position [263, 0]
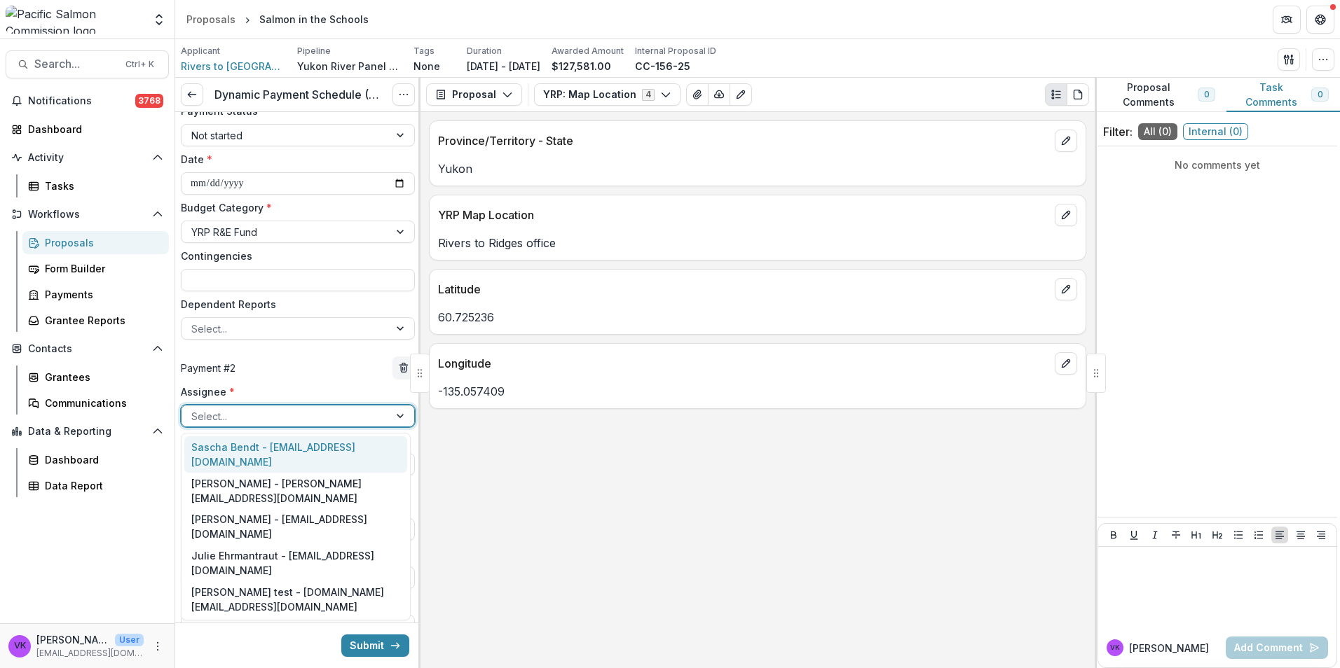
click at [291, 419] on div at bounding box center [285, 417] width 188 height 18
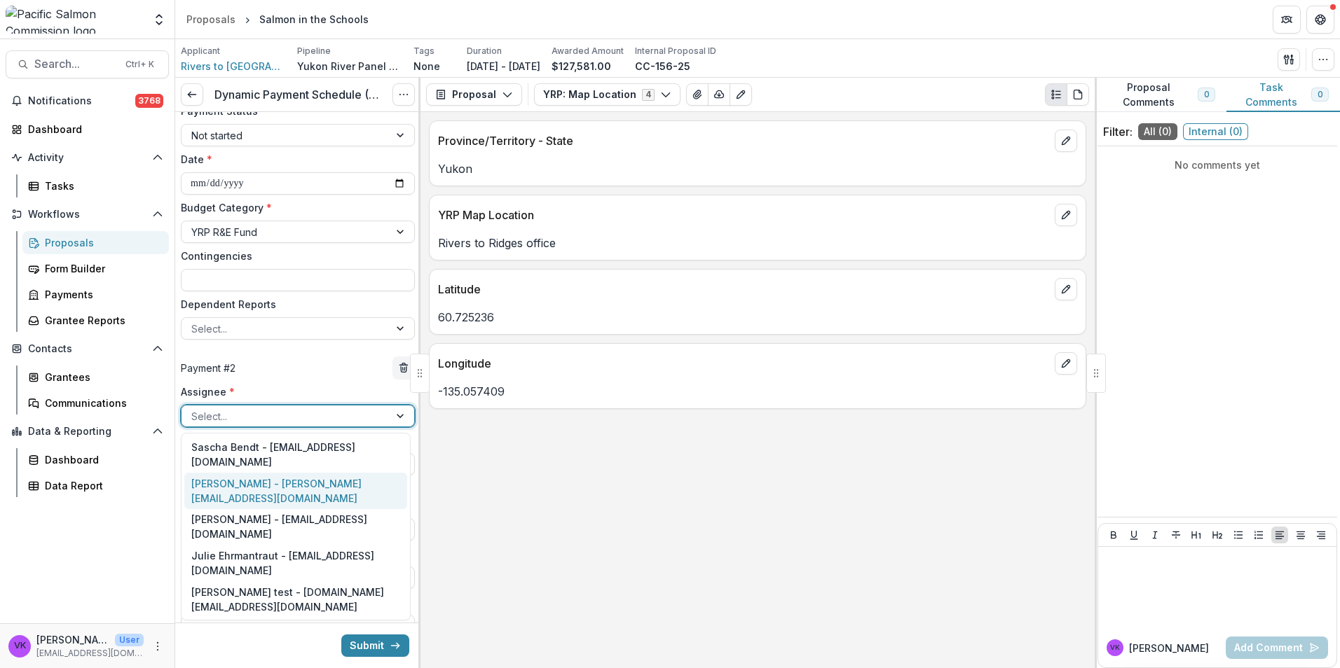
click at [257, 473] on div "[PERSON_NAME] - [PERSON_NAME][EMAIL_ADDRESS][DOMAIN_NAME]" at bounding box center [295, 491] width 223 height 36
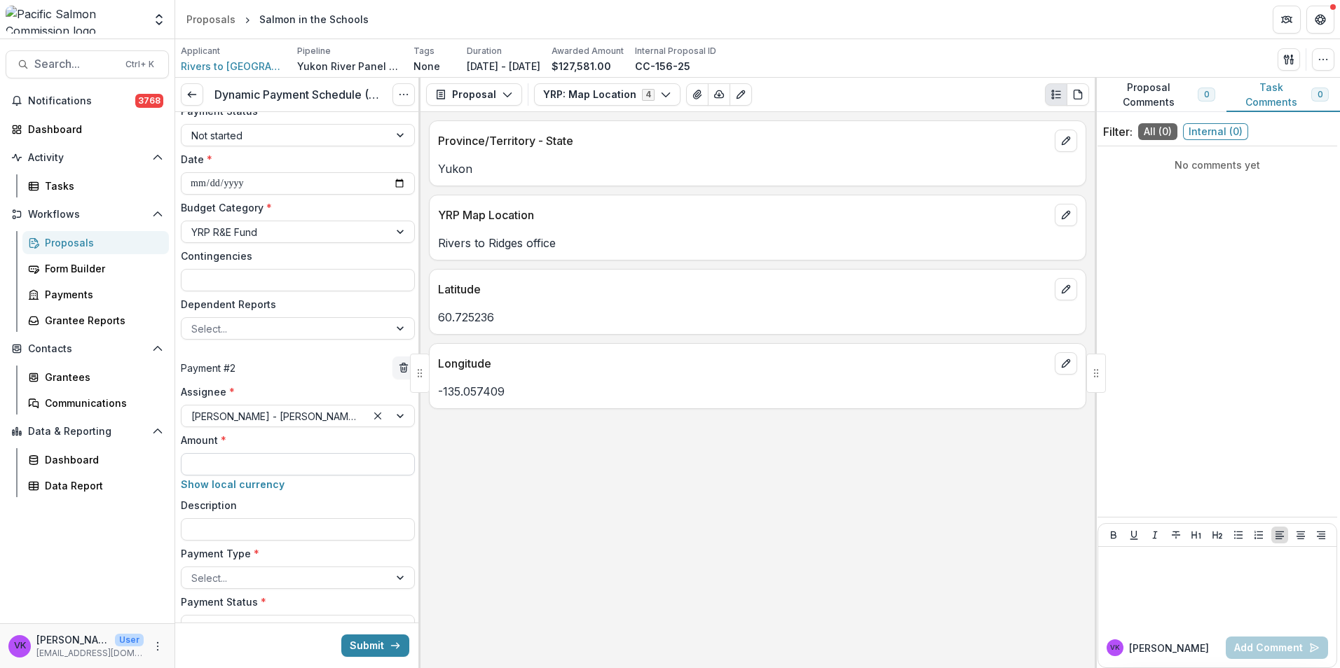
drag, startPoint x: 290, startPoint y: 464, endPoint x: 301, endPoint y: 466, distance: 10.7
click at [291, 464] on input "Amount *" at bounding box center [298, 464] width 234 height 22
paste input "*********"
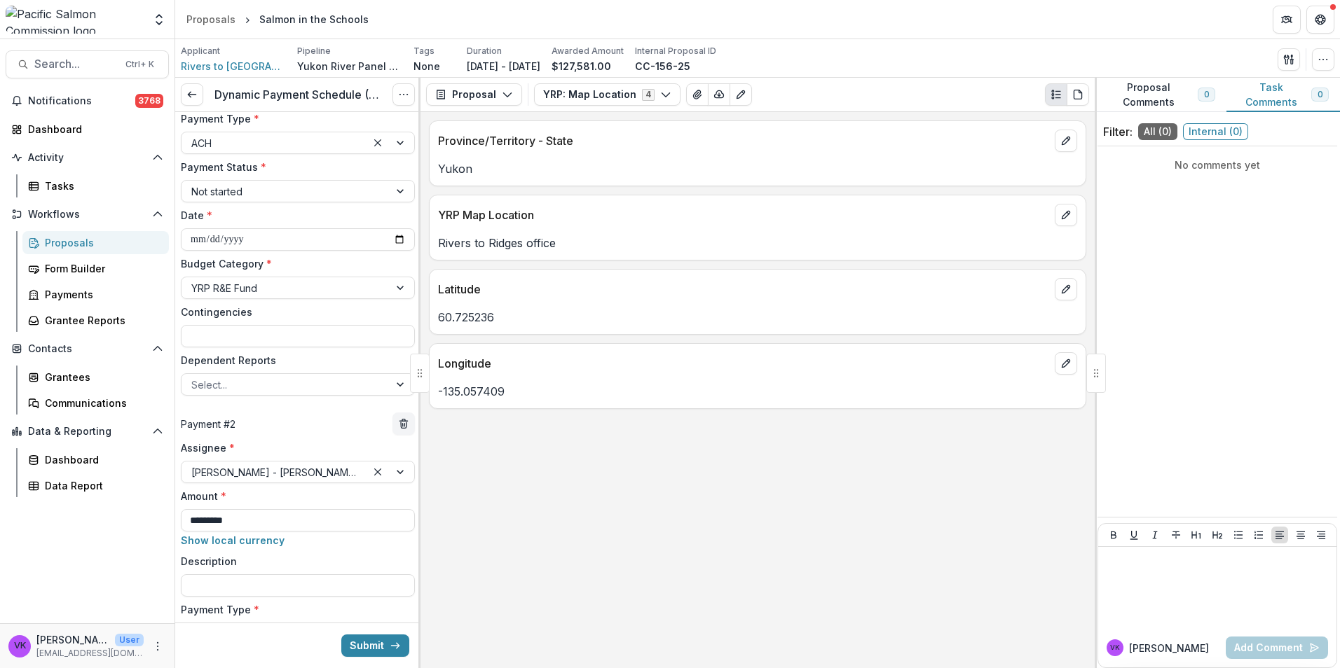
scroll to position [333, 0]
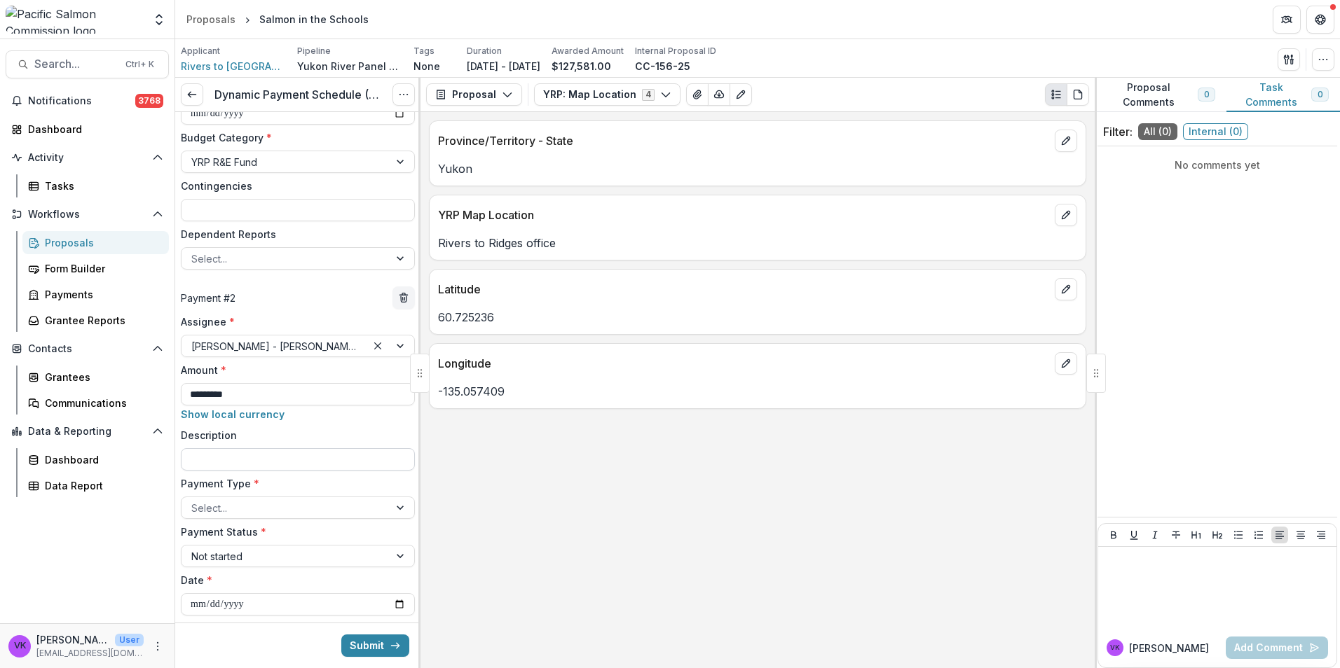
type input "*********"
click at [352, 461] on input "Description" at bounding box center [298, 459] width 234 height 22
type input "**********"
click at [333, 508] on div at bounding box center [285, 509] width 188 height 18
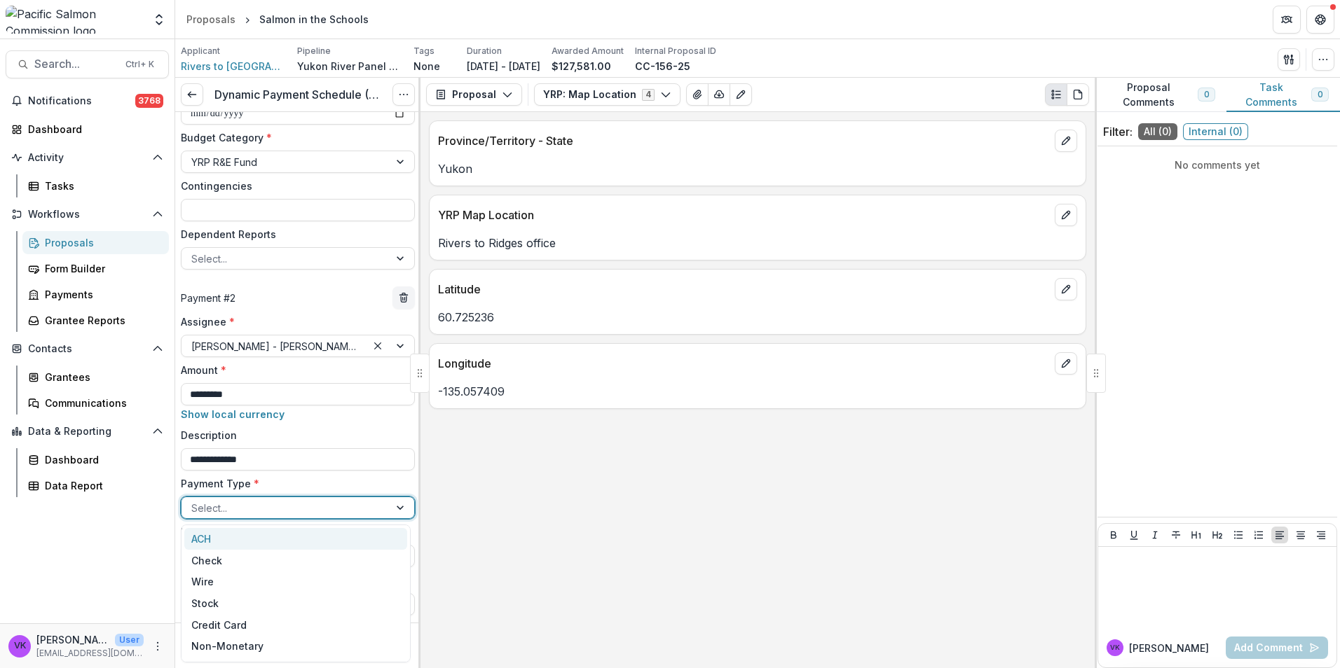
click at [244, 542] on div "ACH" at bounding box center [295, 539] width 223 height 22
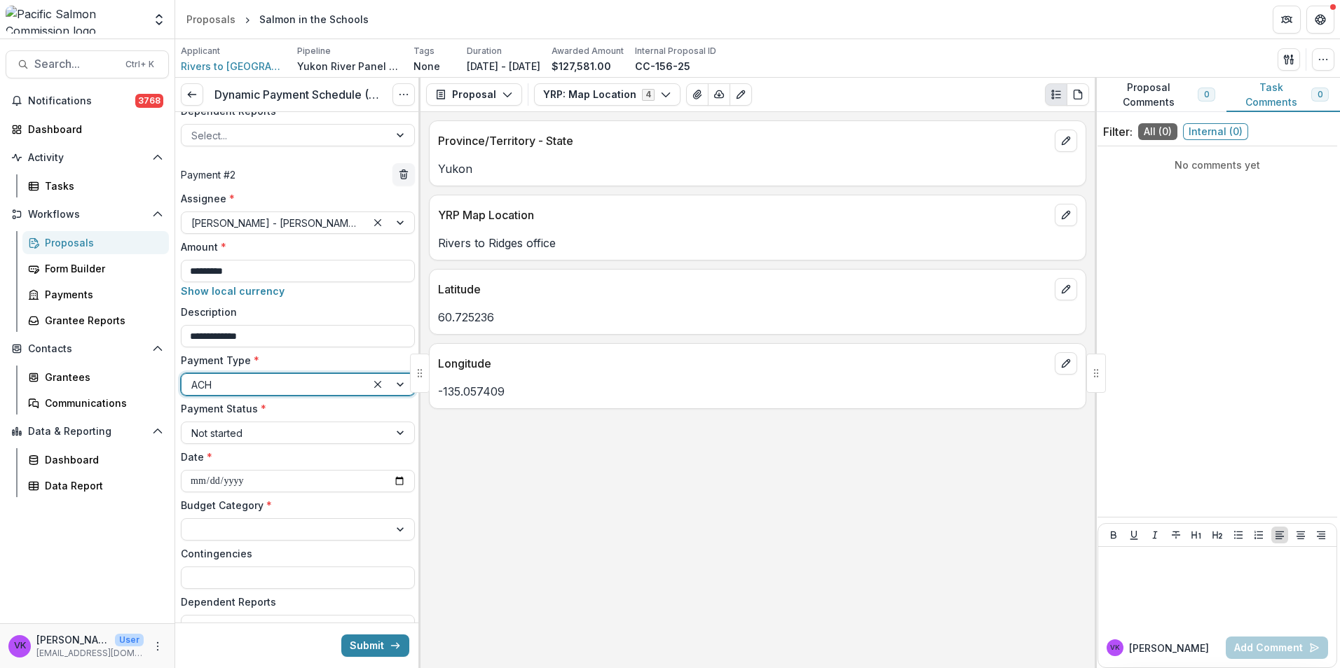
scroll to position [544, 0]
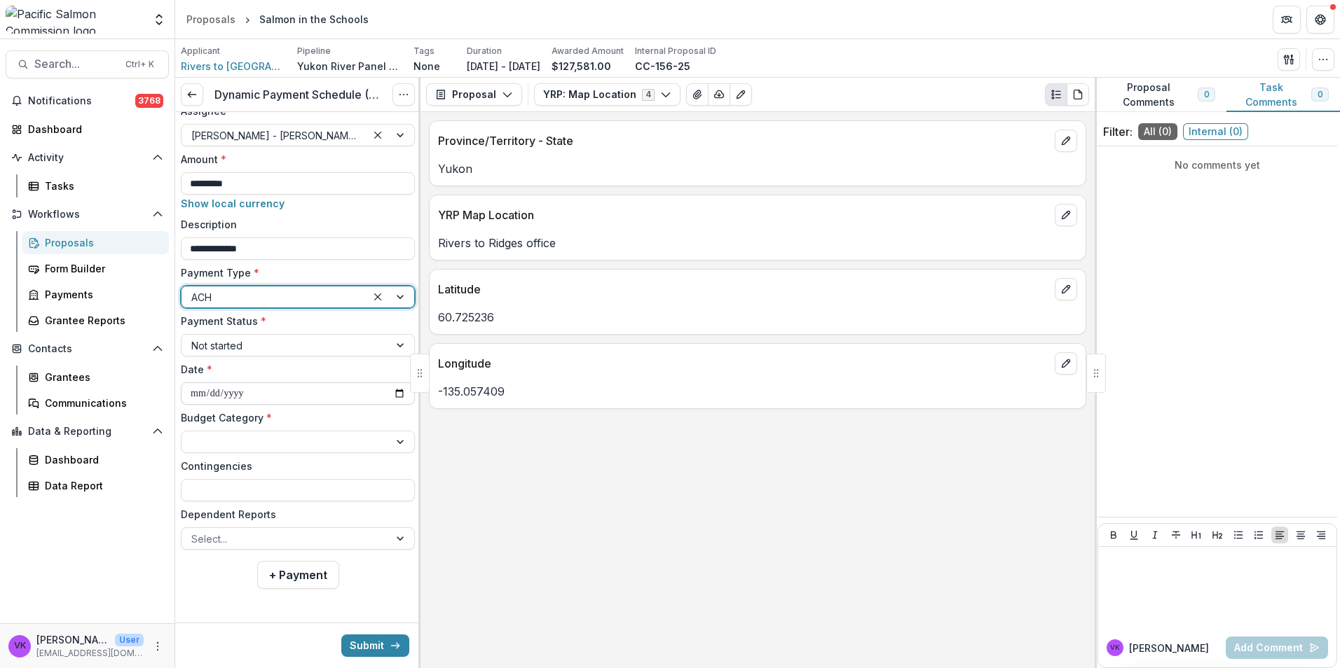
click at [394, 392] on input "**********" at bounding box center [298, 394] width 234 height 22
type input "**********"
click at [389, 440] on div at bounding box center [401, 442] width 25 height 21
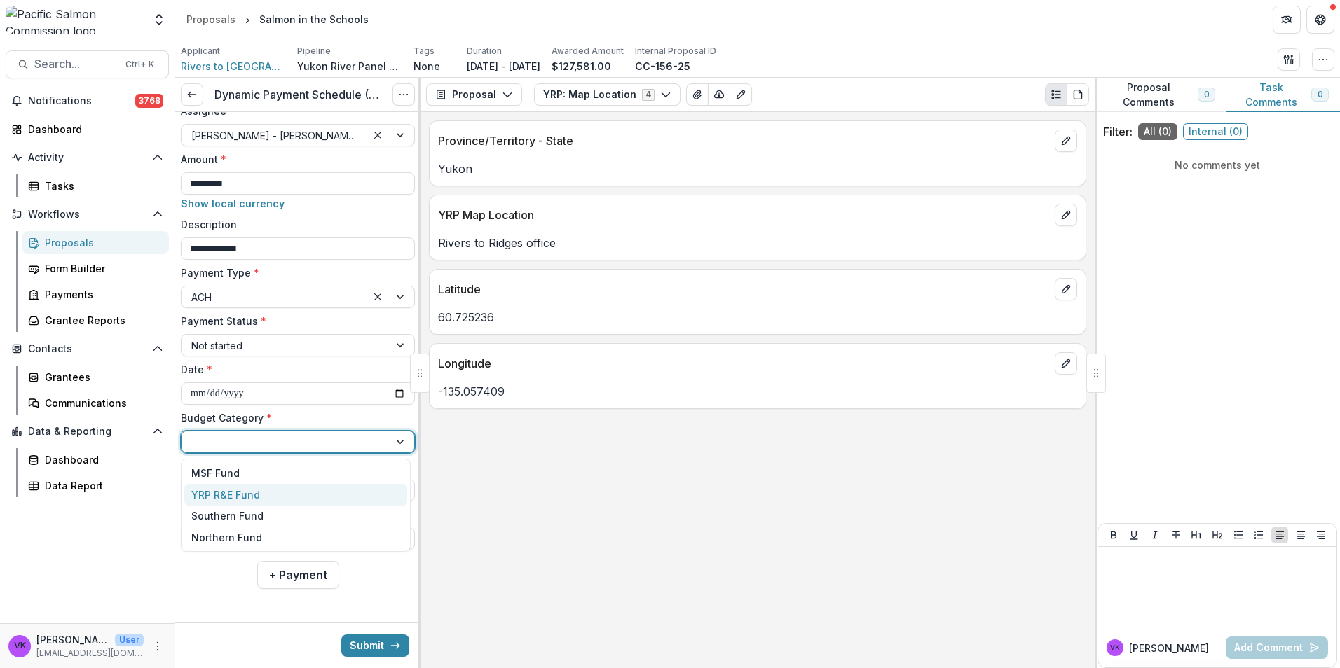
click at [285, 495] on div "YRP R&E Fund" at bounding box center [295, 495] width 223 height 22
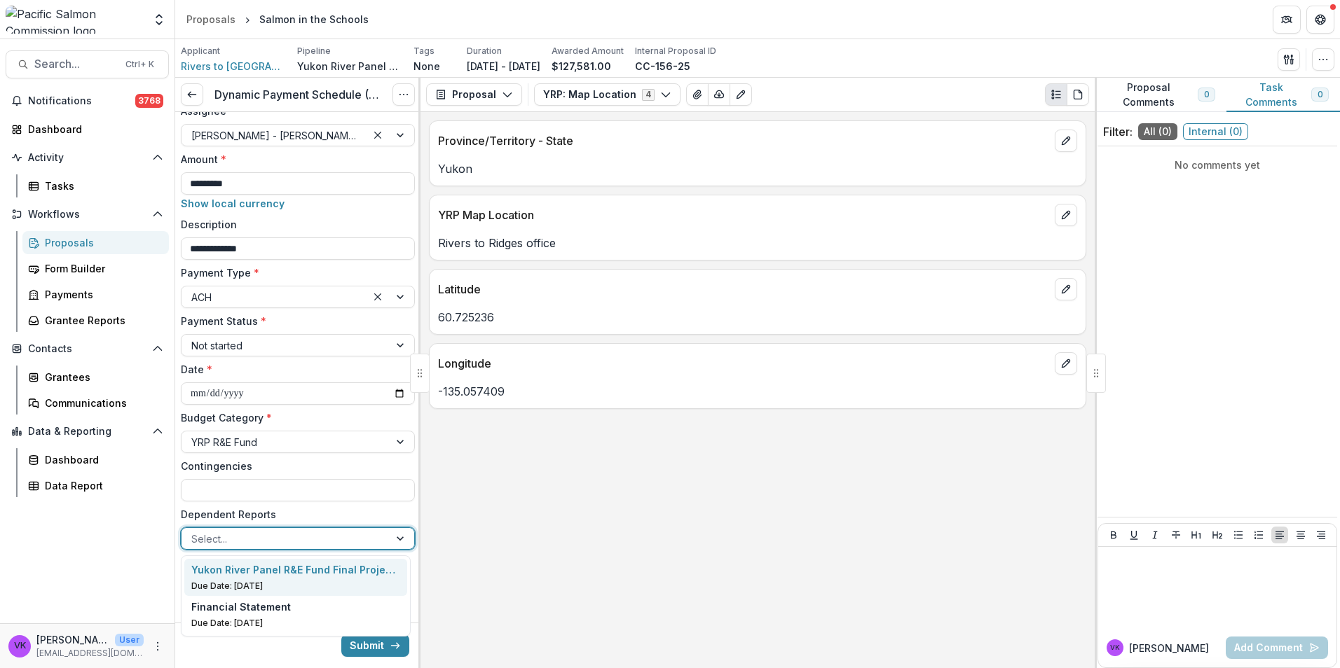
drag, startPoint x: 381, startPoint y: 535, endPoint x: 364, endPoint y: 542, distance: 18.9
click at [381, 536] on div "Select..." at bounding box center [284, 539] width 207 height 20
click at [291, 574] on p "Yukon River Panel R&E Fund Final Project Report" at bounding box center [295, 570] width 209 height 15
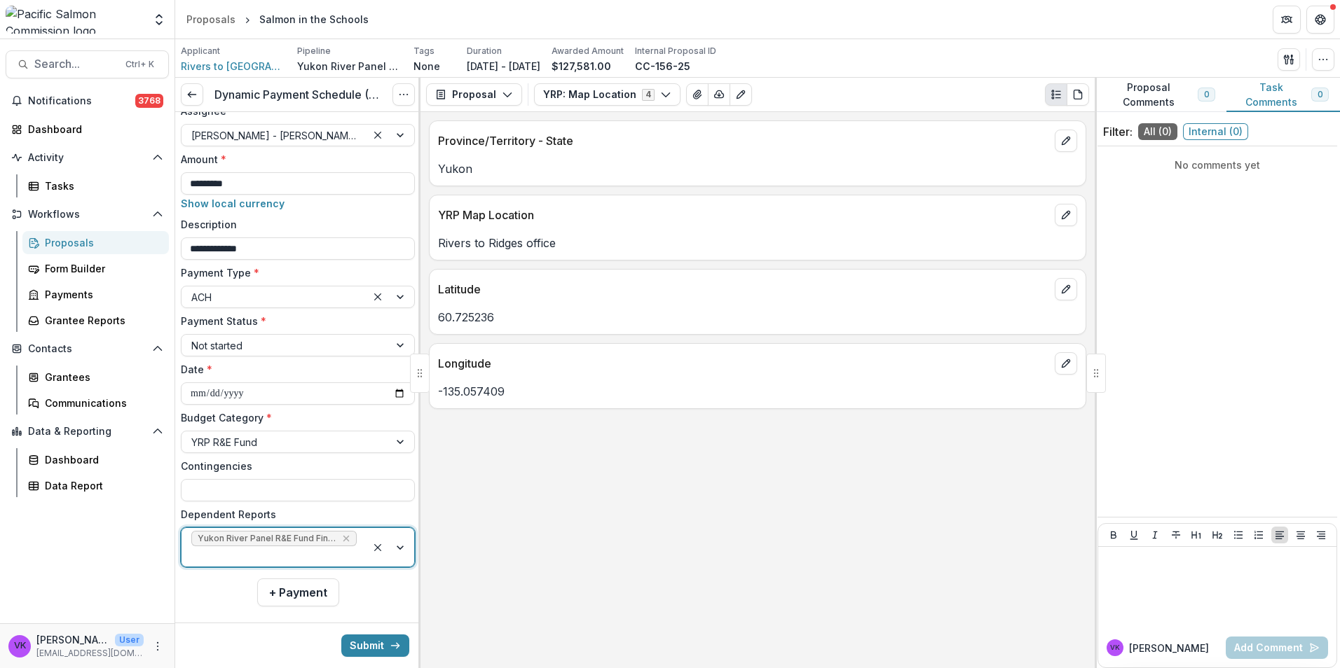
click at [399, 549] on div at bounding box center [390, 547] width 48 height 39
click at [327, 589] on div "Financial Statement" at bounding box center [295, 587] width 209 height 15
click at [366, 646] on button "Submit" at bounding box center [375, 646] width 68 height 22
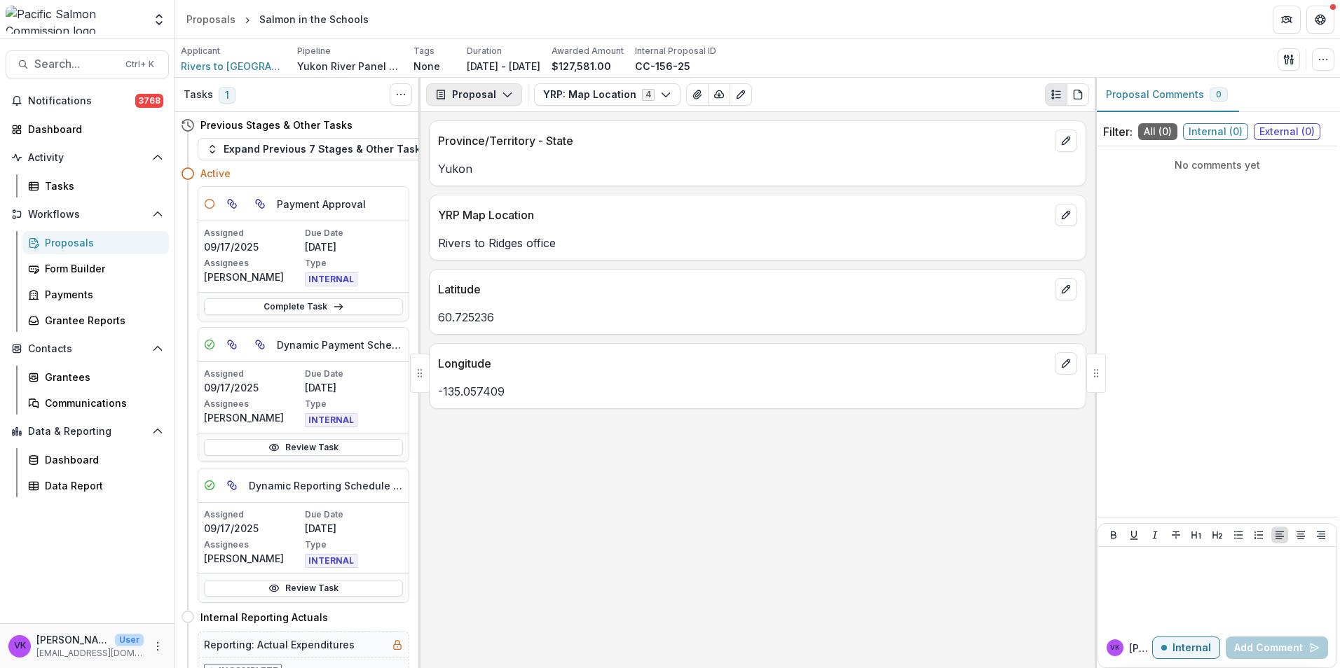
click at [504, 88] on button "Proposal" at bounding box center [474, 94] width 96 height 22
click at [483, 174] on div "Reports" at bounding box center [518, 172] width 128 height 15
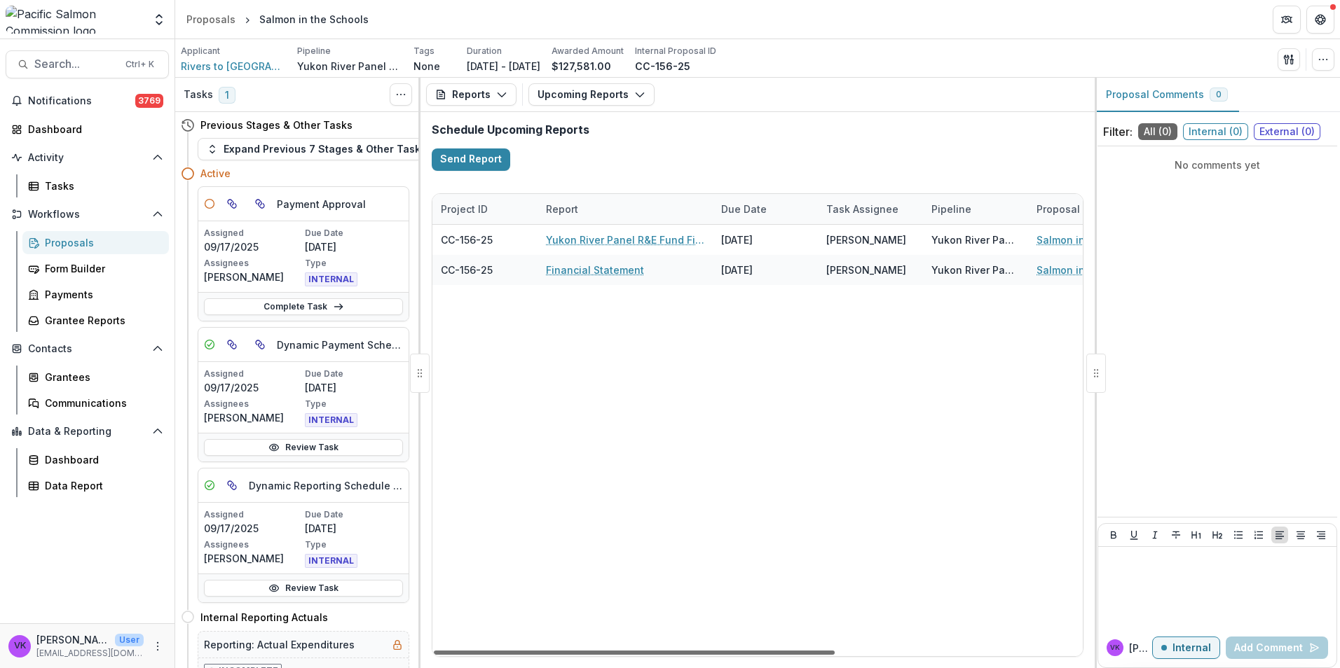
drag, startPoint x: 734, startPoint y: 652, endPoint x: 634, endPoint y: 654, distance: 100.2
click at [682, 655] on div at bounding box center [634, 653] width 401 height 4
click at [500, 95] on icon "button" at bounding box center [501, 94] width 11 height 11
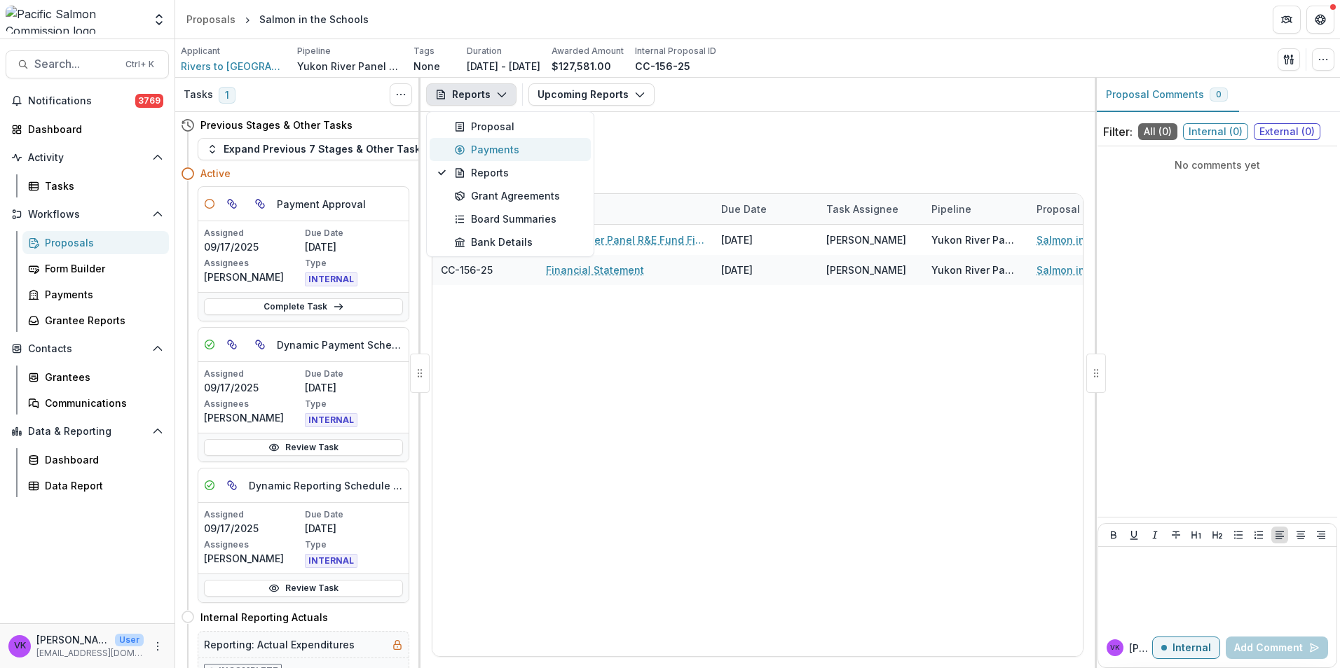
click at [490, 152] on div "Payments" at bounding box center [518, 149] width 128 height 15
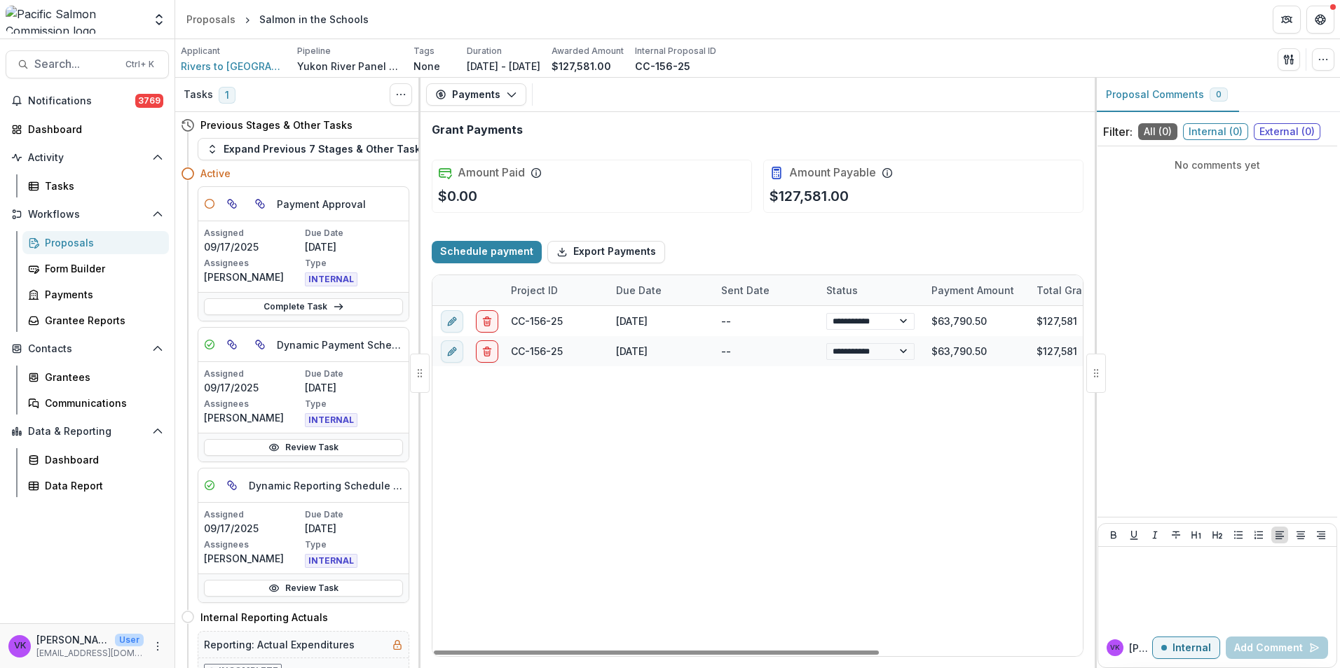
drag, startPoint x: 841, startPoint y: 651, endPoint x: 579, endPoint y: 668, distance: 262.6
click at [551, 655] on div at bounding box center [656, 653] width 445 height 4
click at [70, 239] on div "Proposals" at bounding box center [101, 242] width 113 height 15
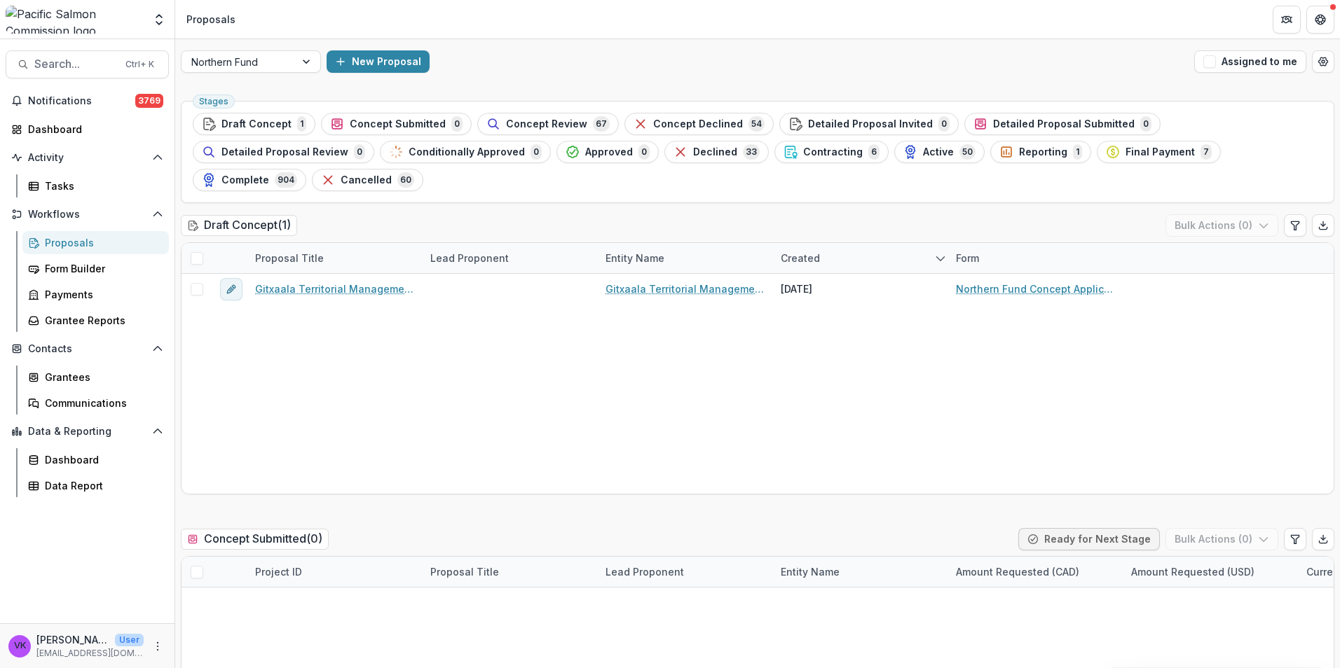
drag, startPoint x: 584, startPoint y: 310, endPoint x: 546, endPoint y: 324, distance: 39.7
click at [584, 310] on div "Gitxaala Territorial Management Agency - 2025 - Northern Fund Concept Applicati…" at bounding box center [757, 384] width 1152 height 220
